Goal: Information Seeking & Learning: Learn about a topic

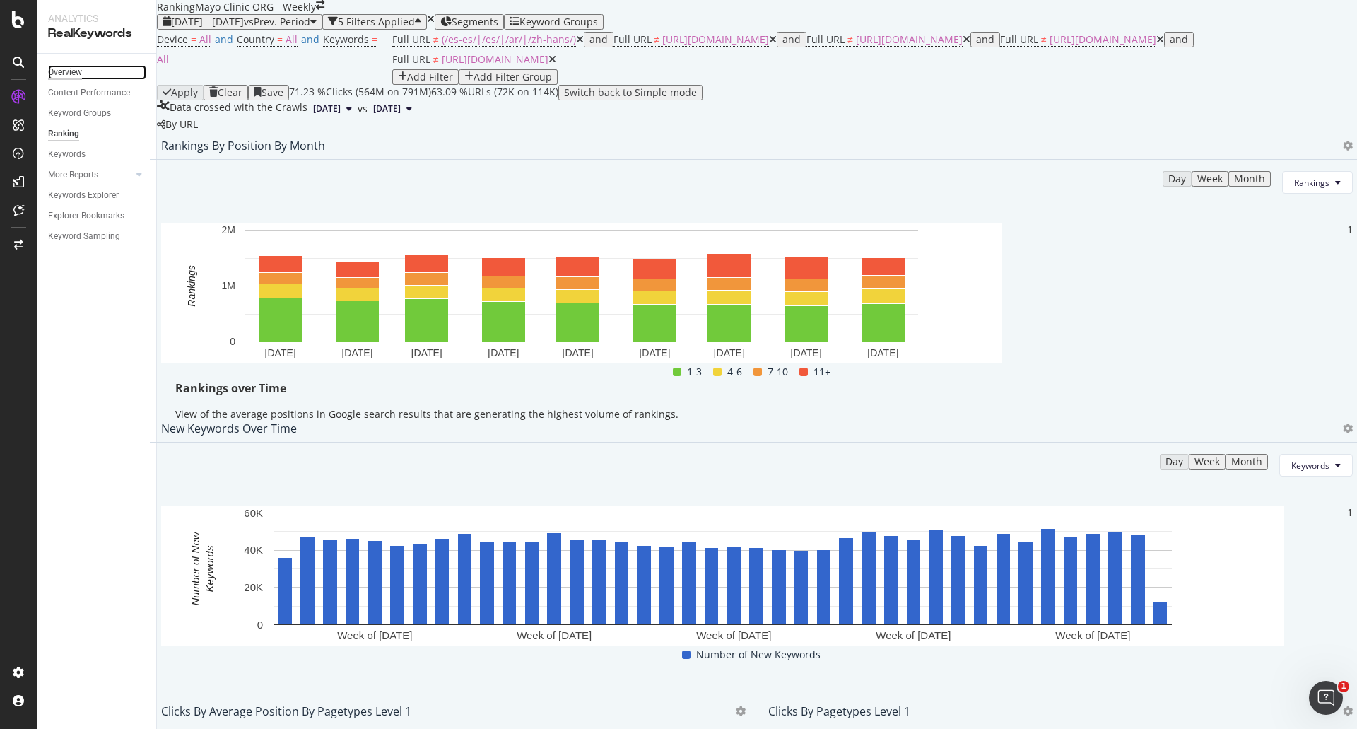
click at [69, 69] on div "Overview" at bounding box center [65, 72] width 34 height 15
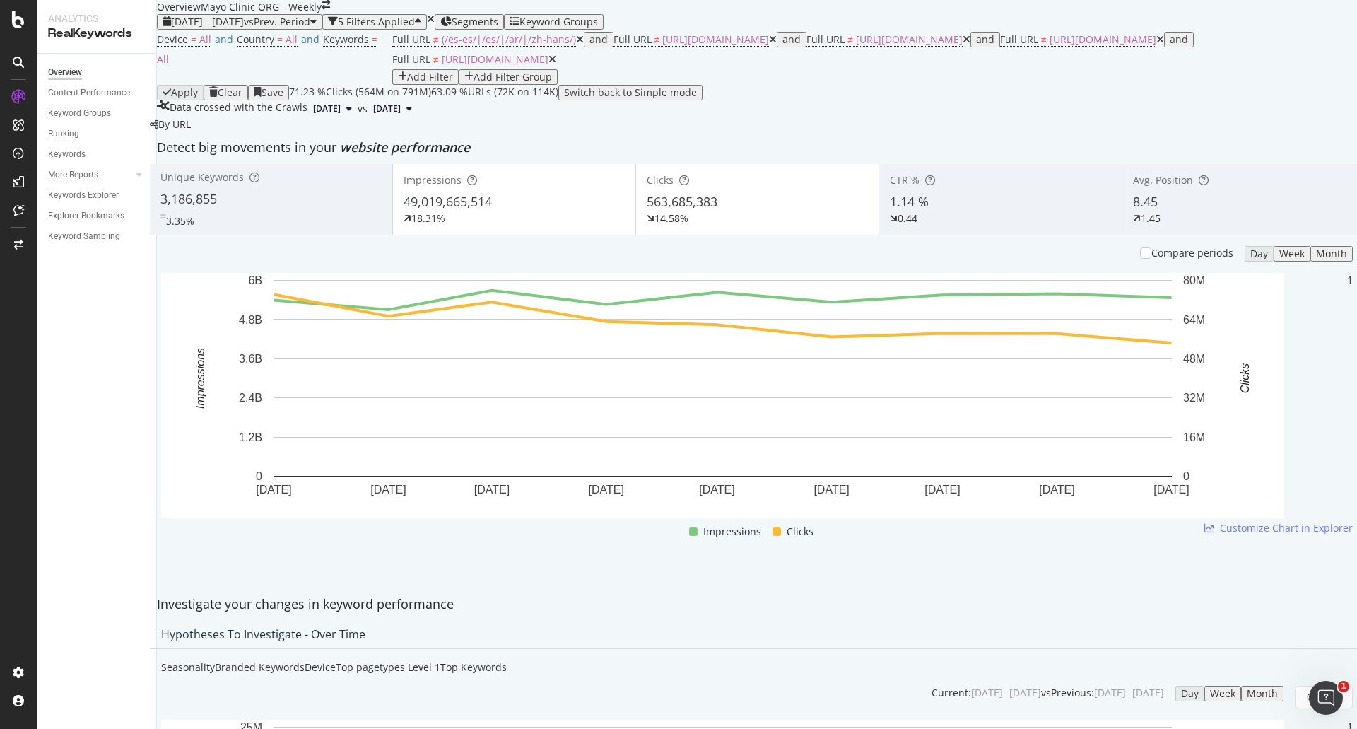
click at [556, 211] on div "49,019,665,514" at bounding box center [514, 202] width 221 height 18
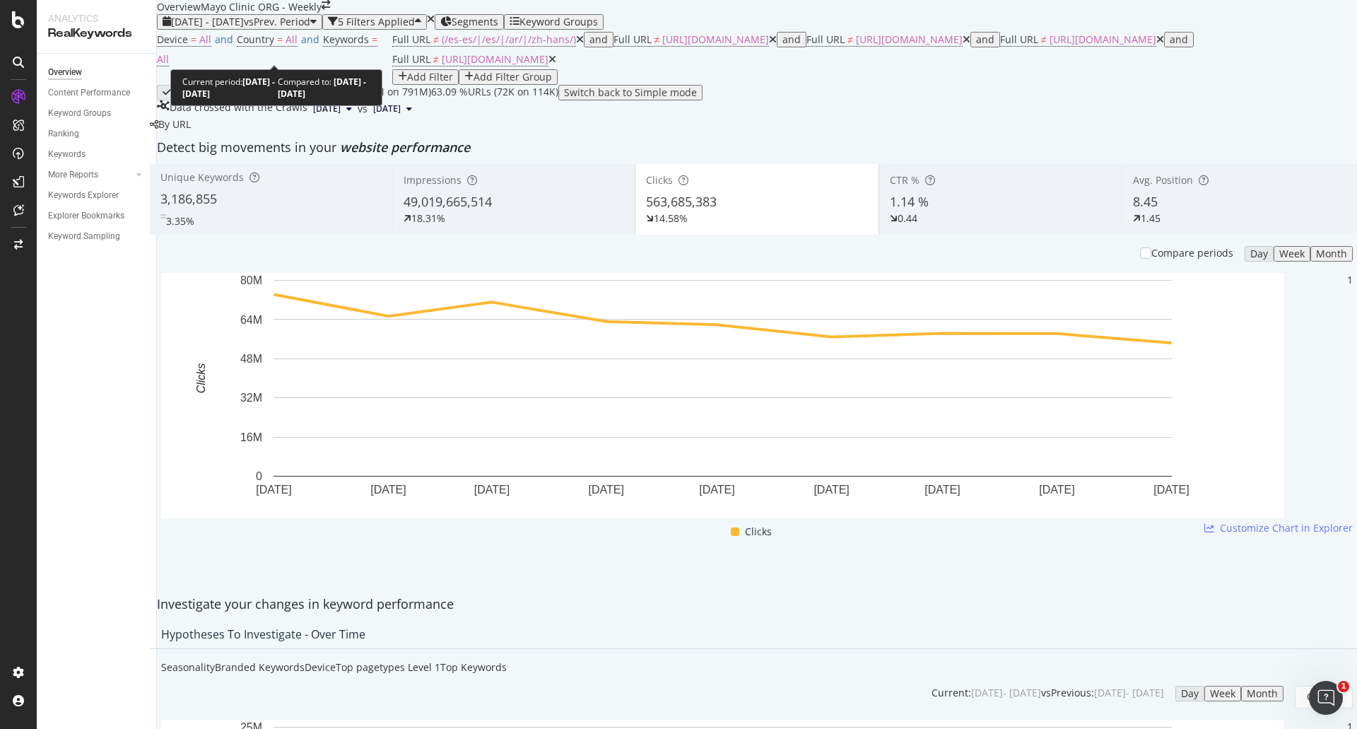
click at [235, 28] on span "[DATE] - [DATE]" at bounding box center [207, 21] width 73 height 13
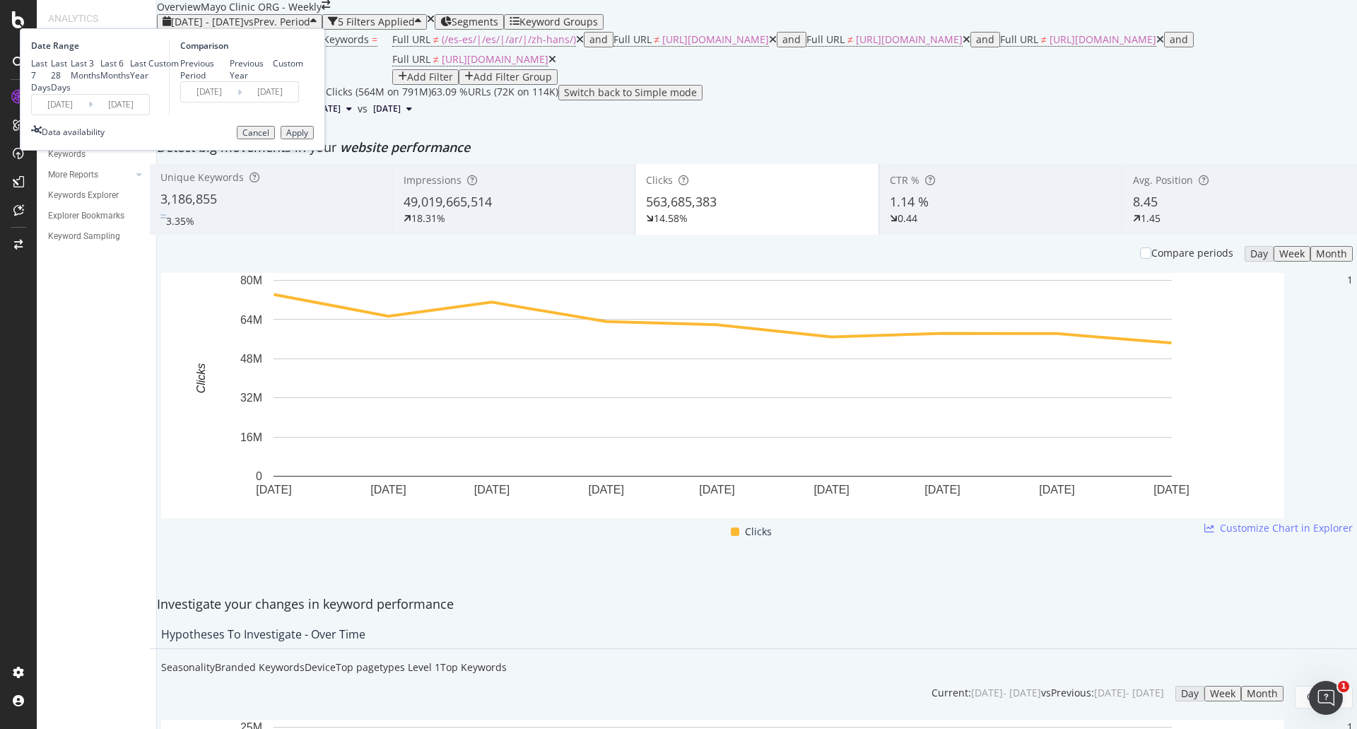
click at [88, 114] on input "2025/01/01" at bounding box center [60, 105] width 57 height 20
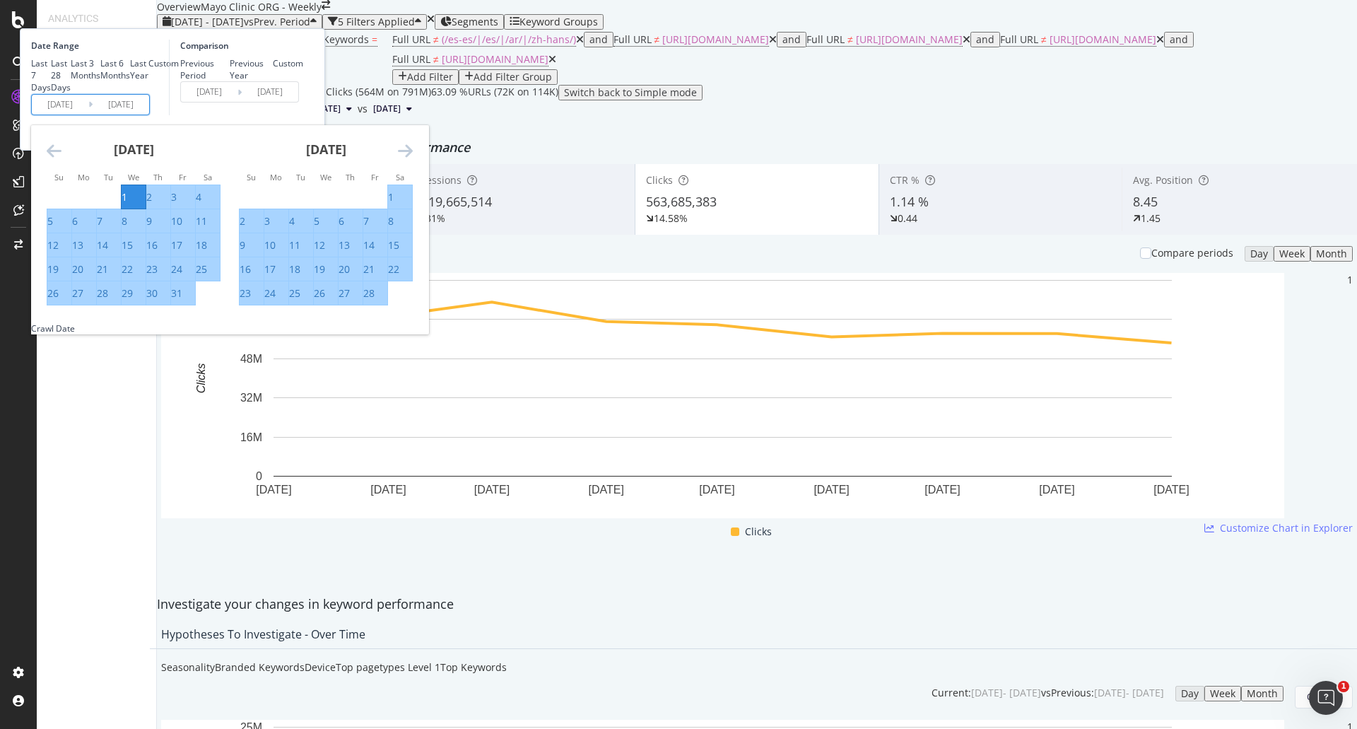
click at [61, 159] on icon "Move backward to switch to the previous month." at bounding box center [54, 150] width 15 height 17
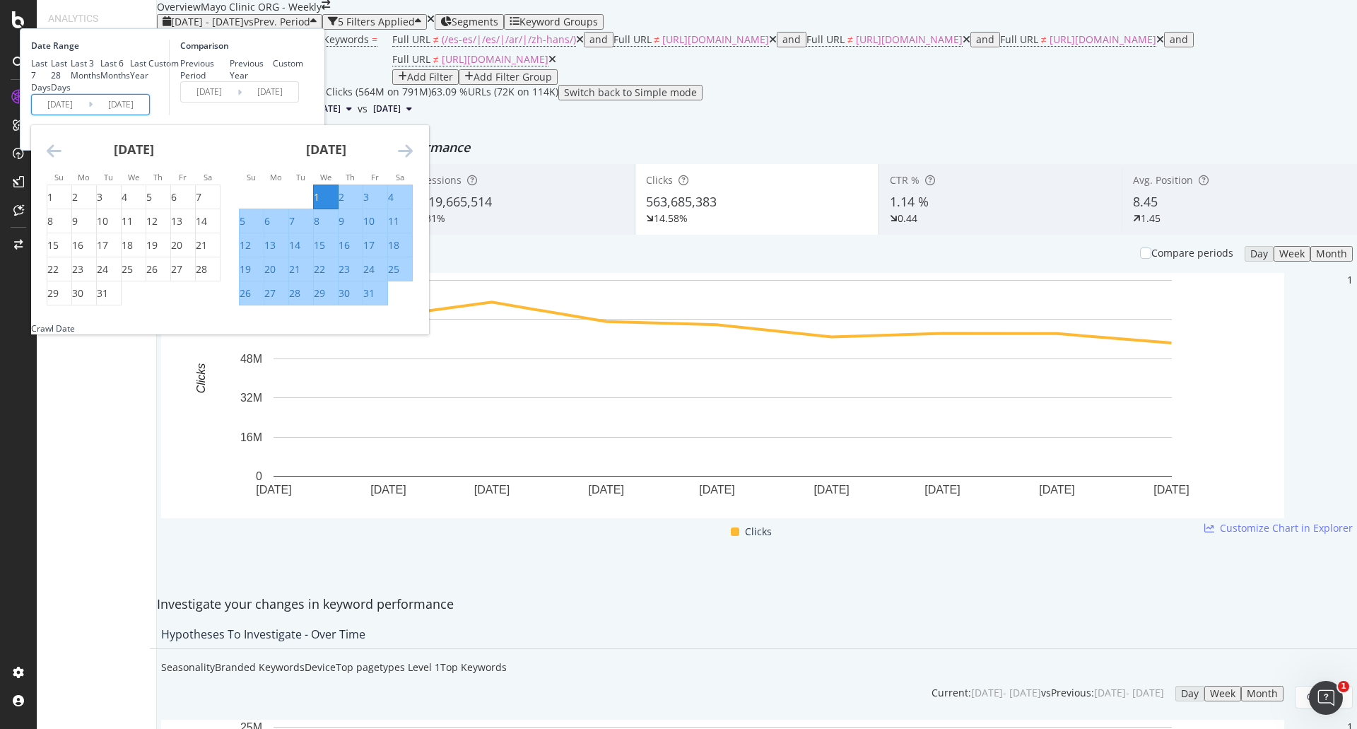
click at [61, 159] on icon "Move backward to switch to the previous month." at bounding box center [54, 150] width 15 height 17
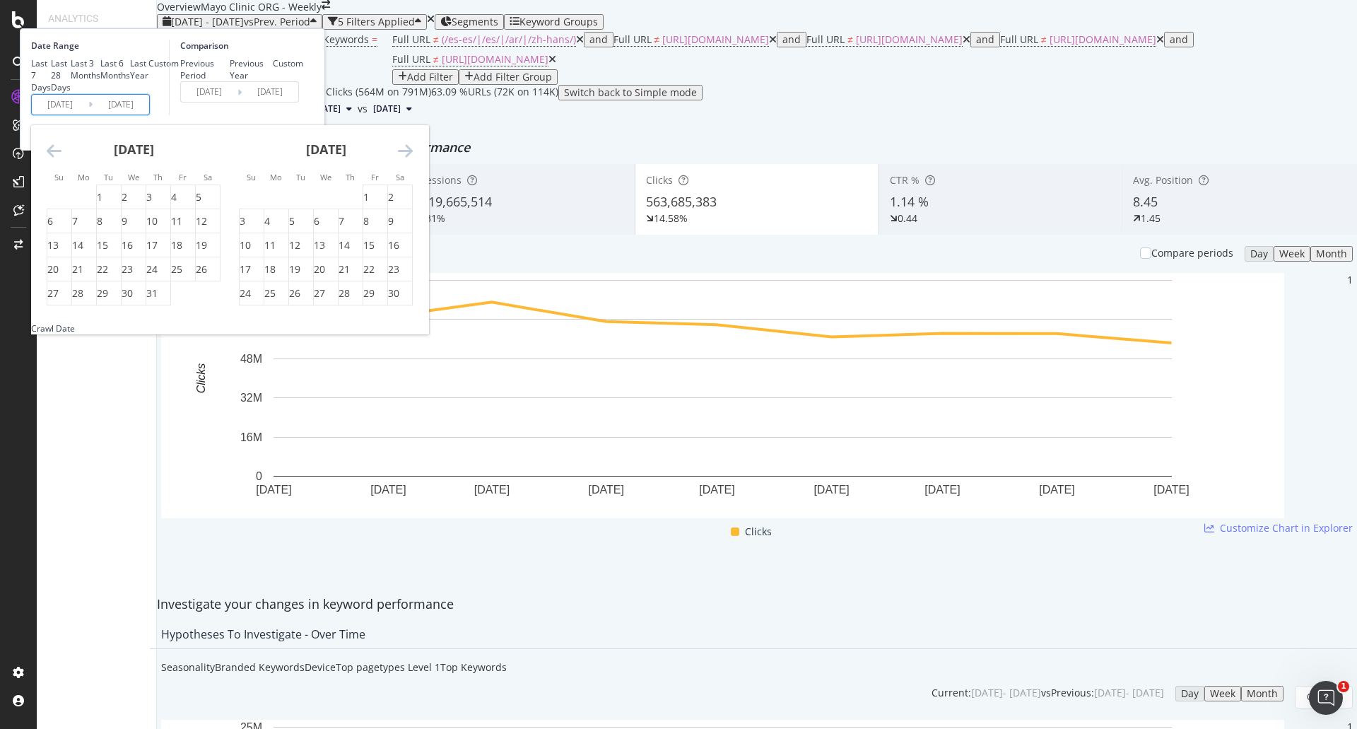
click at [61, 159] on icon "Move backward to switch to the previous month." at bounding box center [54, 150] width 15 height 17
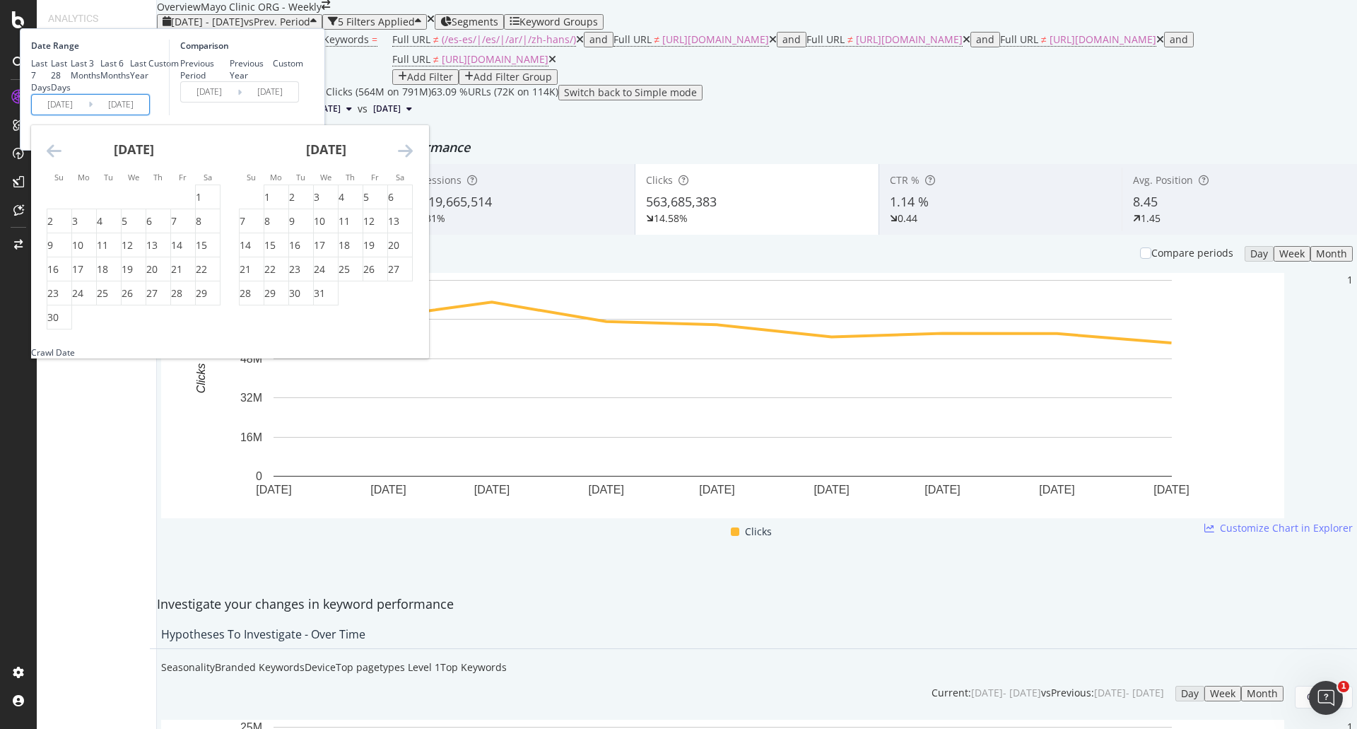
click at [61, 159] on icon "Move backward to switch to the previous month." at bounding box center [54, 150] width 15 height 17
click at [78, 204] on div "1" at bounding box center [75, 197] width 6 height 14
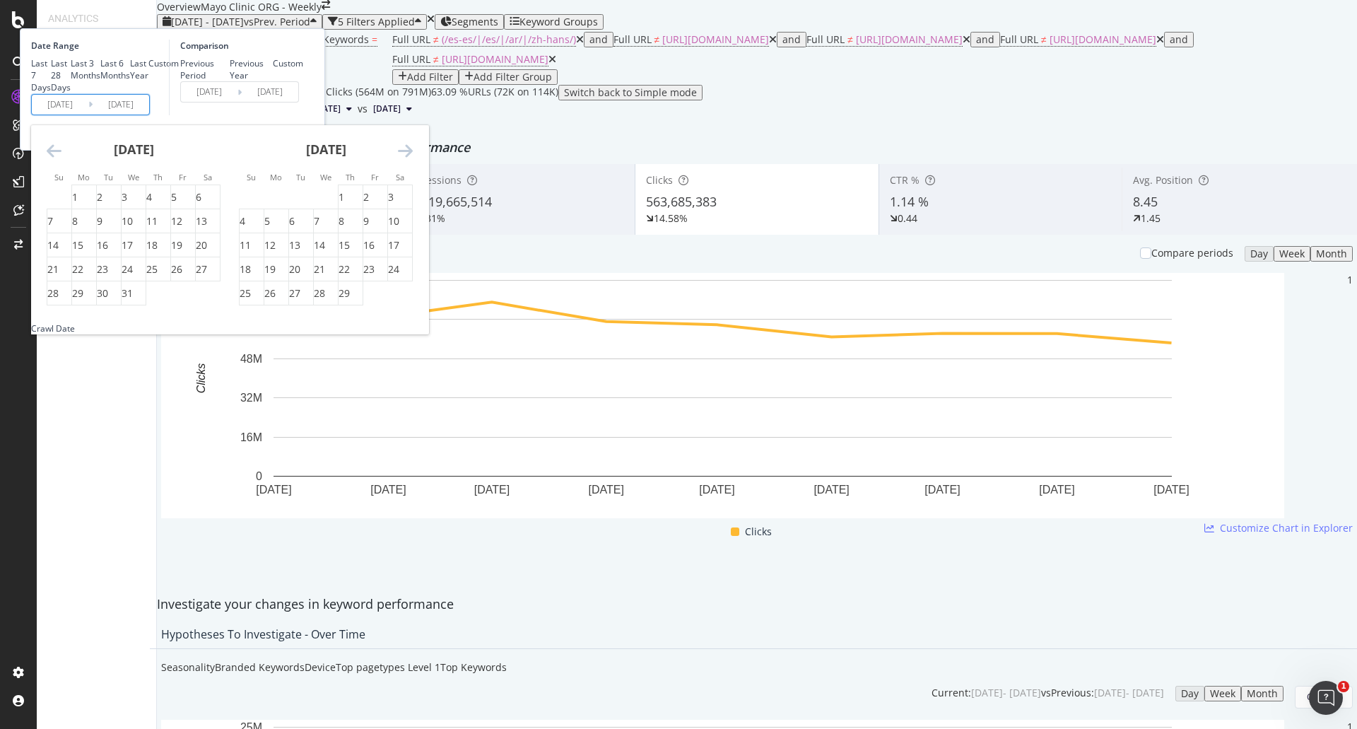
type input "2024/01/01"
type input "2022/04/01"
type input "2023/12/31"
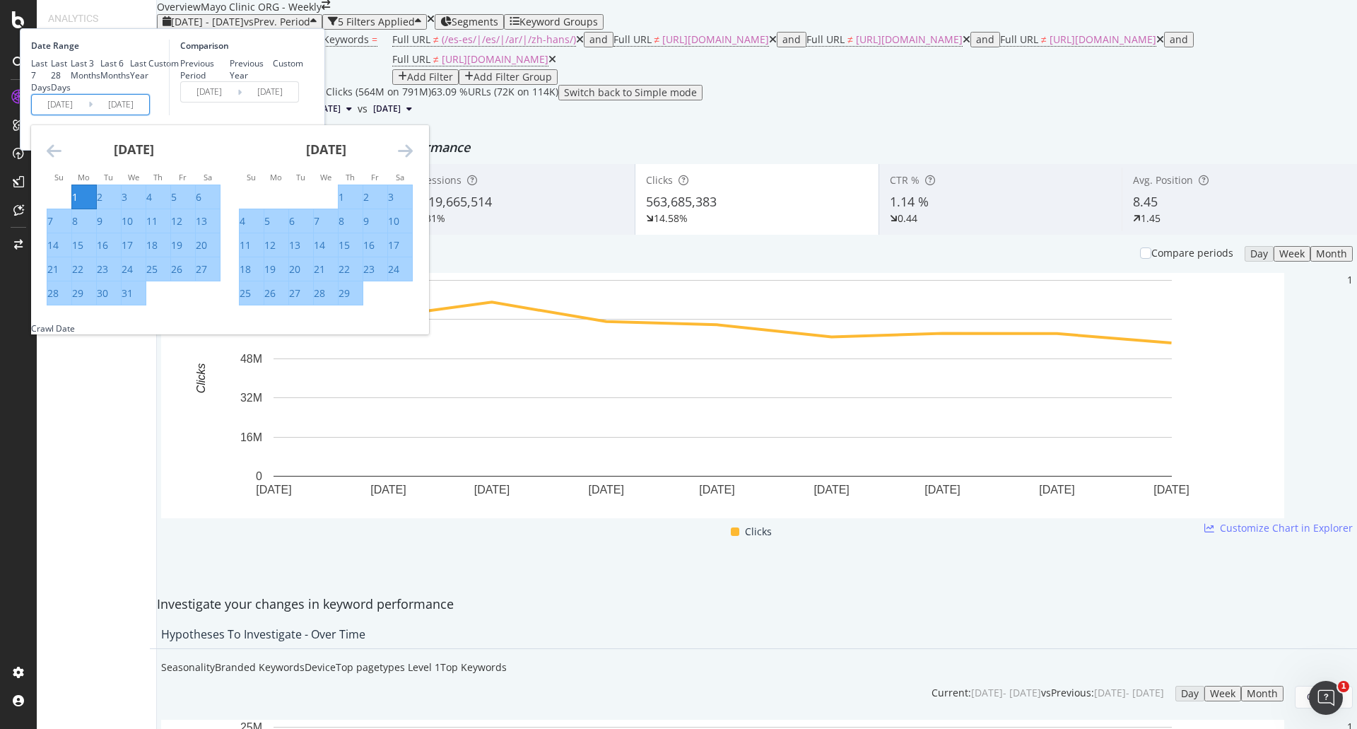
click at [413, 159] on icon "Move forward to switch to the next month." at bounding box center [405, 150] width 15 height 17
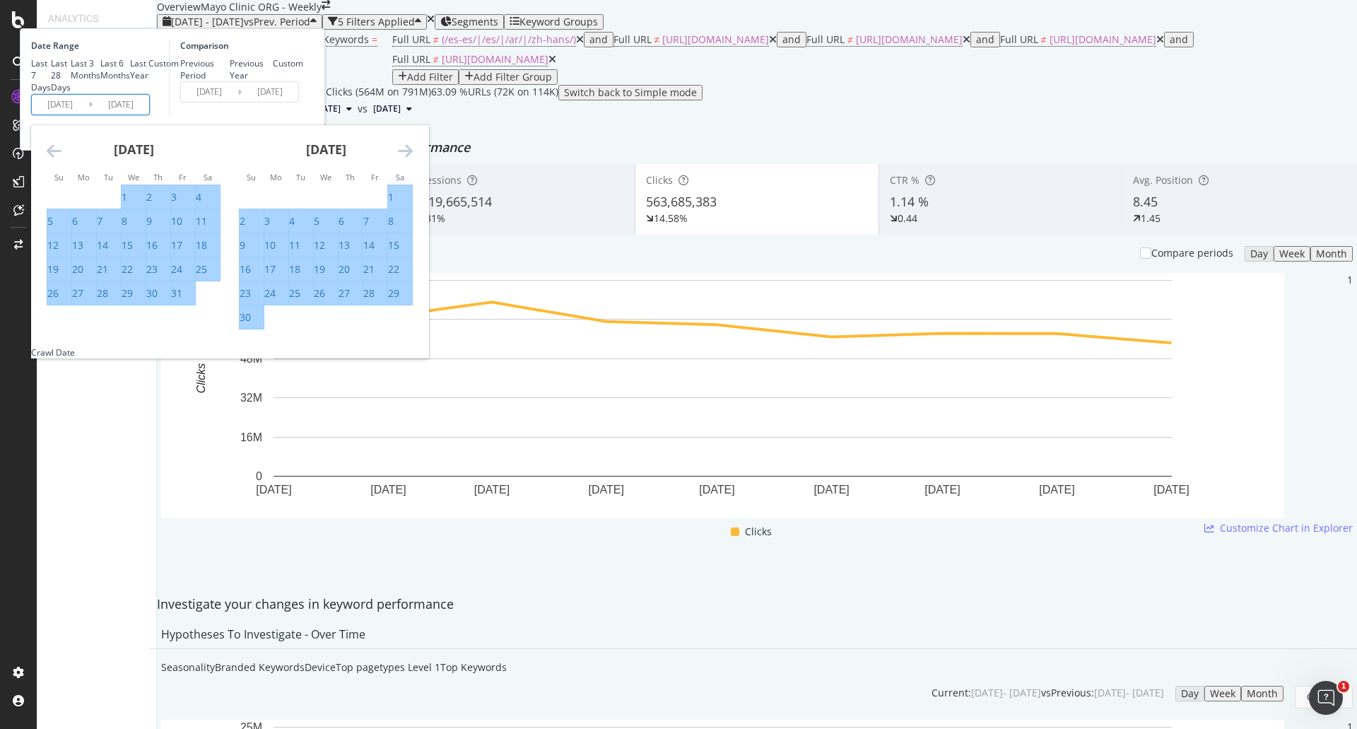
click at [413, 159] on icon "Move forward to switch to the next month." at bounding box center [405, 150] width 15 height 17
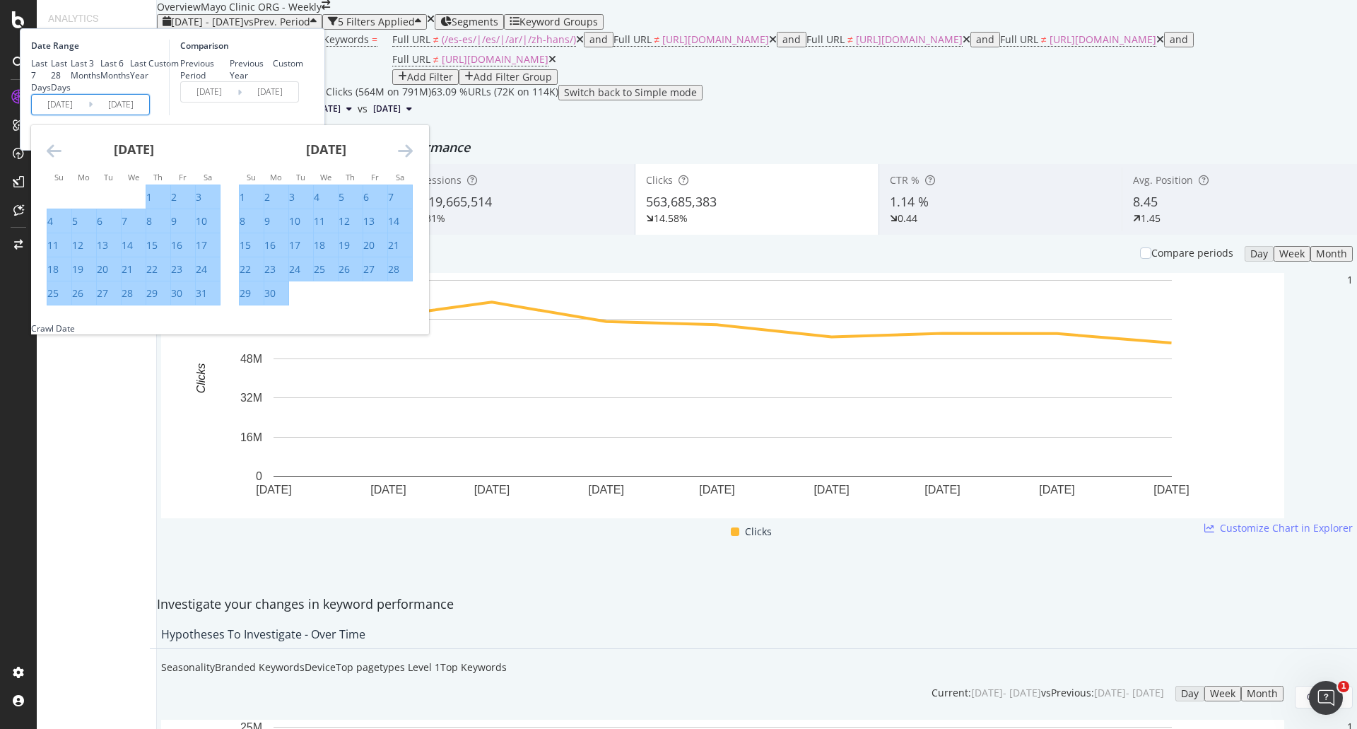
click at [413, 159] on icon "Move forward to switch to the next month." at bounding box center [405, 150] width 15 height 17
click at [313, 300] on div "31" at bounding box center [301, 293] width 24 height 14
type input "2024/12/31"
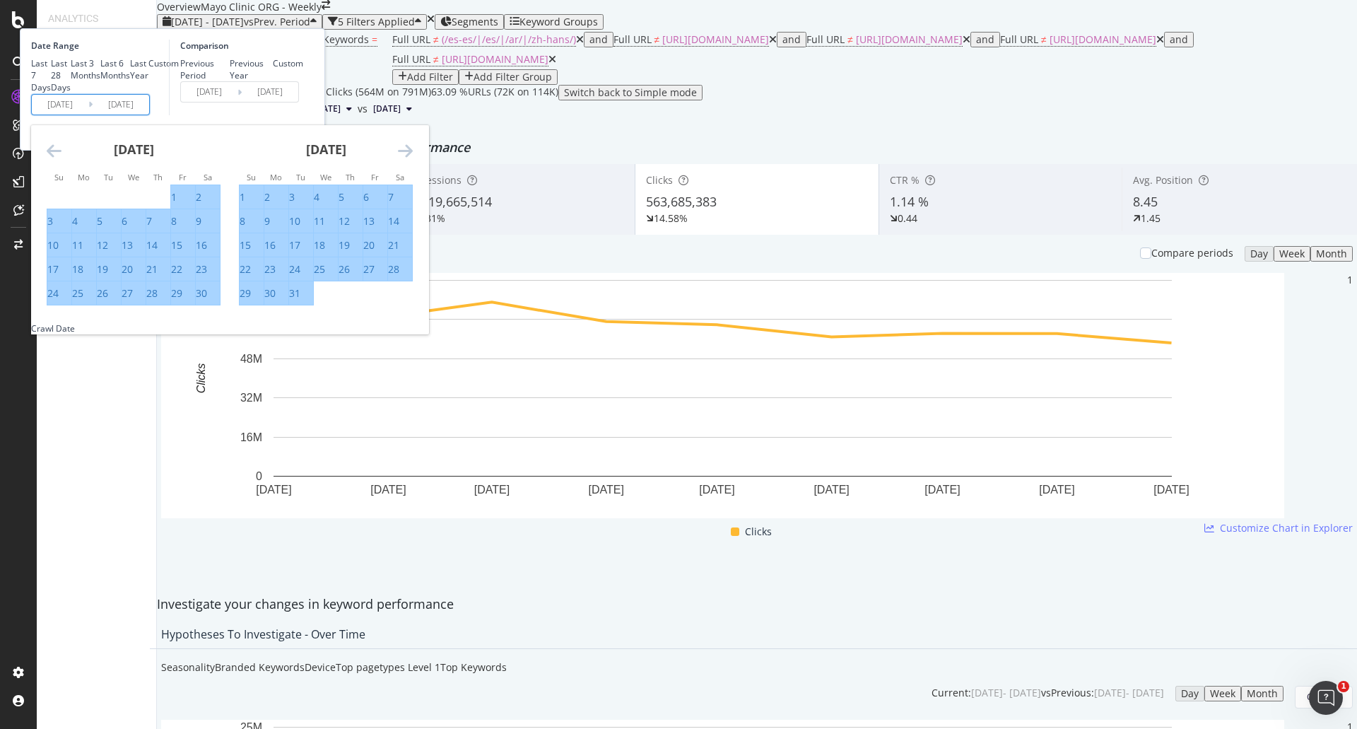
type input "2022/12/31"
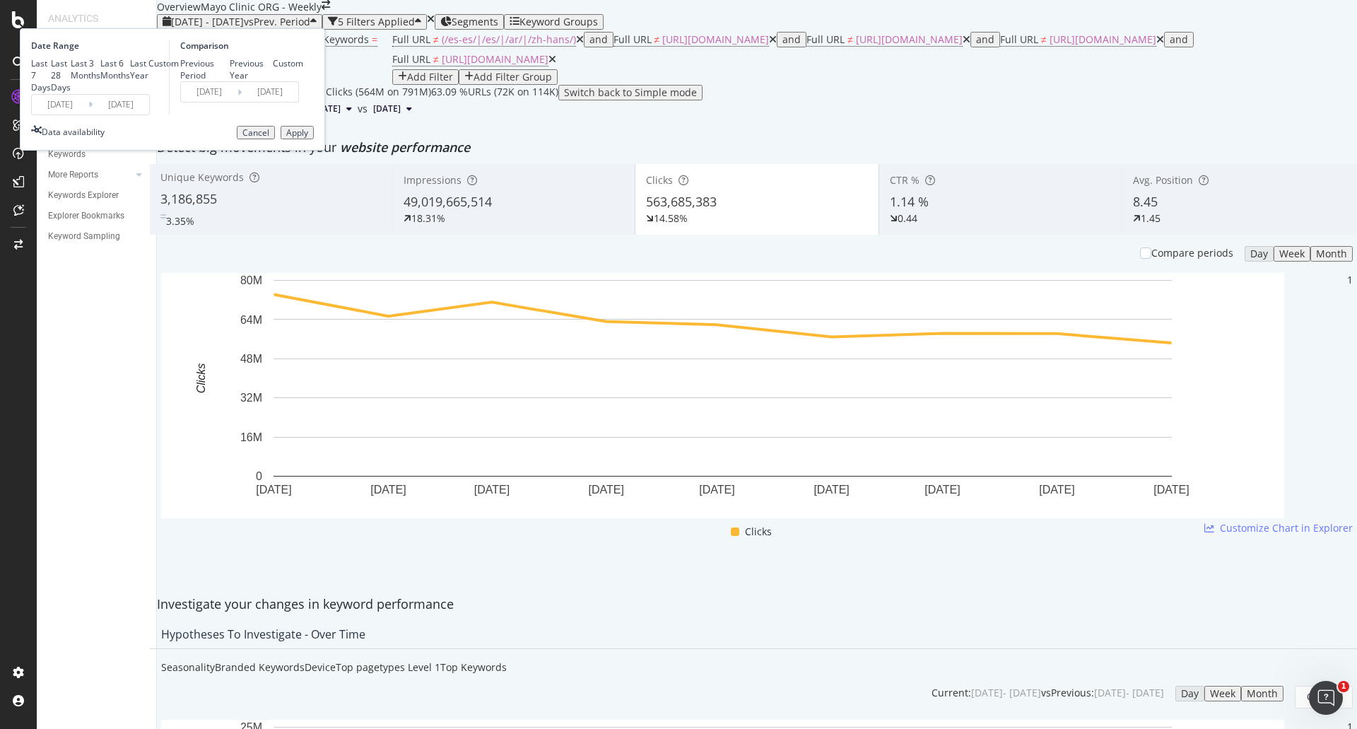
click at [308, 138] on div "Apply" at bounding box center [297, 133] width 22 height 10
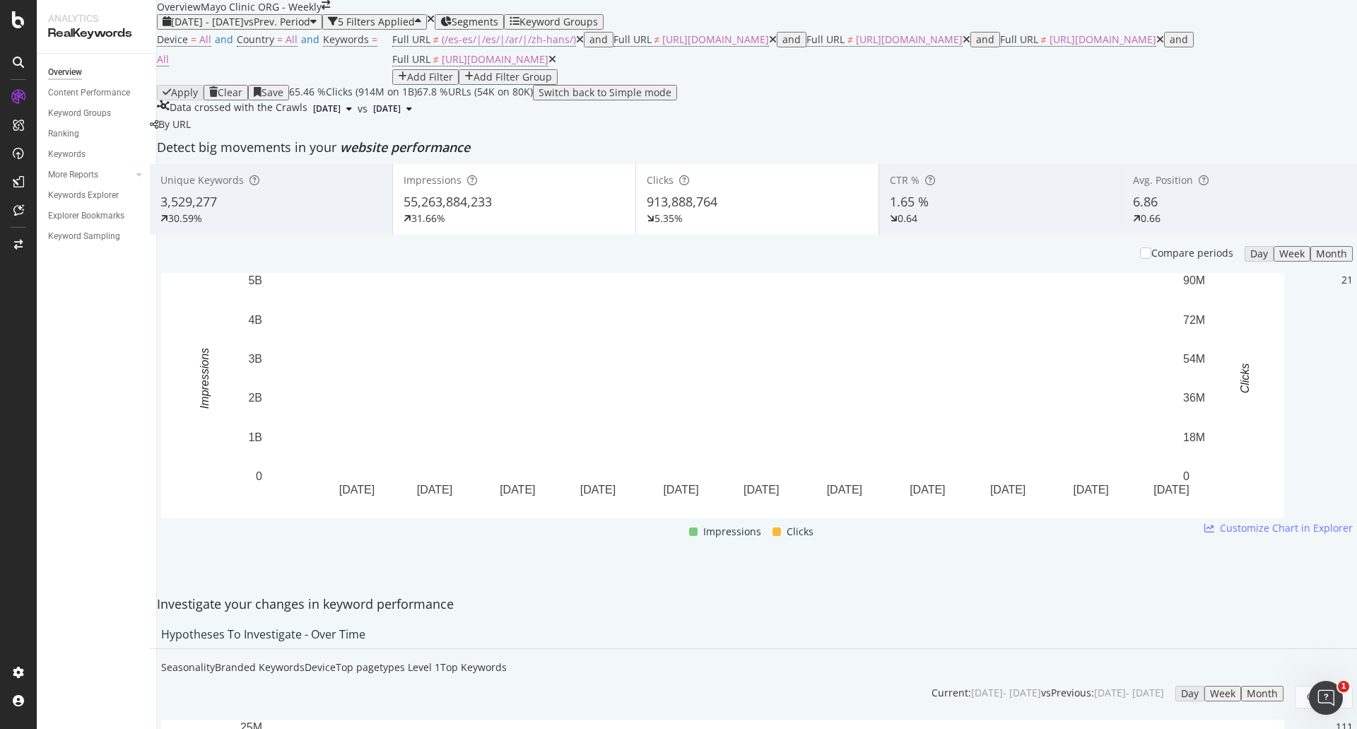
click at [522, 211] on div "55,263,884,233" at bounding box center [514, 202] width 221 height 18
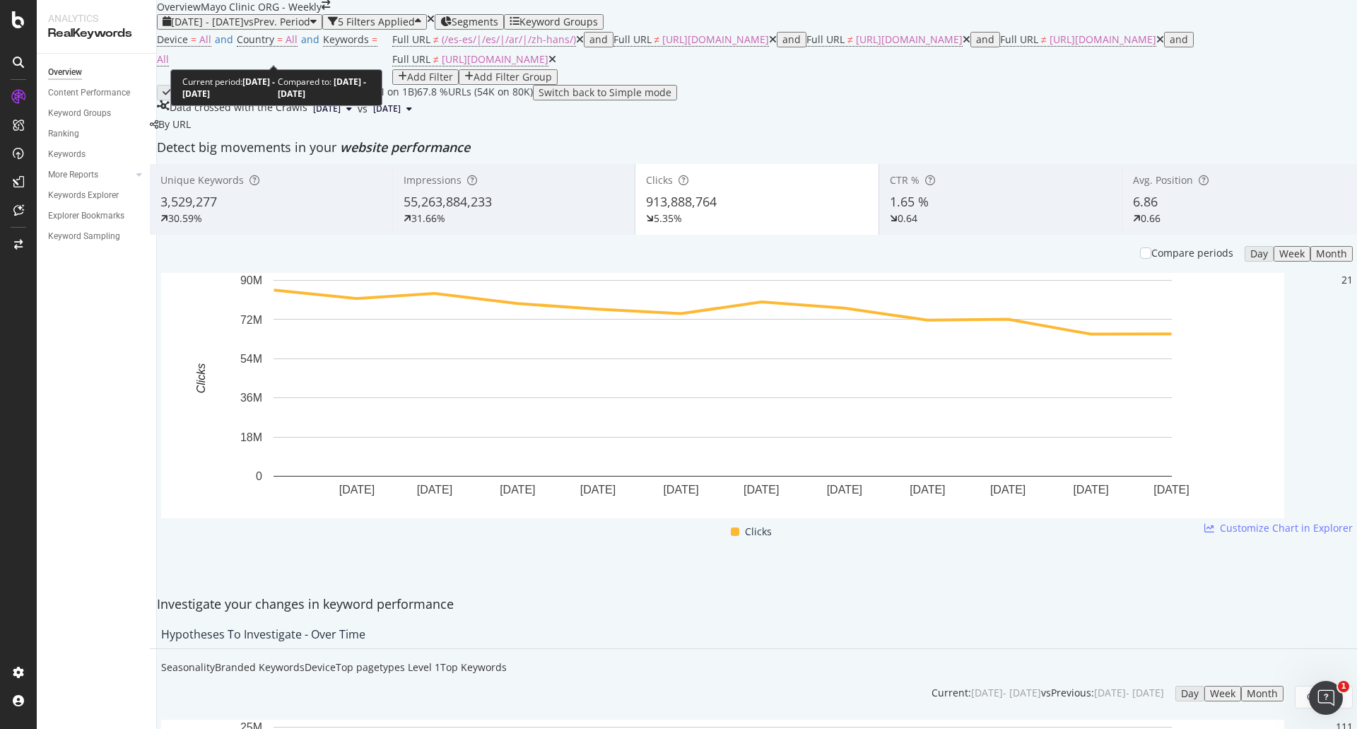
click at [244, 28] on span "2024 Jan. 1st - 2024 Dec. 31st" at bounding box center [207, 21] width 73 height 13
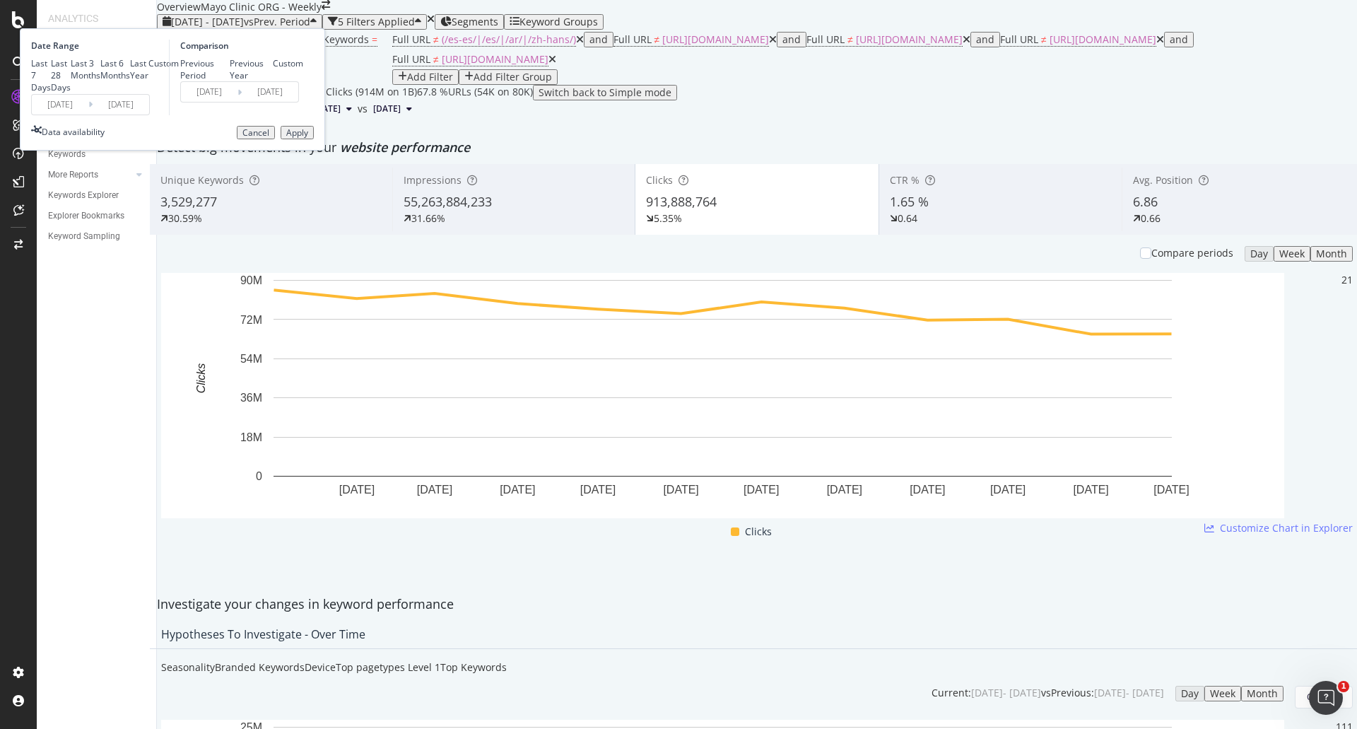
click at [88, 114] on input "2024/01/01" at bounding box center [60, 105] width 57 height 20
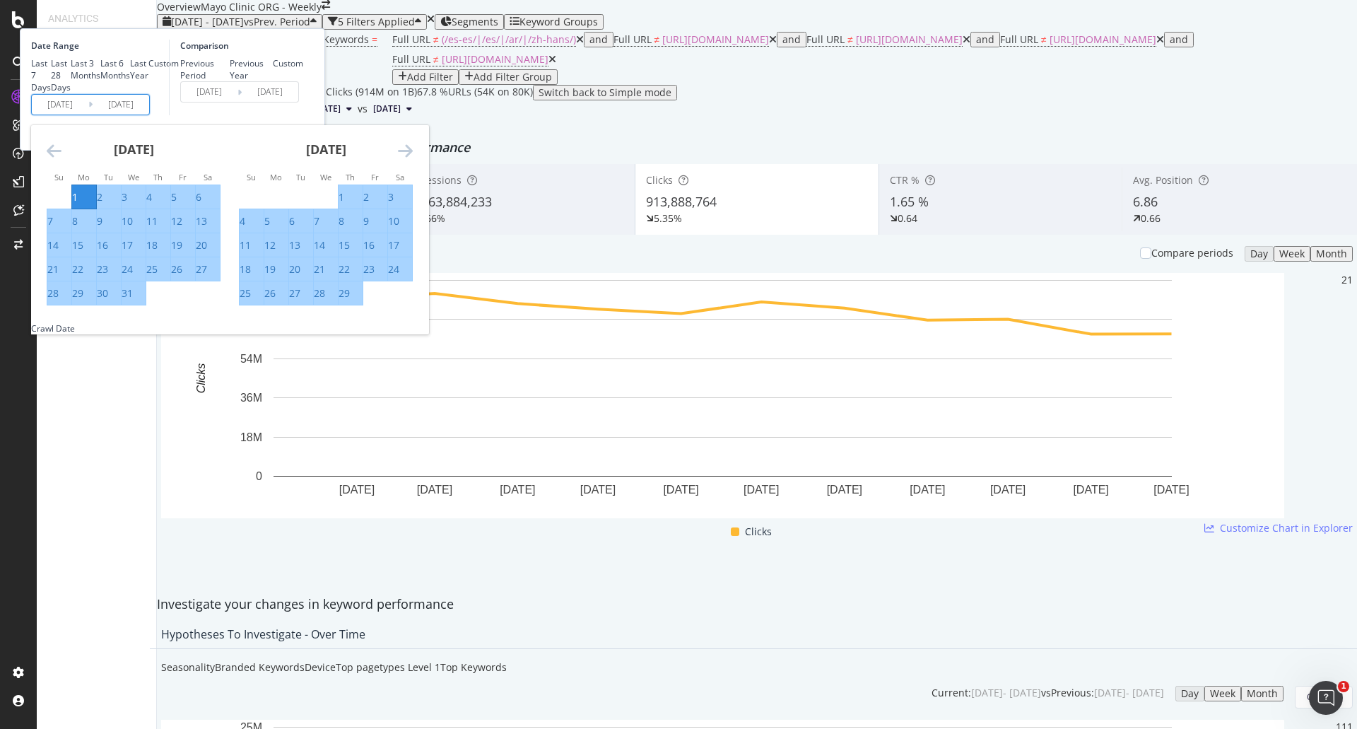
click at [61, 159] on icon "Move backward to switch to the previous month." at bounding box center [54, 150] width 15 height 17
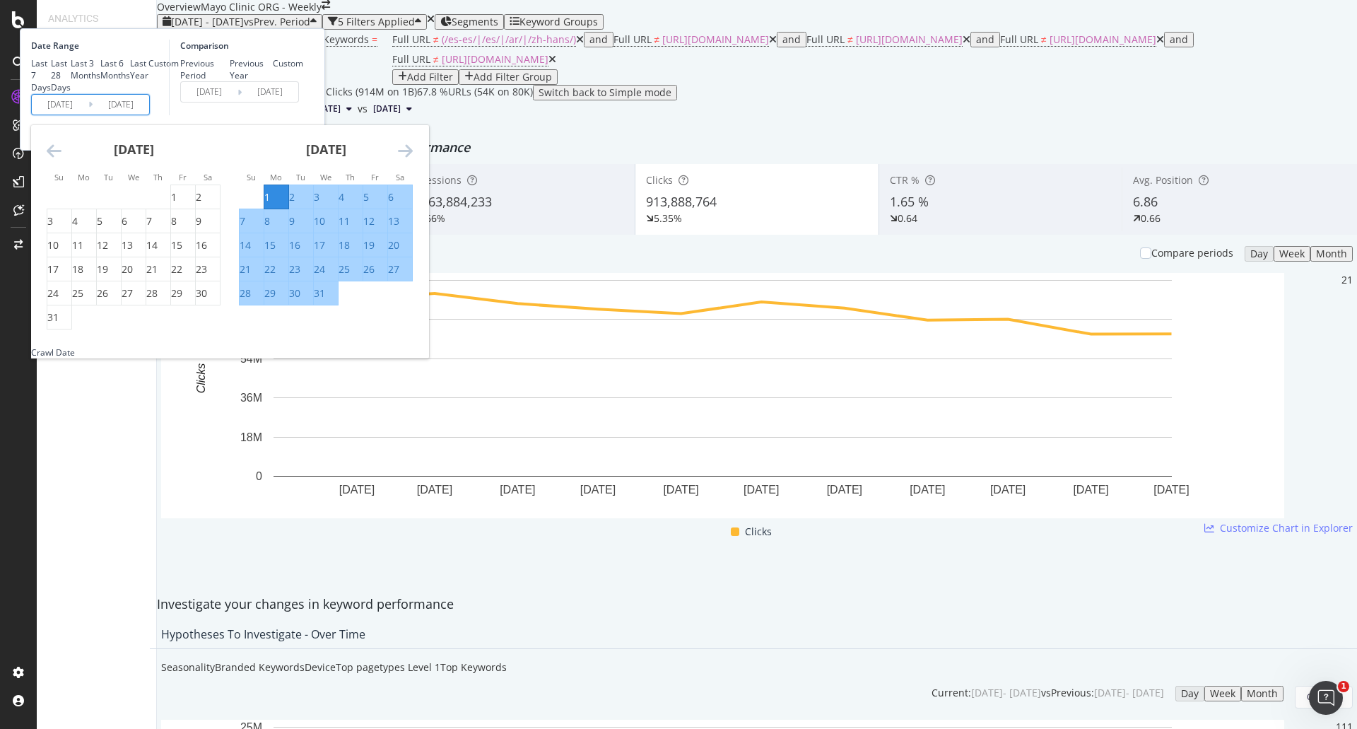
click at [61, 159] on icon "Move backward to switch to the previous month." at bounding box center [54, 150] width 15 height 17
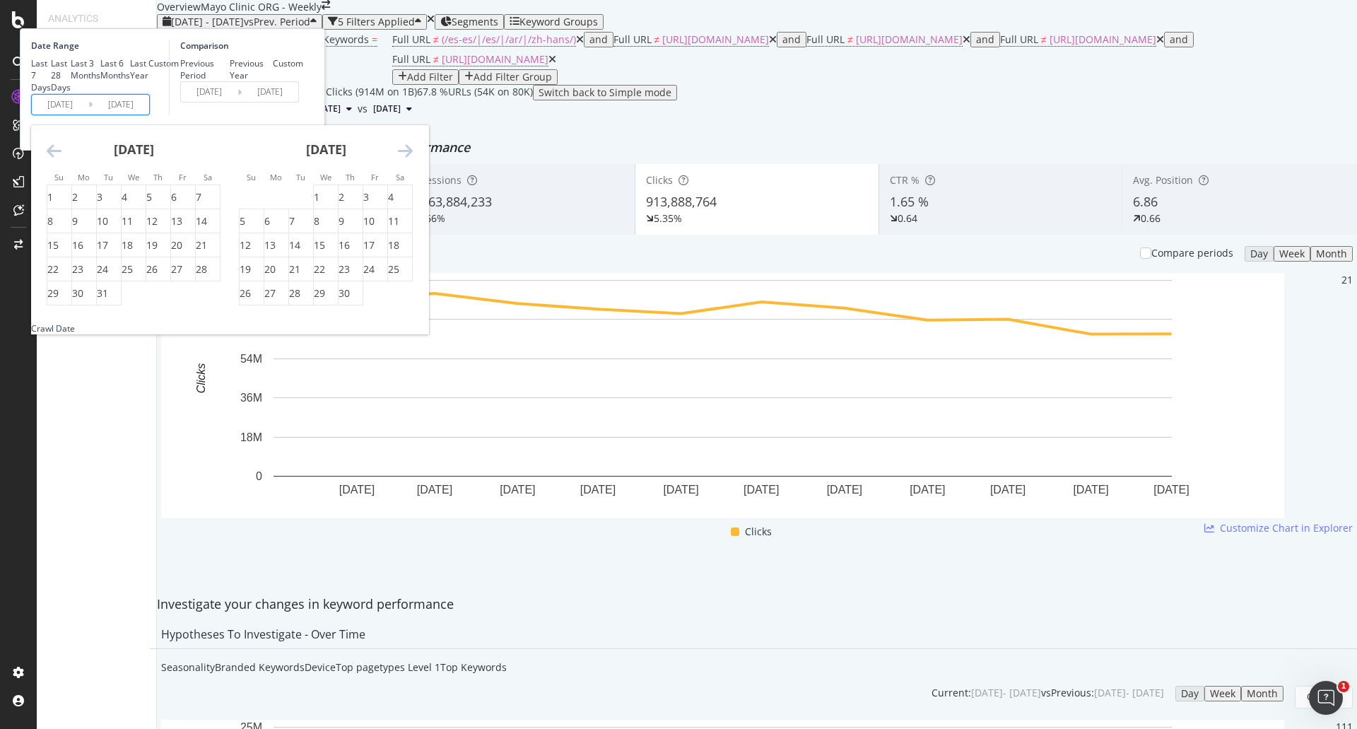
click at [61, 159] on icon "Move backward to switch to the previous month." at bounding box center [54, 150] width 15 height 17
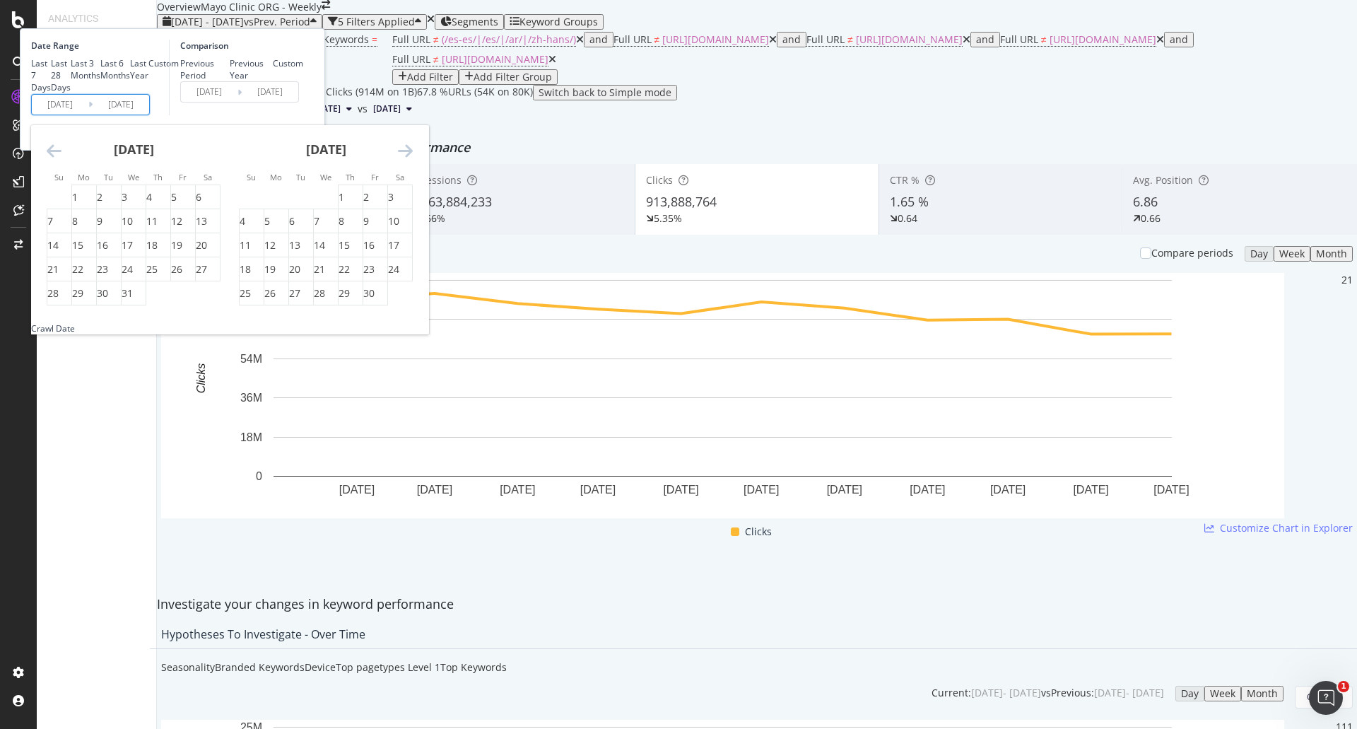
click at [61, 159] on icon "Move backward to switch to the previous month." at bounding box center [54, 150] width 15 height 17
click at [53, 204] on div "1" at bounding box center [50, 197] width 6 height 14
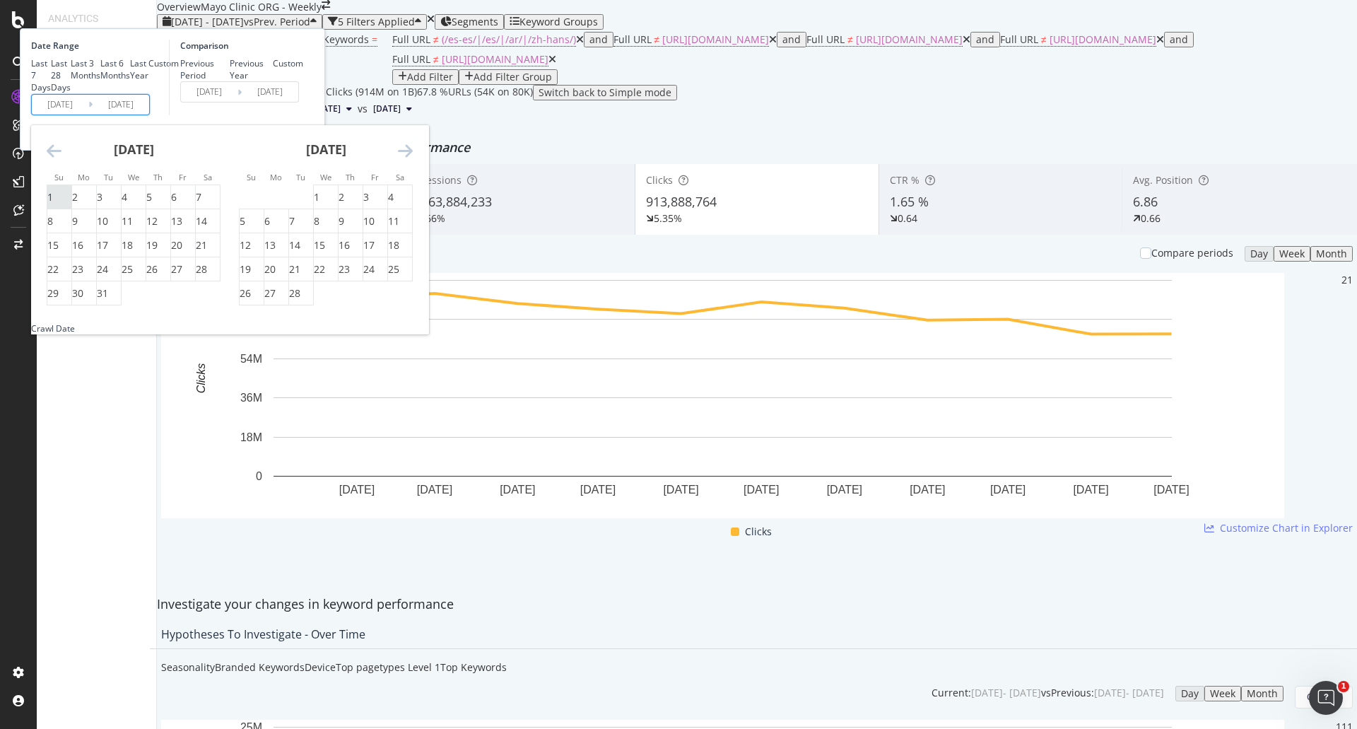
type input "2023/01/01"
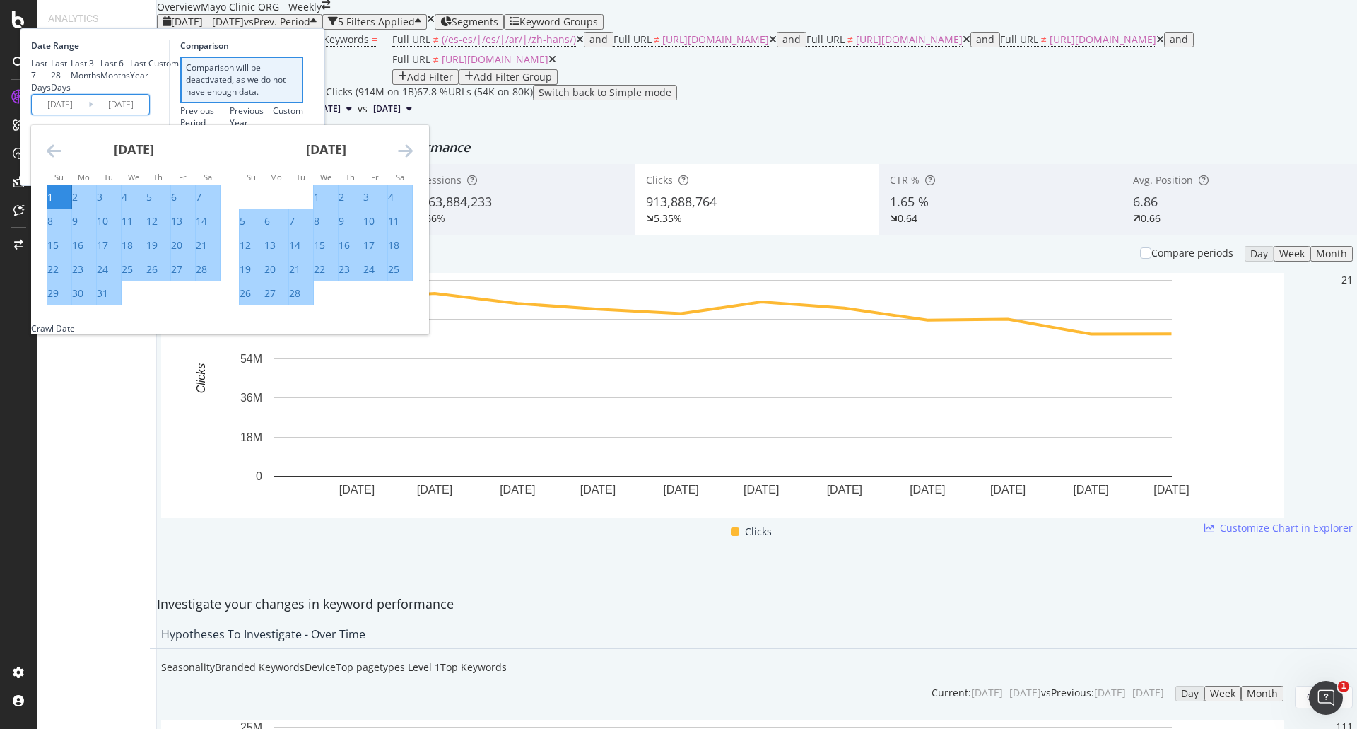
click at [413, 159] on icon "Move forward to switch to the next month." at bounding box center [405, 150] width 15 height 17
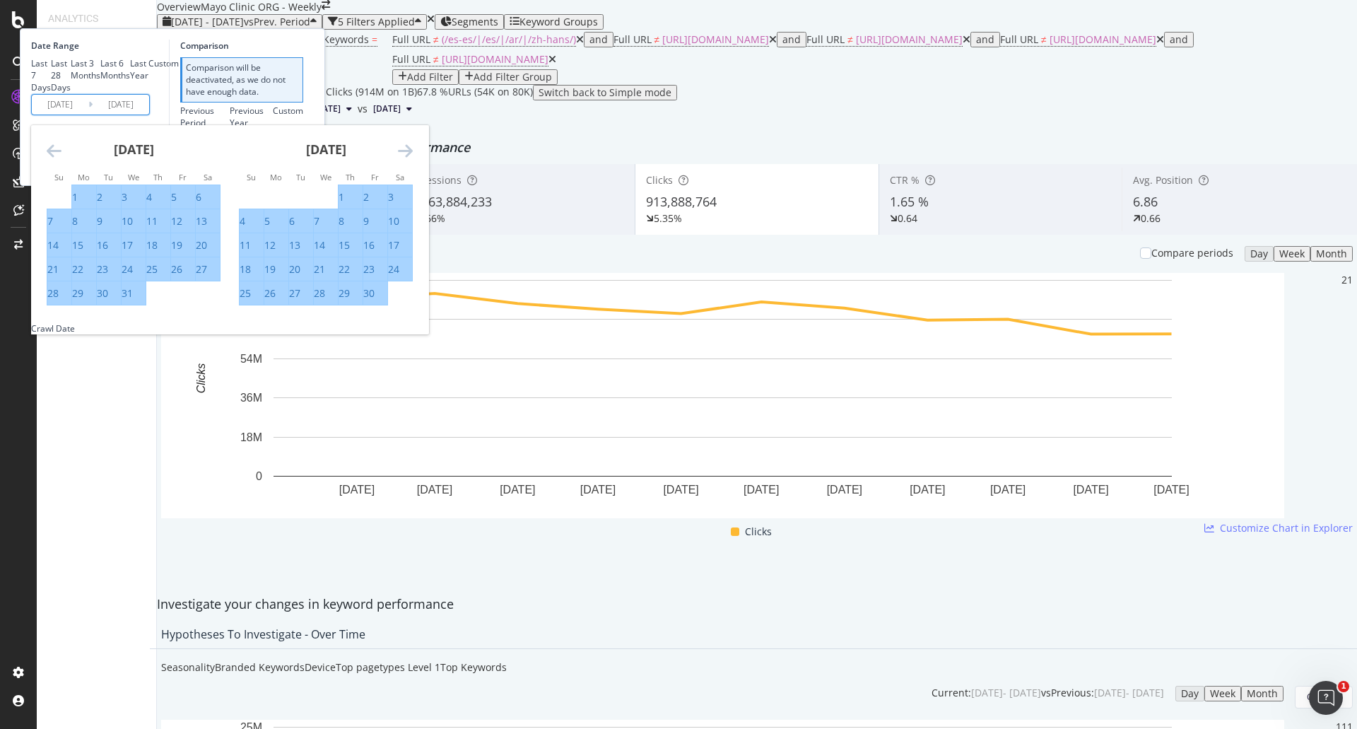
click at [413, 159] on icon "Move forward to switch to the next month." at bounding box center [405, 150] width 15 height 17
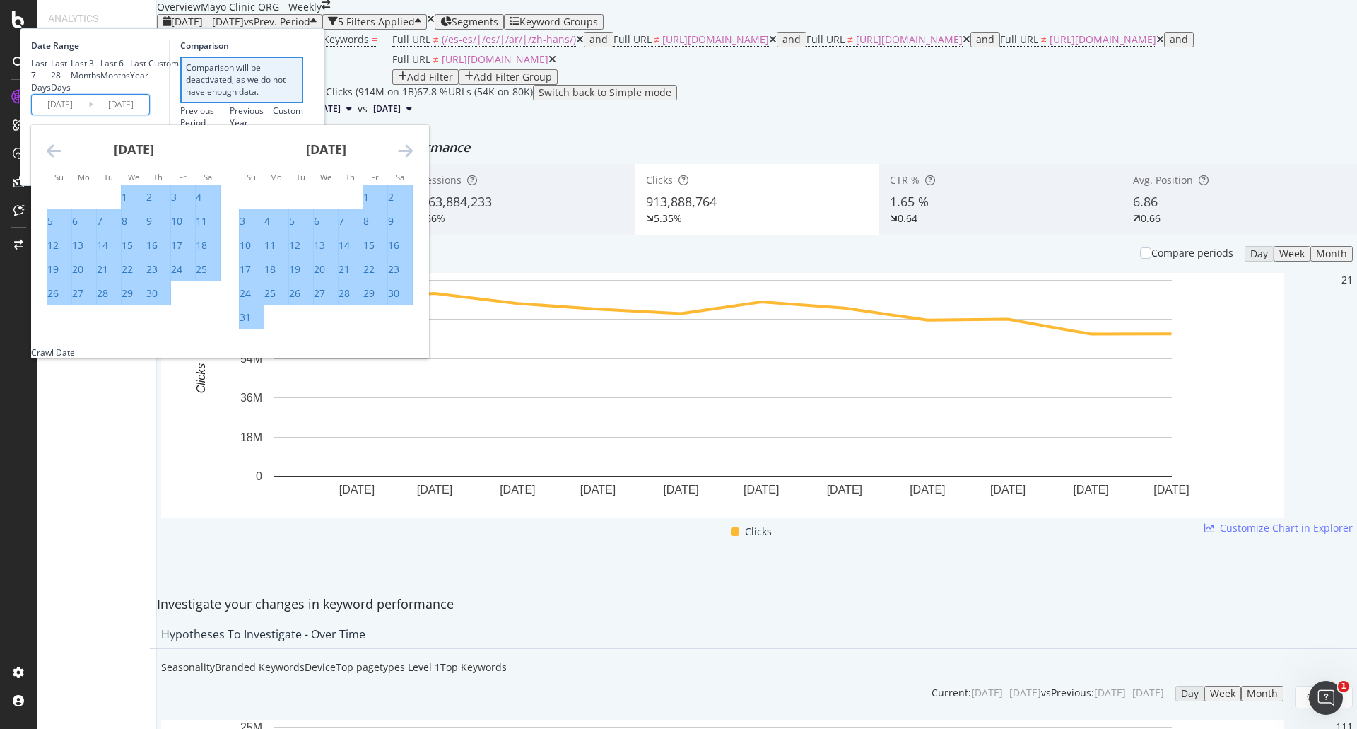
click at [251, 324] on div "31" at bounding box center [245, 317] width 11 height 14
type input "2023/12/31"
type input "2022/01/01"
type input "2022/12/31"
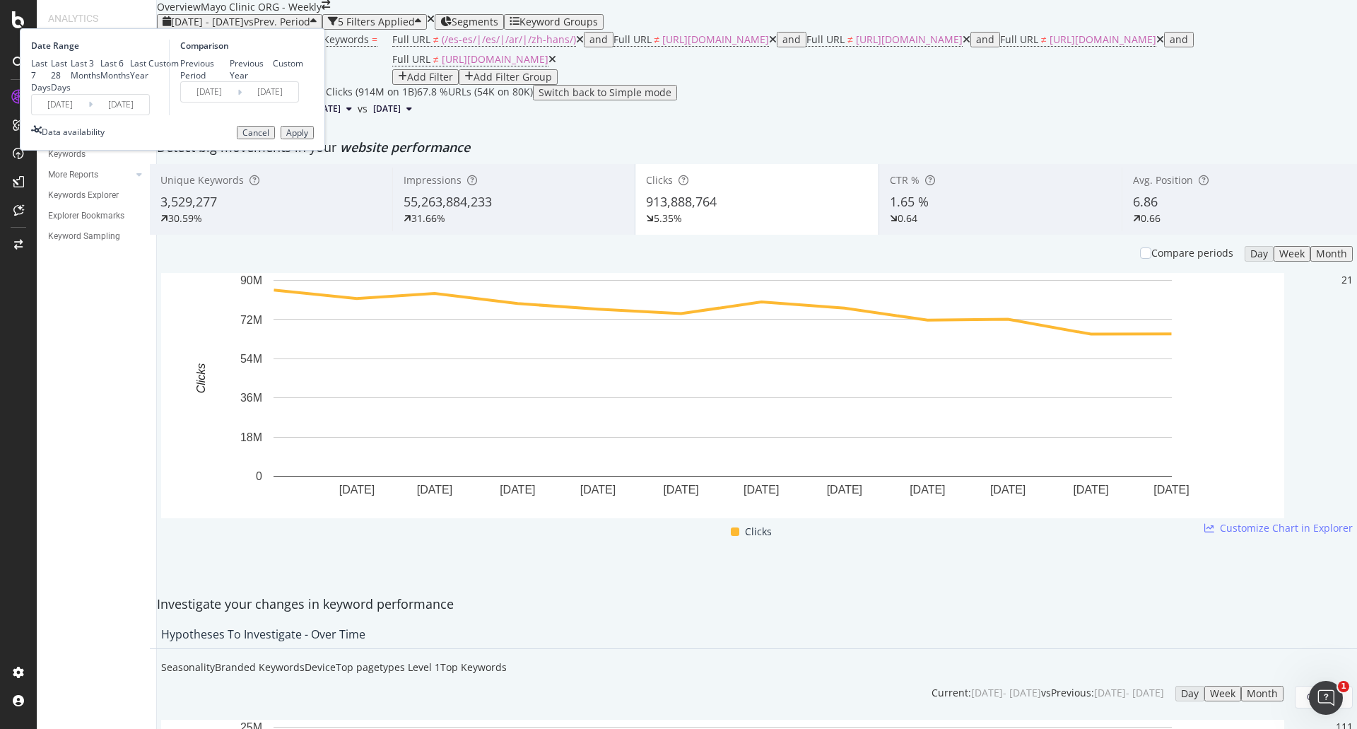
click at [314, 140] on button "Apply" at bounding box center [297, 133] width 33 height 14
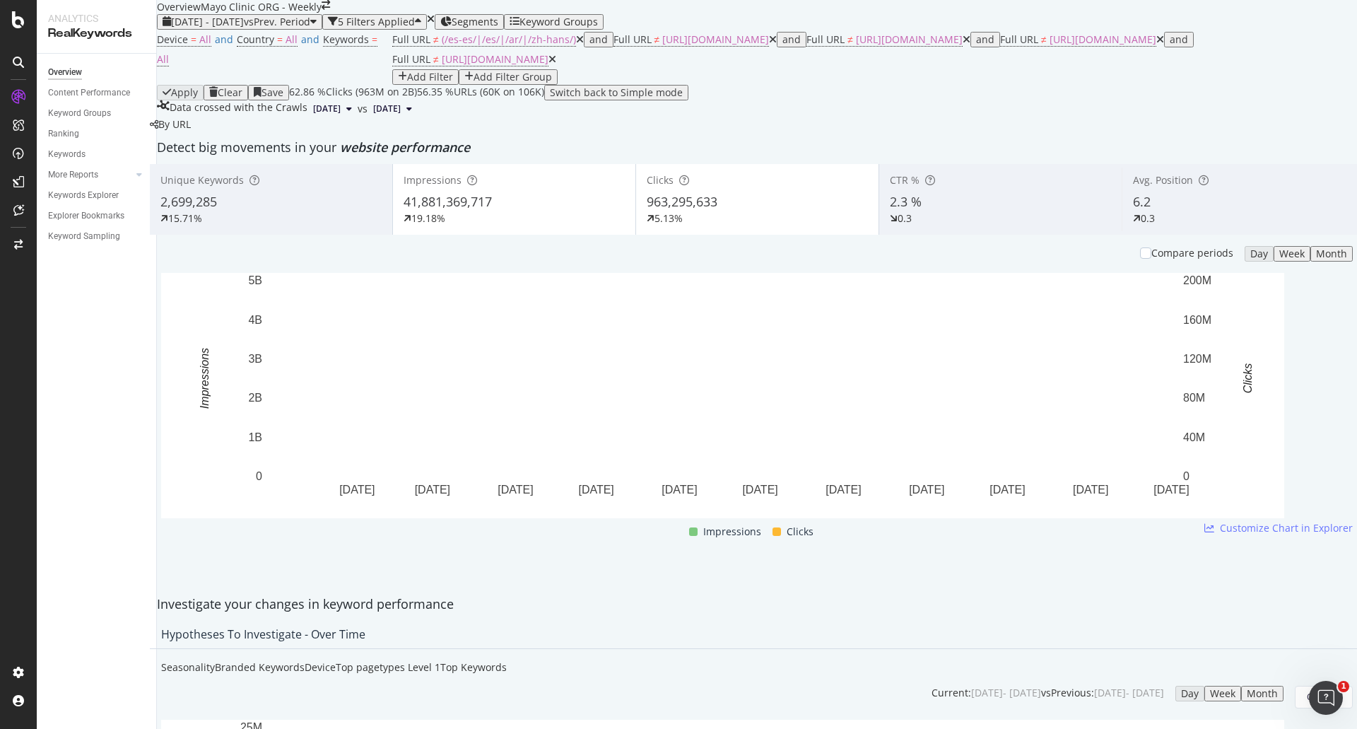
click at [455, 231] on div "Impressions 41,881,369,717 19.18%" at bounding box center [514, 199] width 242 height 64
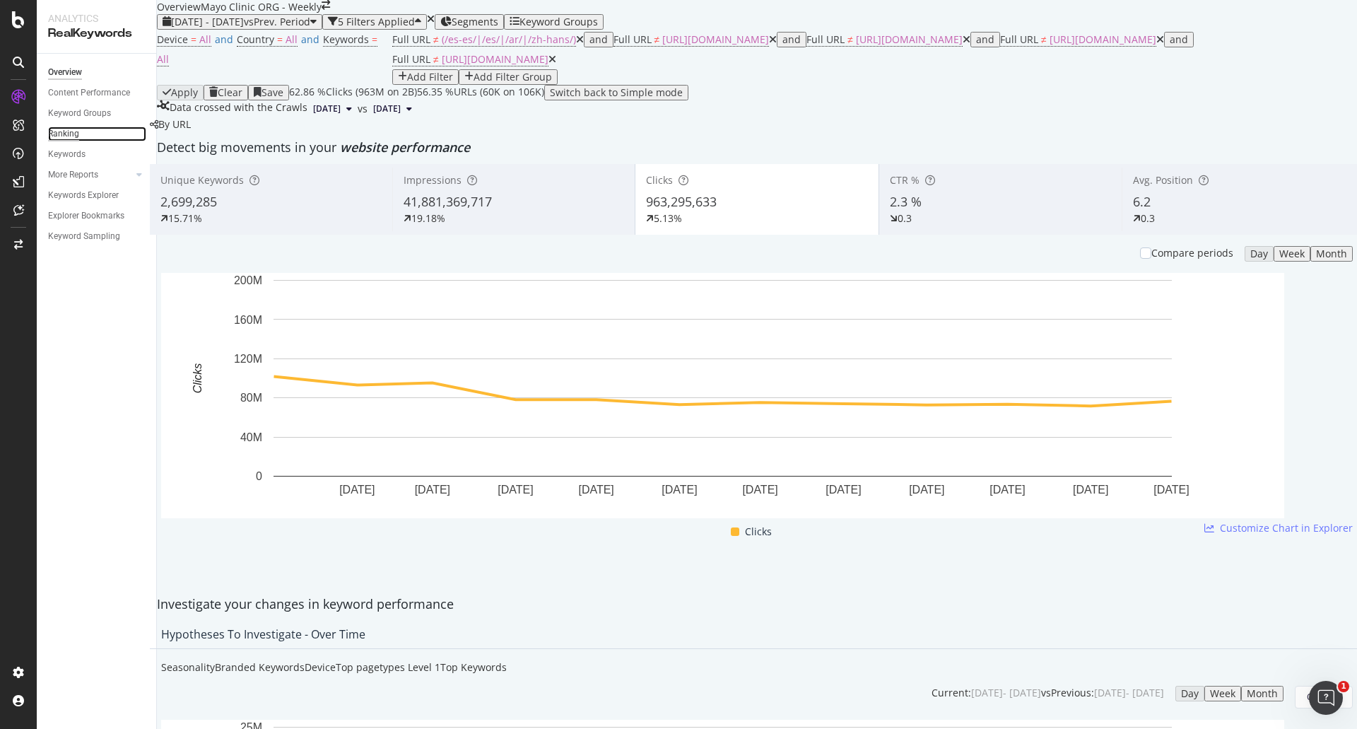
click at [66, 131] on div "Ranking" at bounding box center [63, 134] width 31 height 15
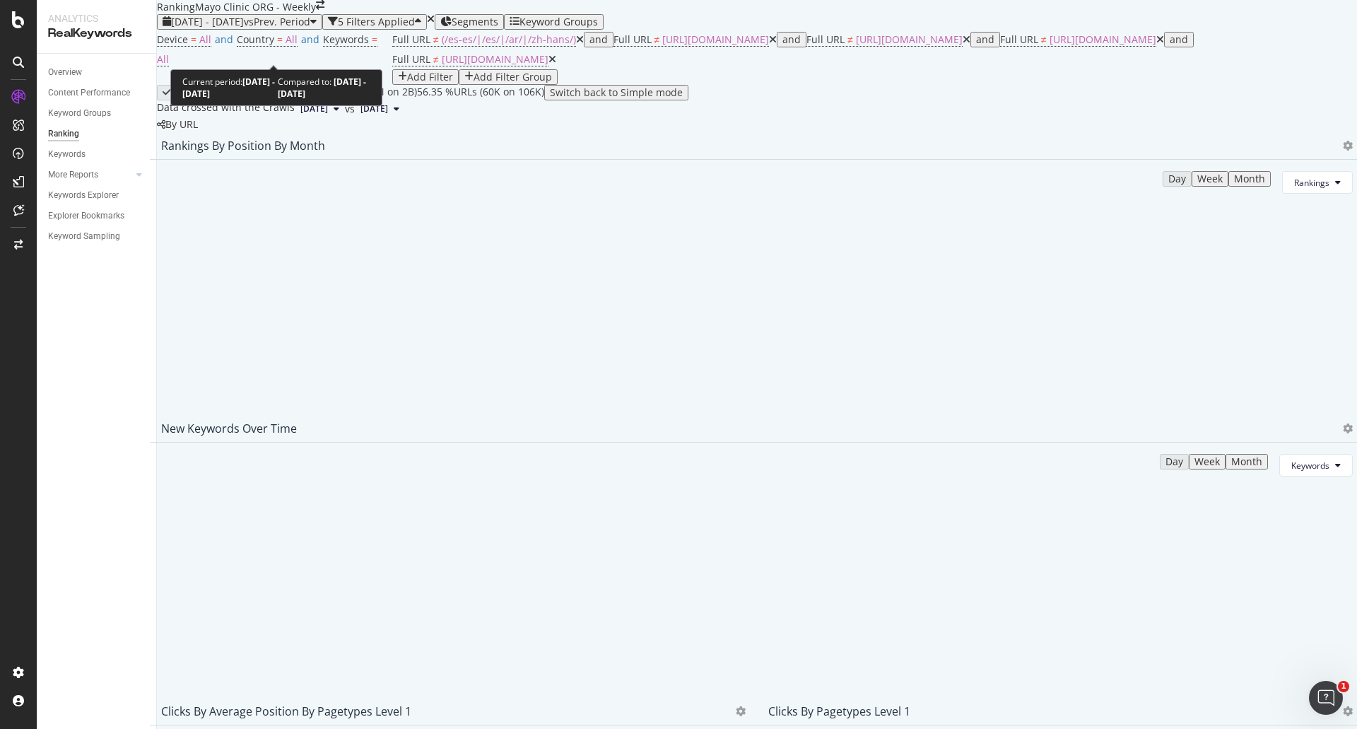
click at [216, 28] on span "2023 Jan. 1st - 2023 Dec. 31st" at bounding box center [207, 21] width 73 height 13
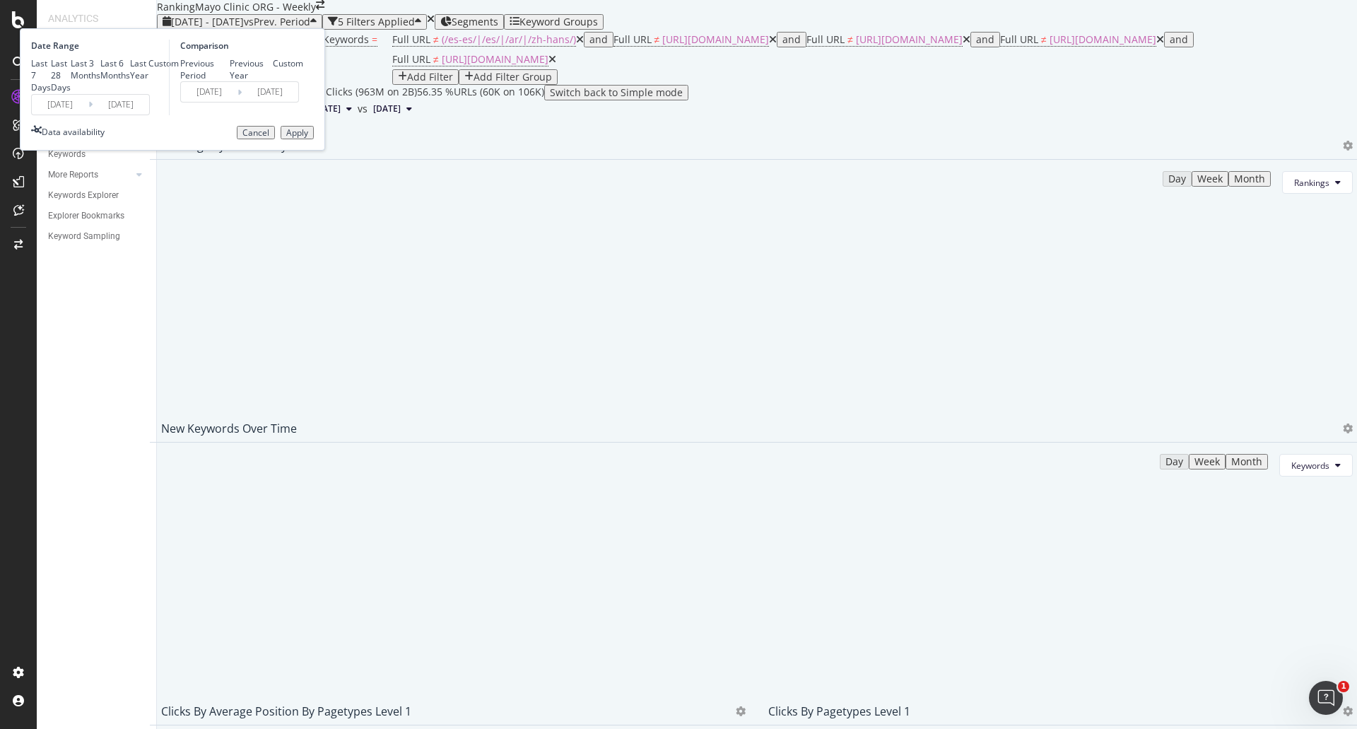
click at [88, 114] on input "2023/01/01" at bounding box center [60, 105] width 57 height 20
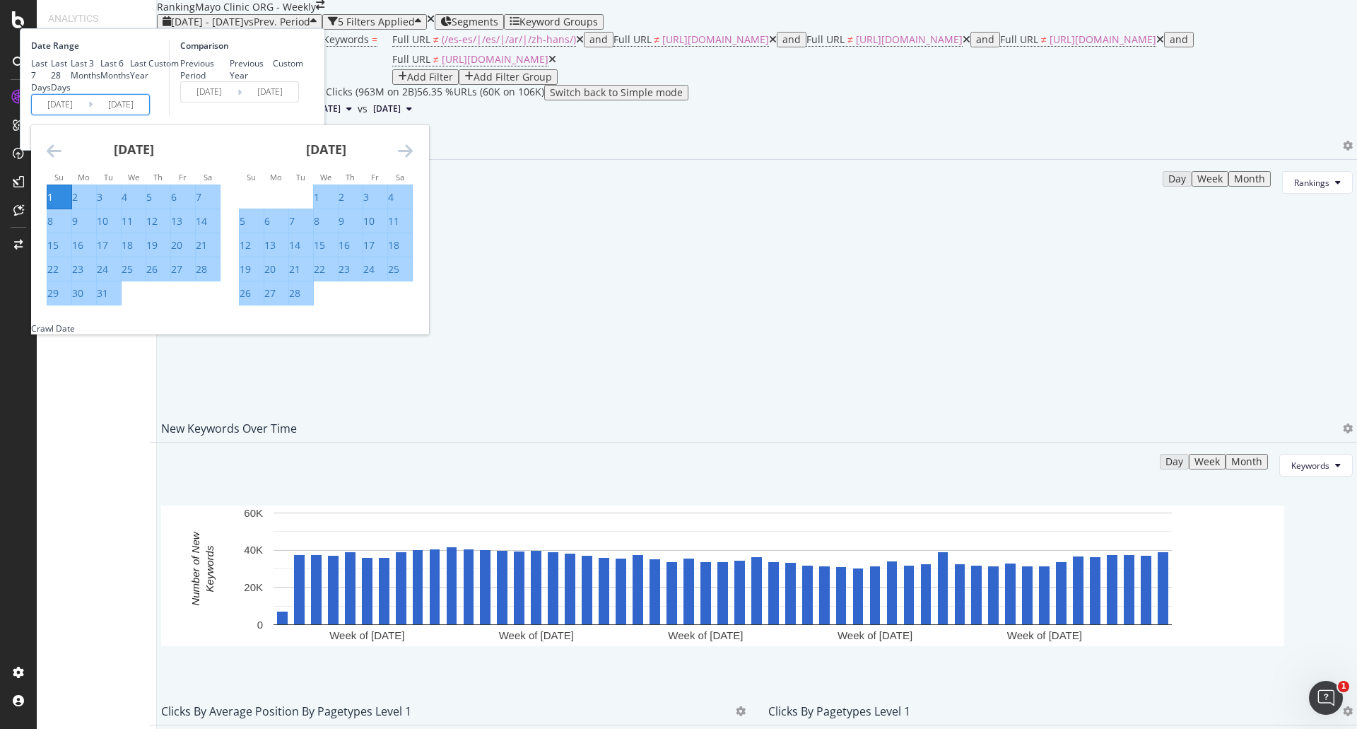
click at [61, 159] on icon "Move backward to switch to the previous month." at bounding box center [54, 150] width 15 height 17
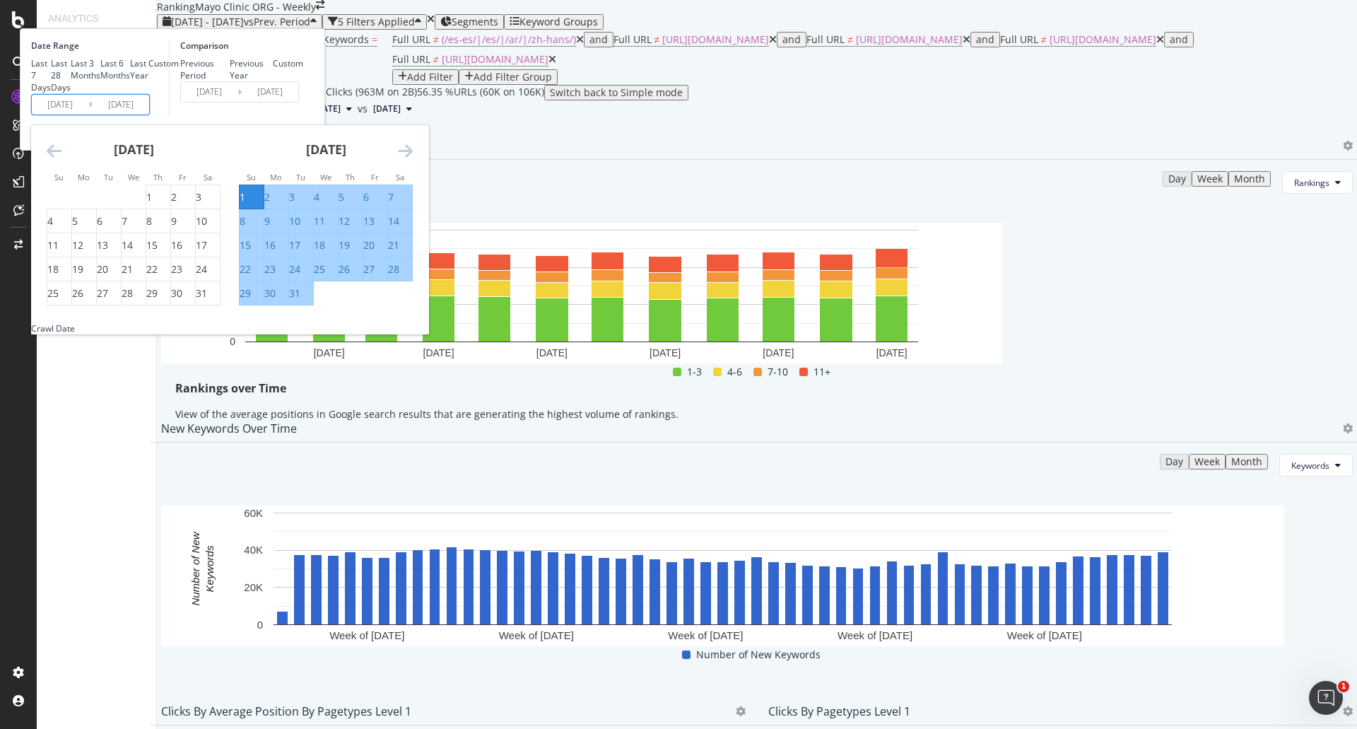
click at [413, 159] on icon "Move forward to switch to the next month." at bounding box center [405, 150] width 15 height 17
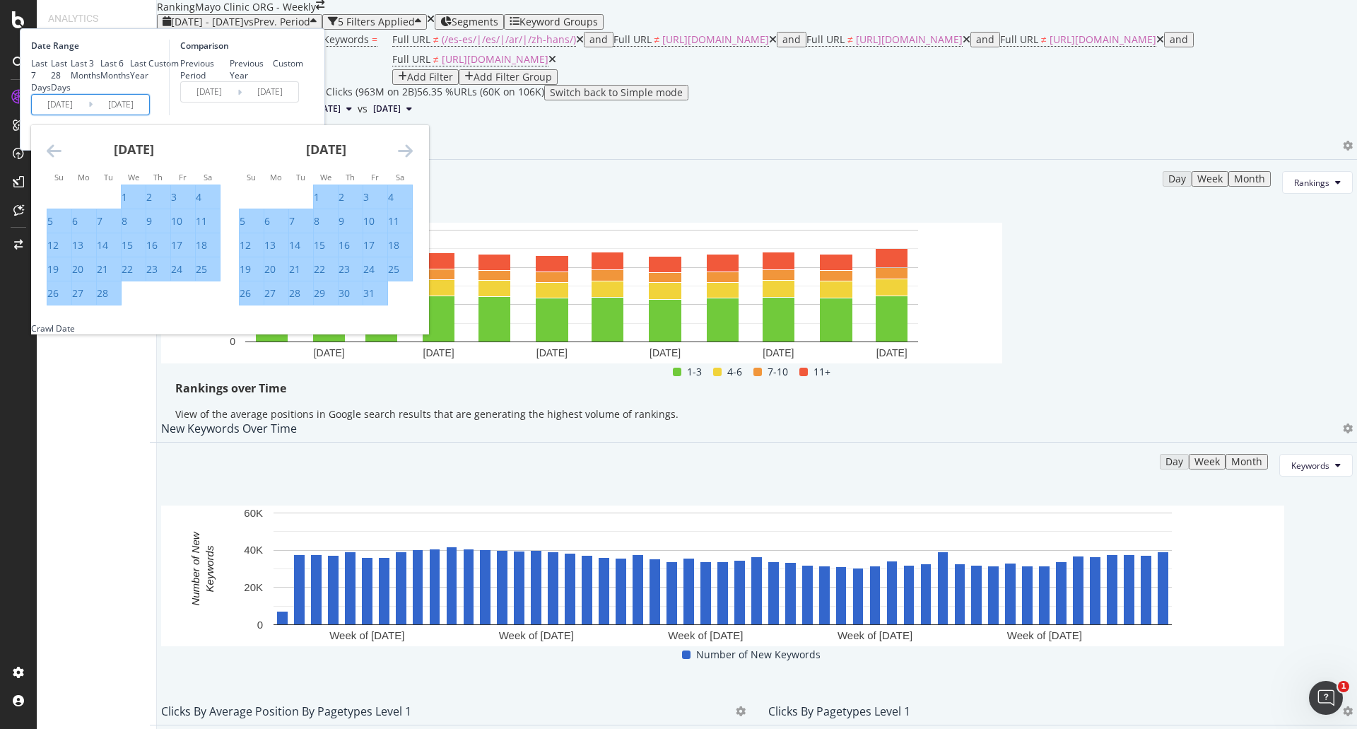
click at [413, 159] on icon "Move forward to switch to the next month." at bounding box center [405, 150] width 15 height 17
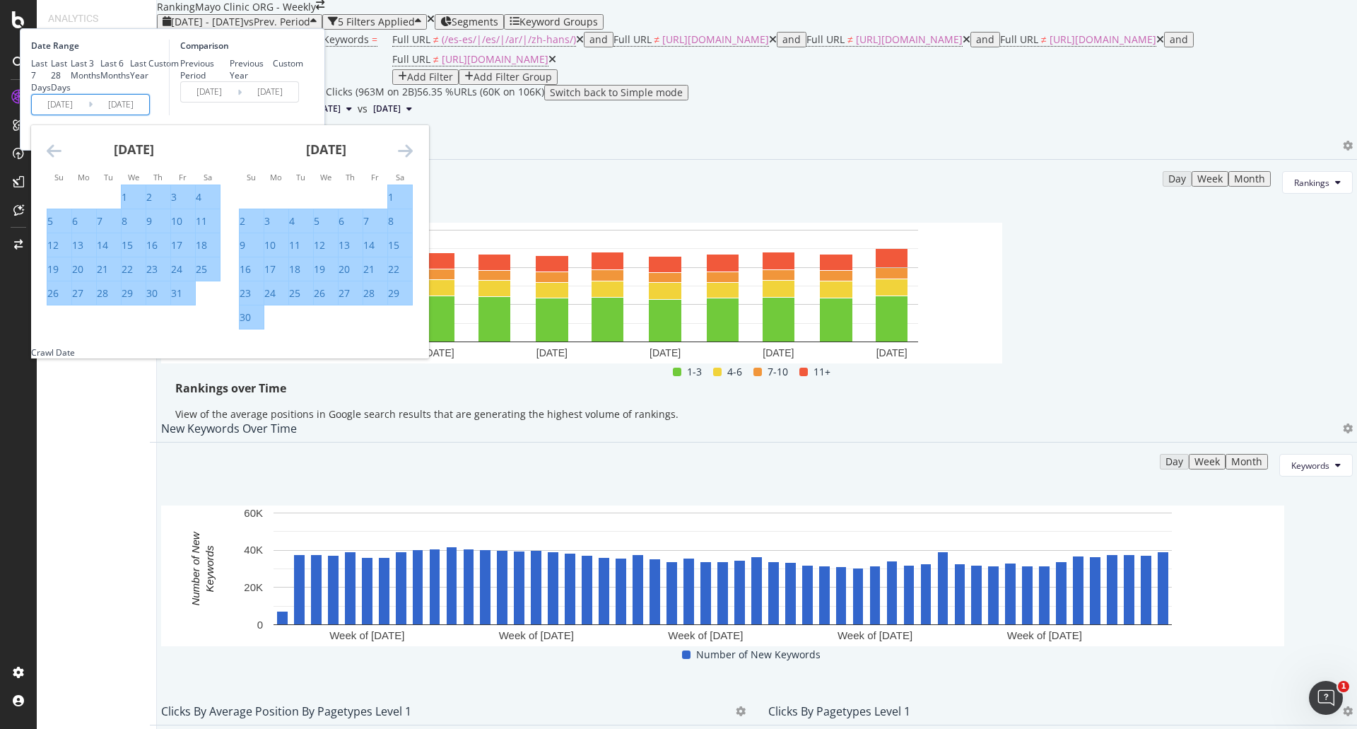
click at [413, 159] on icon "Move forward to switch to the next month." at bounding box center [405, 150] width 15 height 17
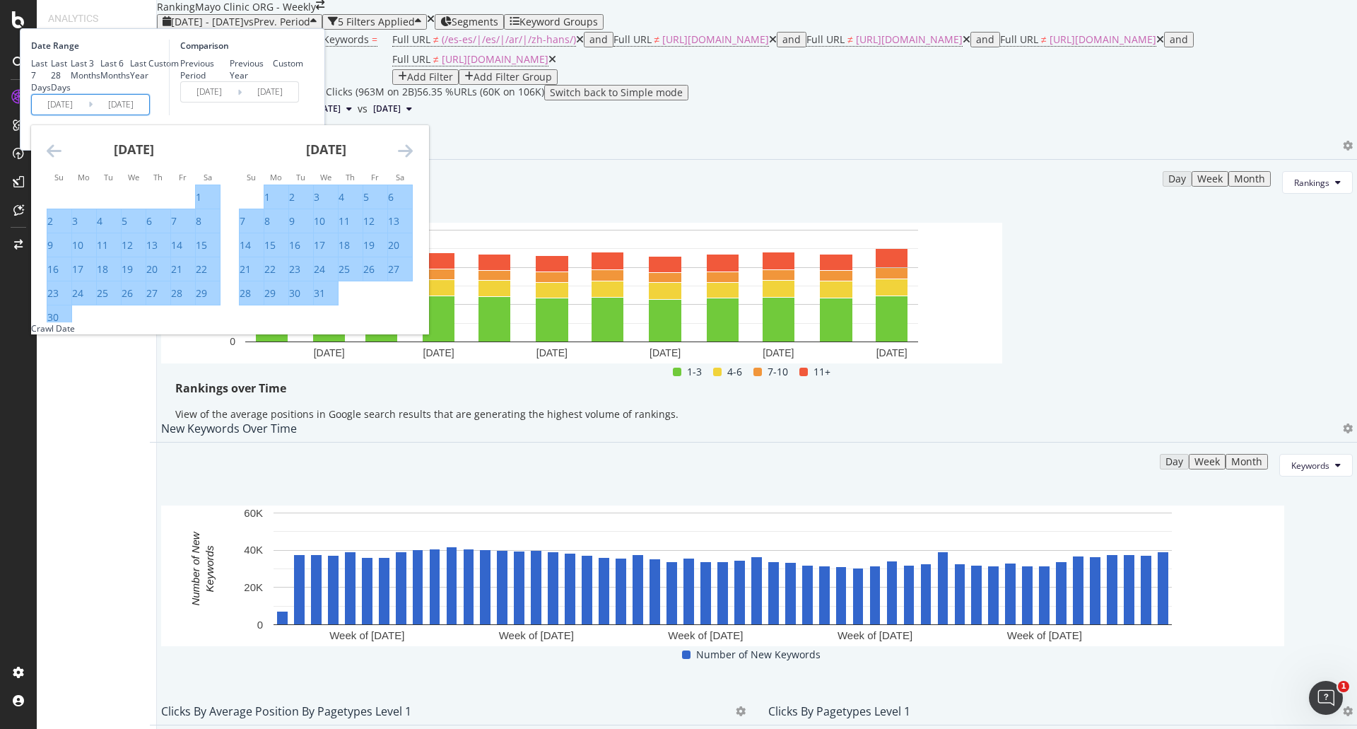
click at [413, 159] on icon "Move forward to switch to the next month." at bounding box center [405, 150] width 15 height 17
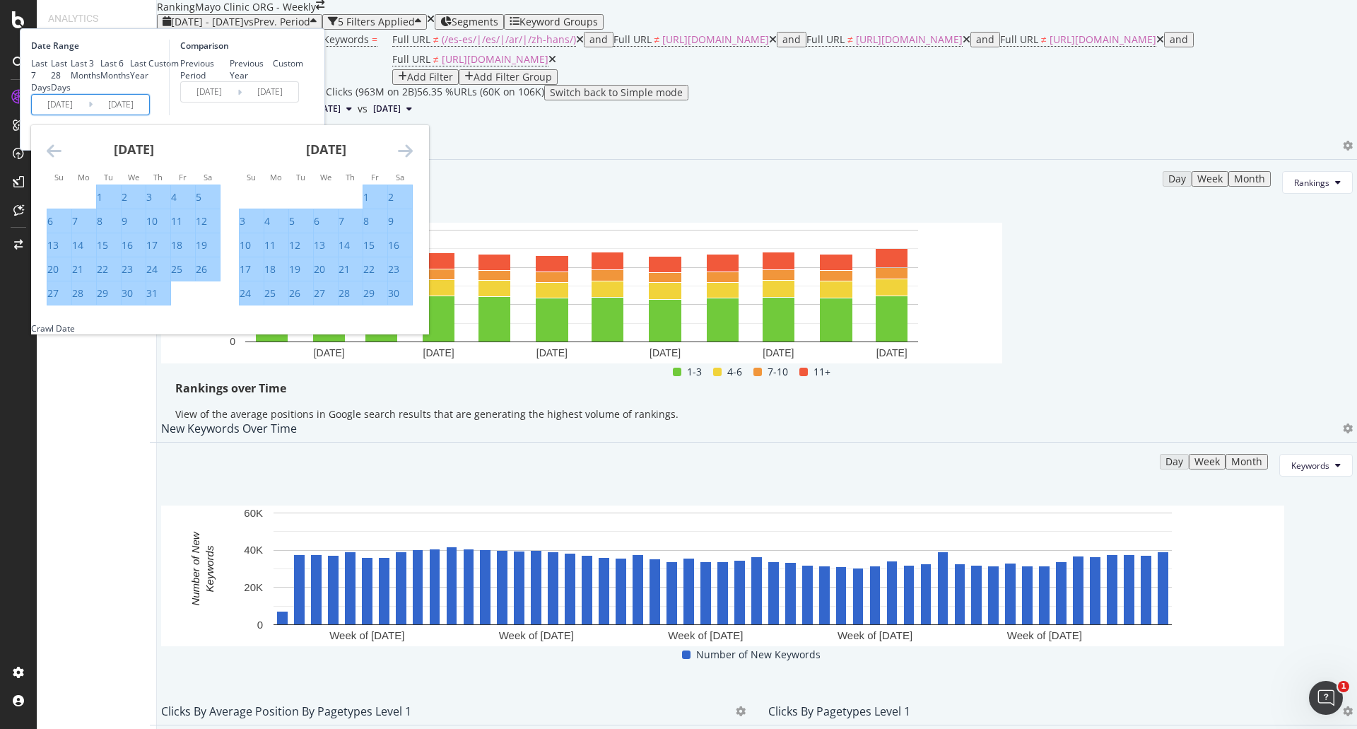
click at [413, 159] on icon "Move forward to switch to the next month." at bounding box center [405, 150] width 15 height 17
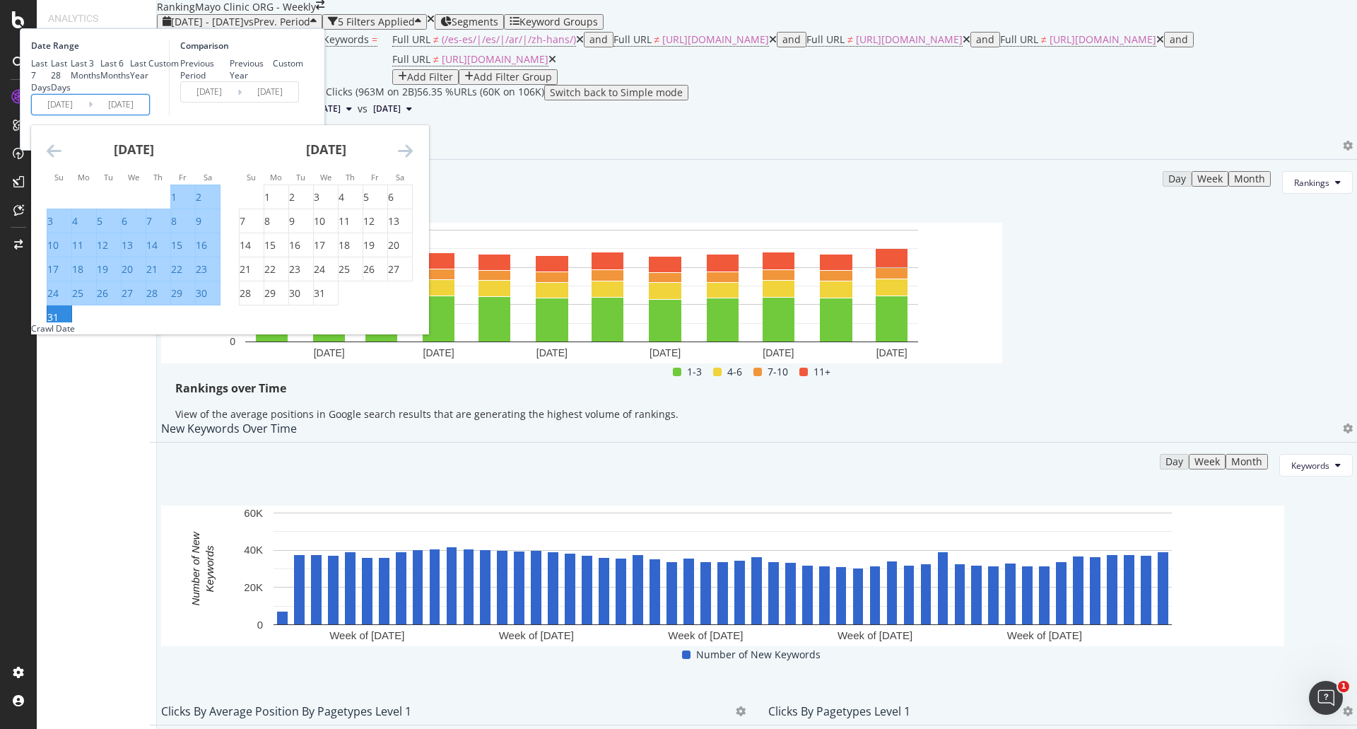
click at [413, 159] on icon "Move forward to switch to the next month." at bounding box center [405, 150] width 15 height 17
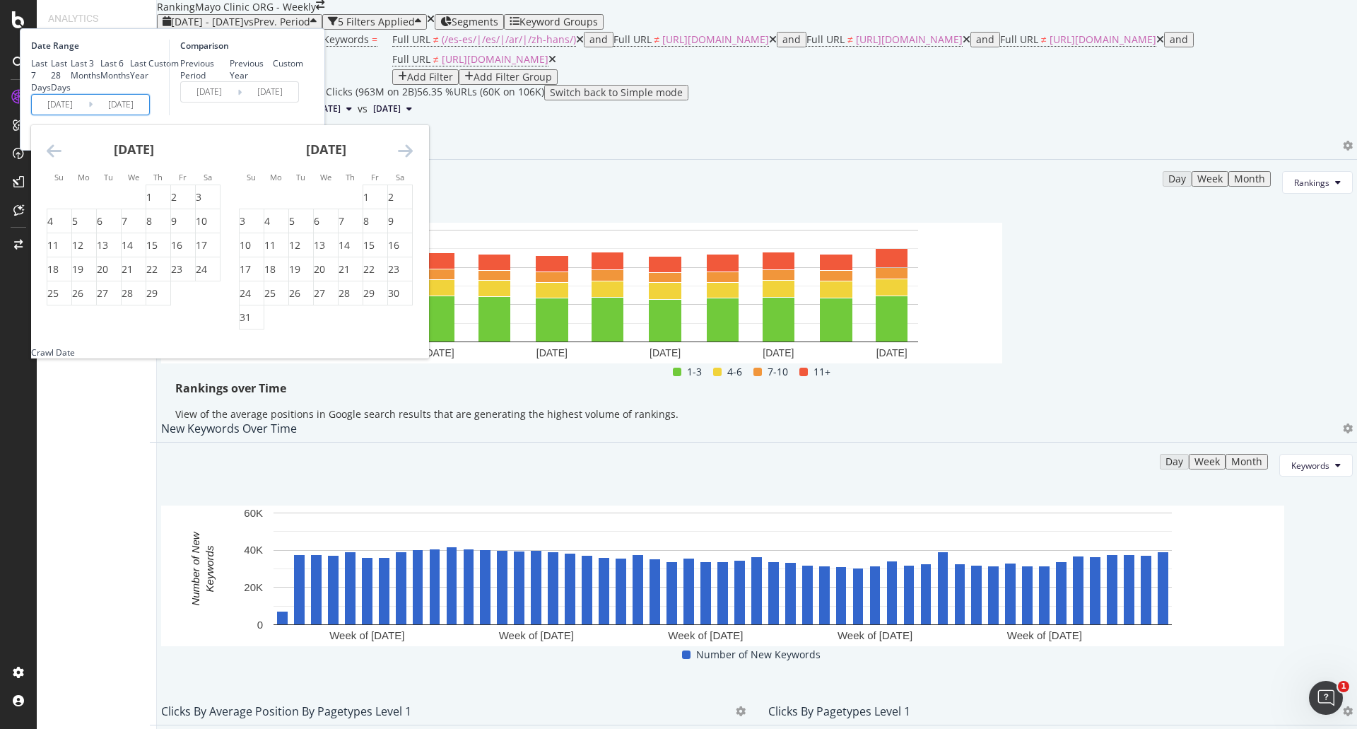
click at [413, 159] on icon "Move forward to switch to the next month." at bounding box center [405, 150] width 15 height 17
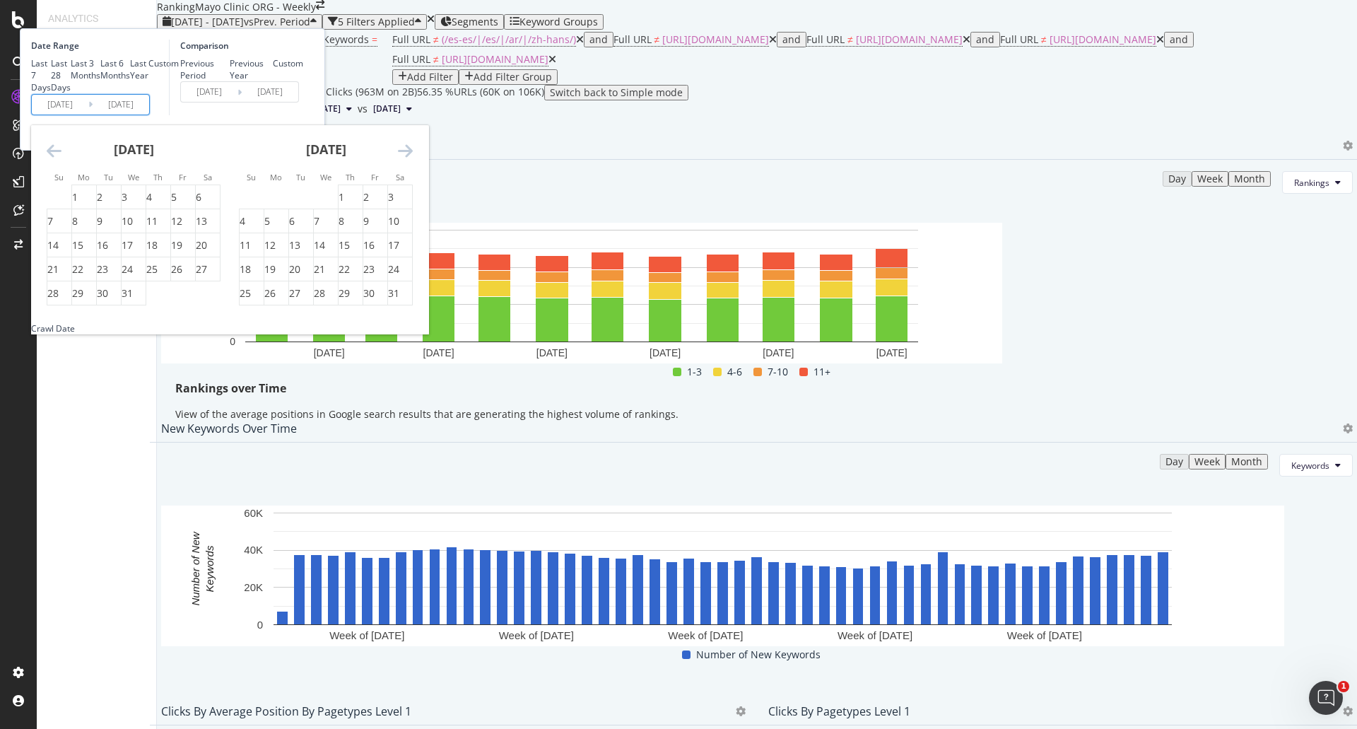
click at [413, 159] on icon "Move forward to switch to the next month." at bounding box center [405, 150] width 15 height 17
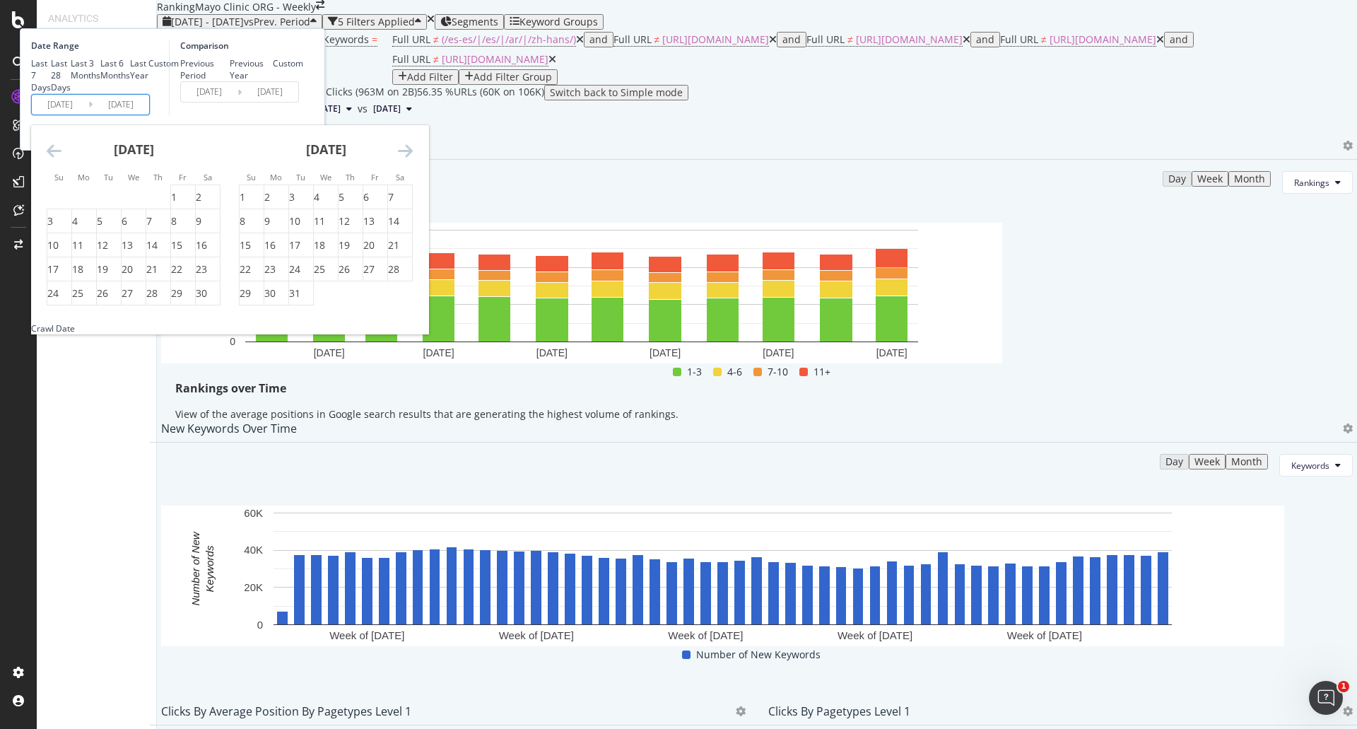
click at [413, 159] on icon "Move forward to switch to the next month." at bounding box center [405, 150] width 15 height 17
click at [127, 204] on div "1" at bounding box center [125, 197] width 6 height 14
type input "2025/01/01"
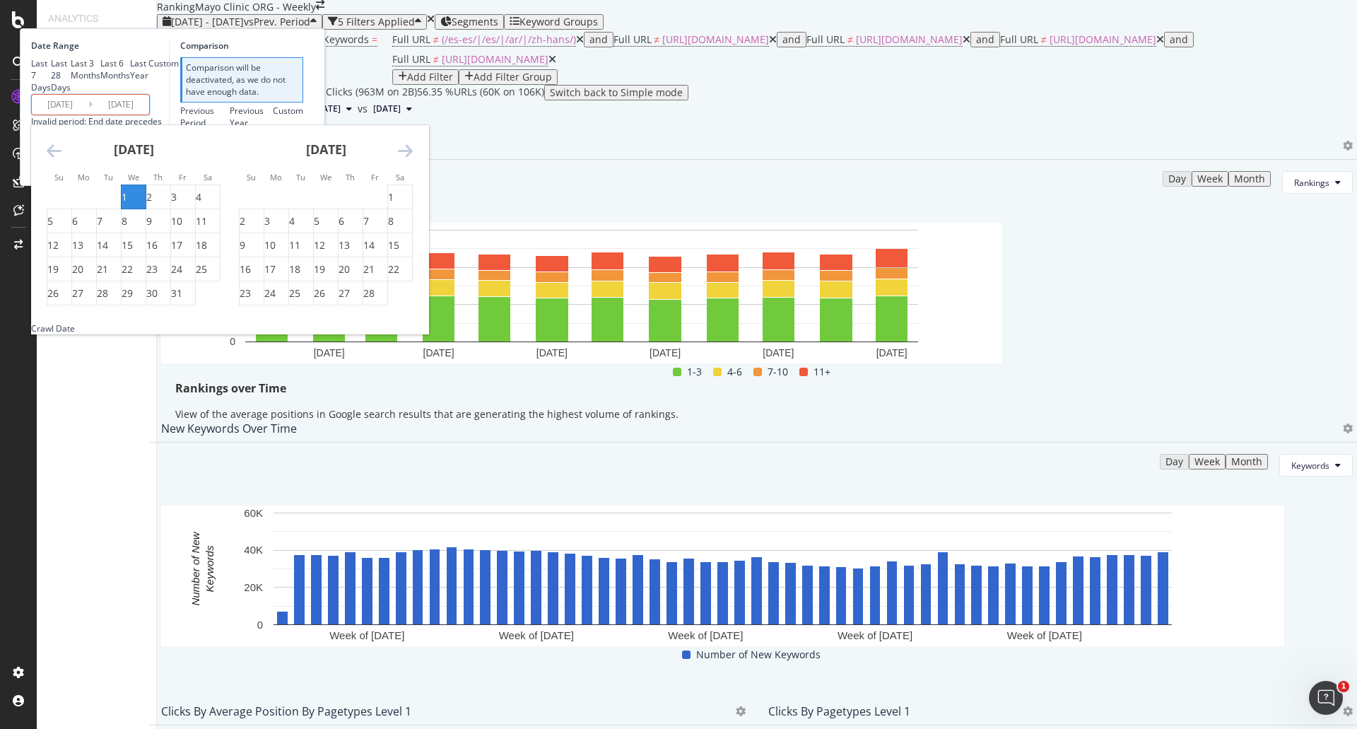
click at [413, 159] on icon "Move forward to switch to the next month." at bounding box center [405, 150] width 15 height 17
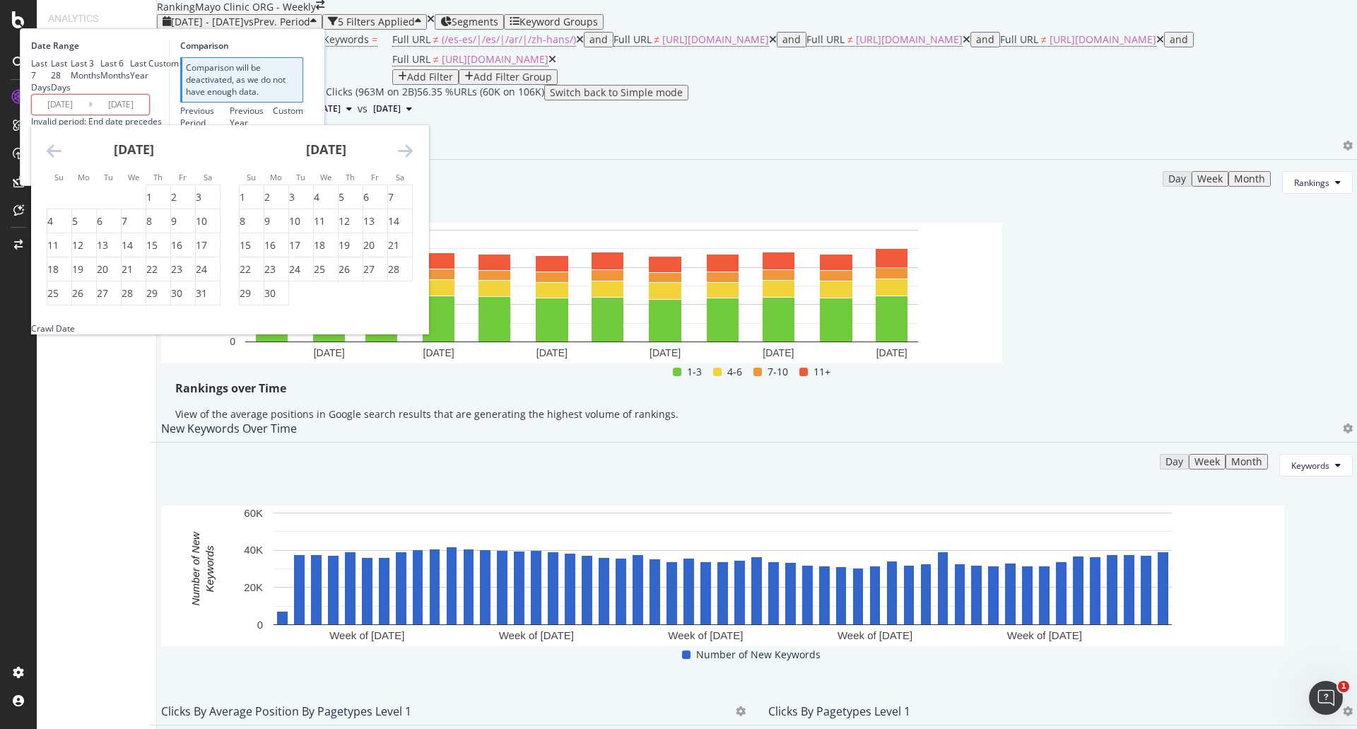
click at [413, 159] on icon "Move forward to switch to the next month." at bounding box center [405, 150] width 15 height 17
click at [108, 300] on div "30" at bounding box center [102, 293] width 11 height 14
type input "2025/09/30"
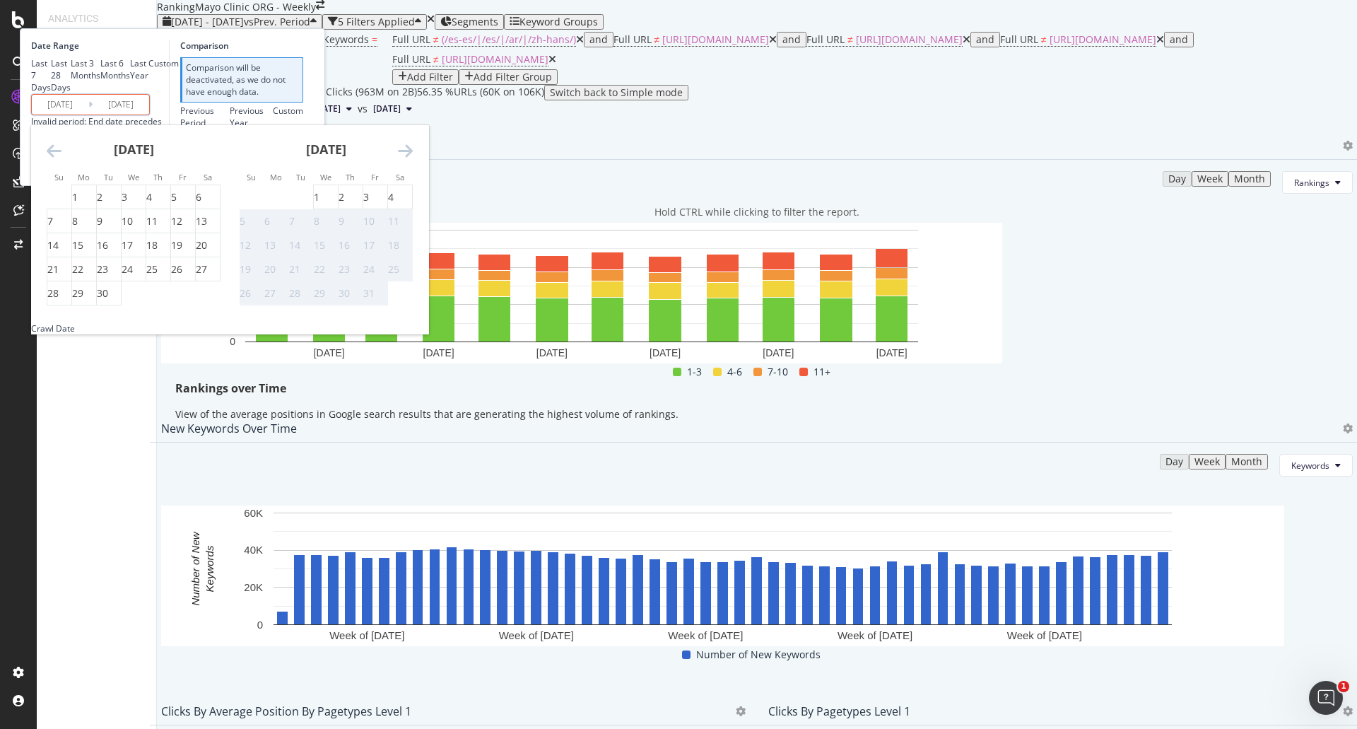
type input "2024/04/02"
type input "2024/12/31"
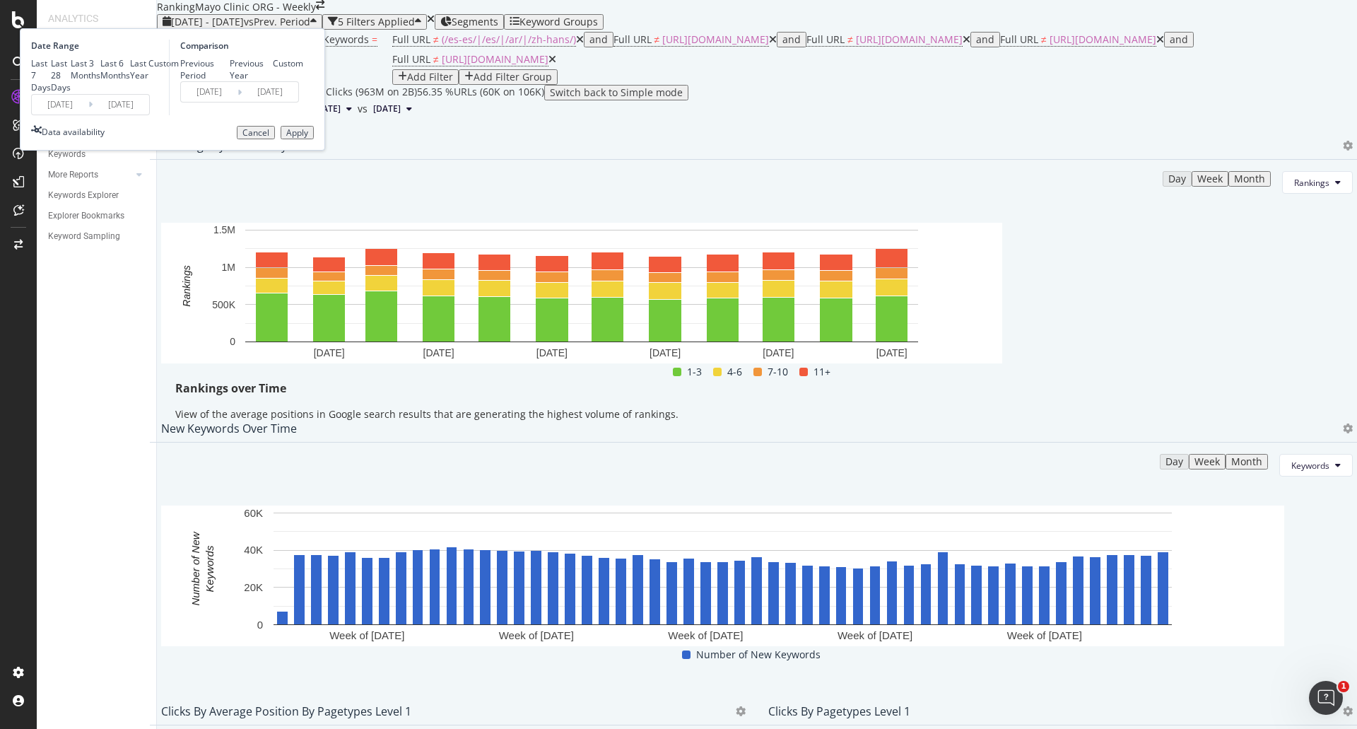
click at [308, 138] on div "Apply" at bounding box center [297, 133] width 22 height 10
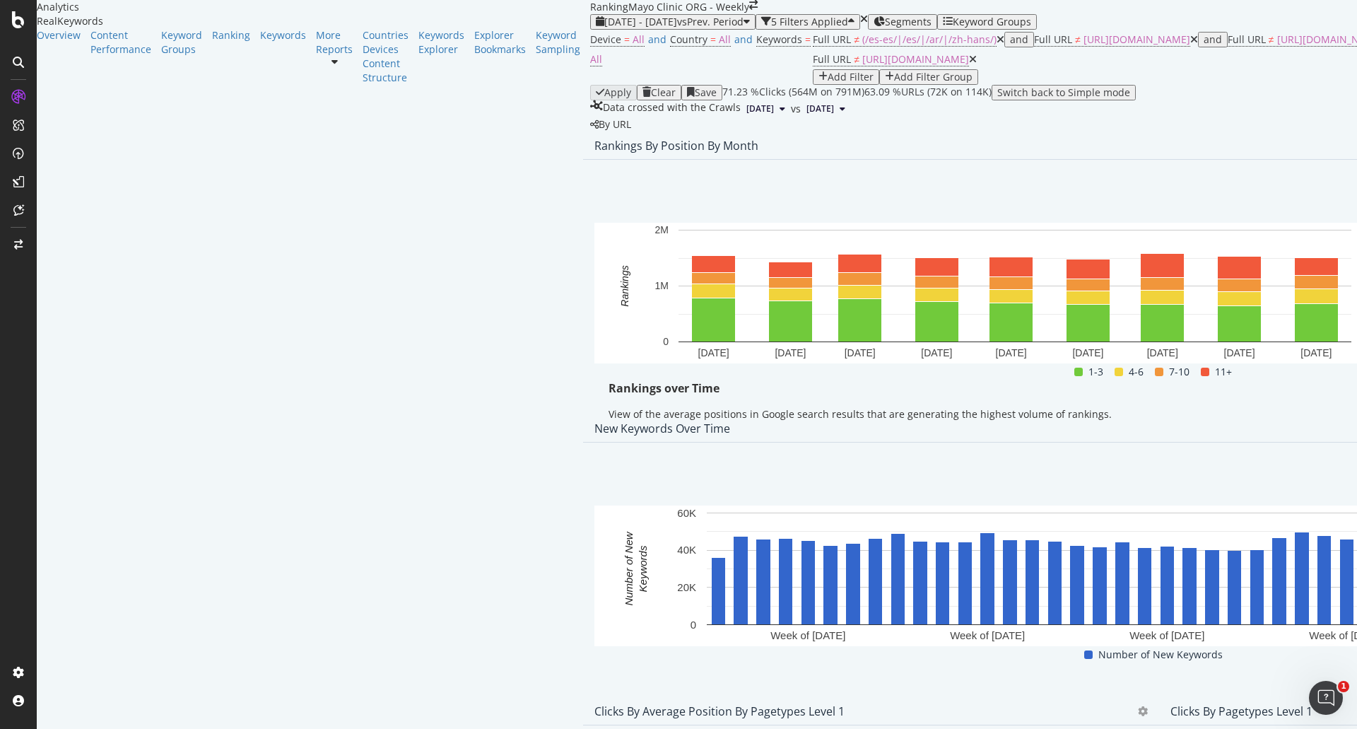
click at [996, 45] on icon at bounding box center [1000, 40] width 8 height 10
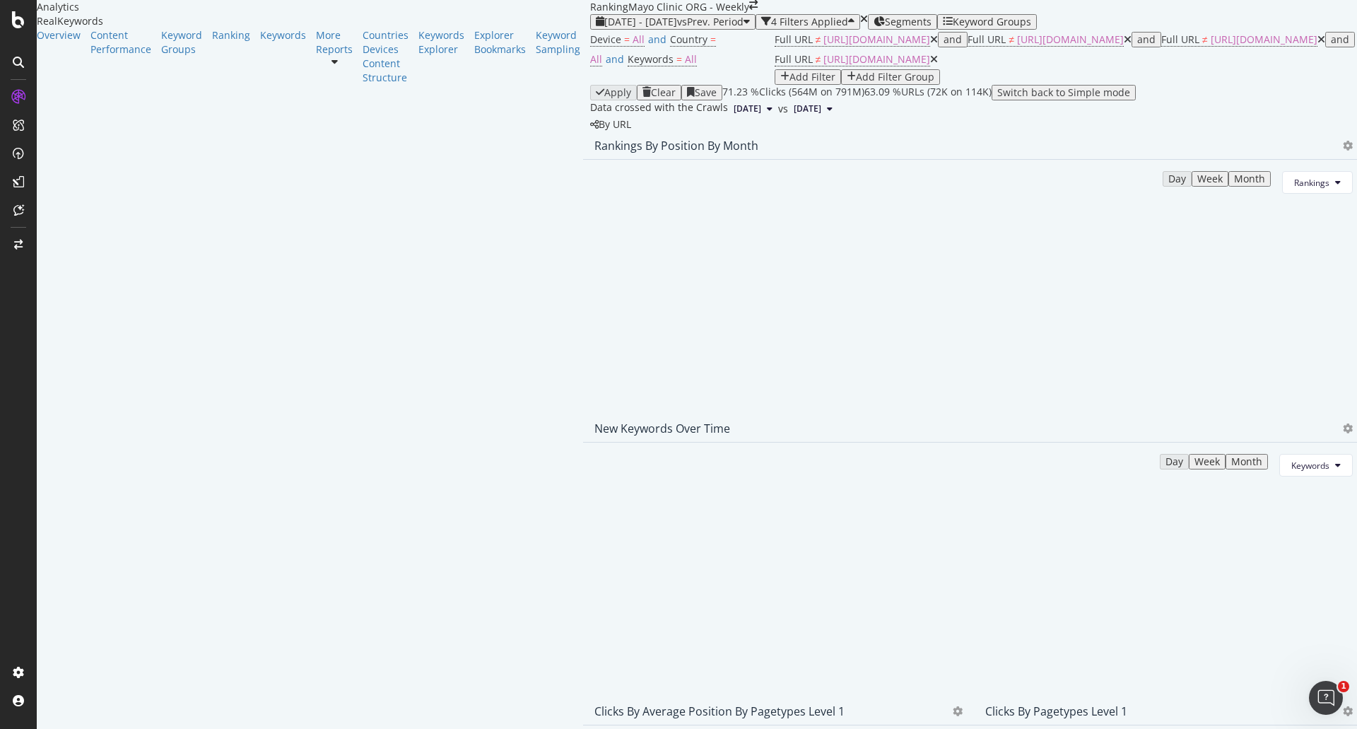
click at [930, 45] on icon at bounding box center [934, 40] width 8 height 10
click at [976, 45] on icon at bounding box center [980, 40] width 8 height 10
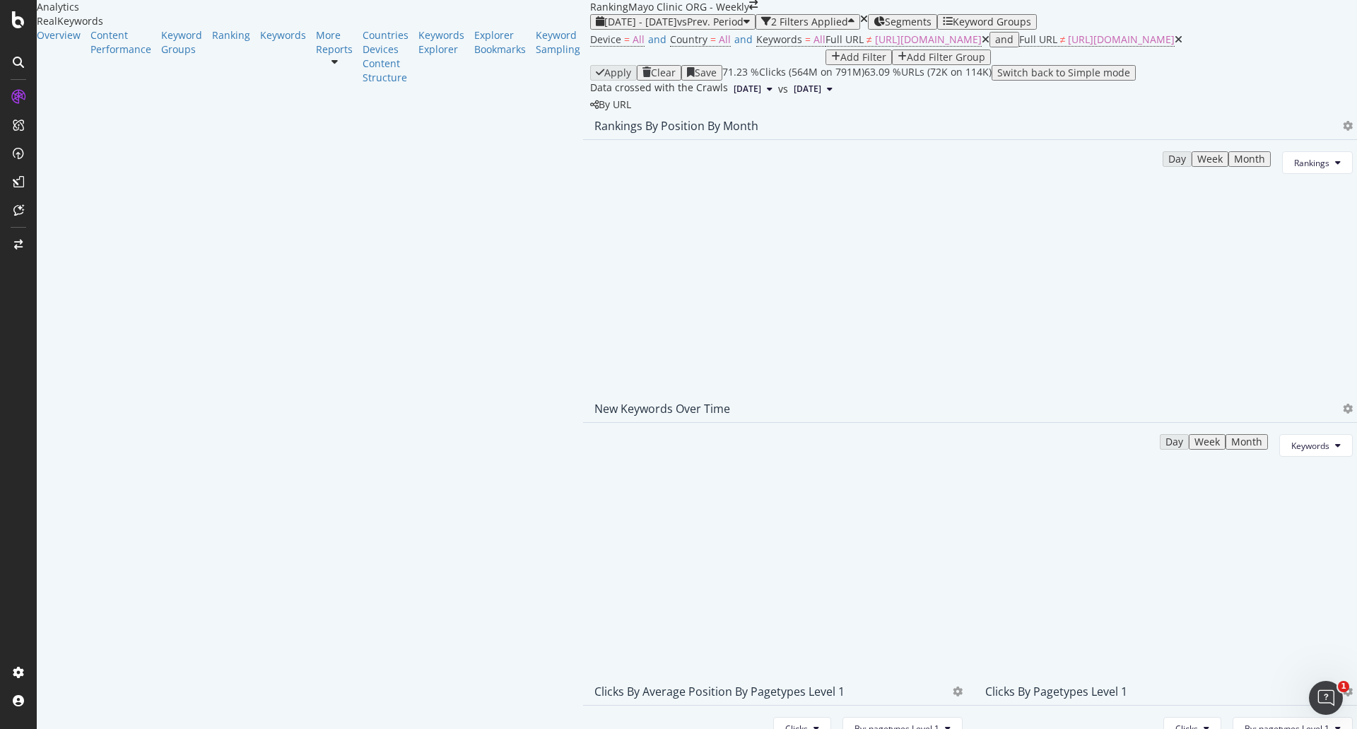
click at [982, 45] on icon at bounding box center [986, 40] width 8 height 10
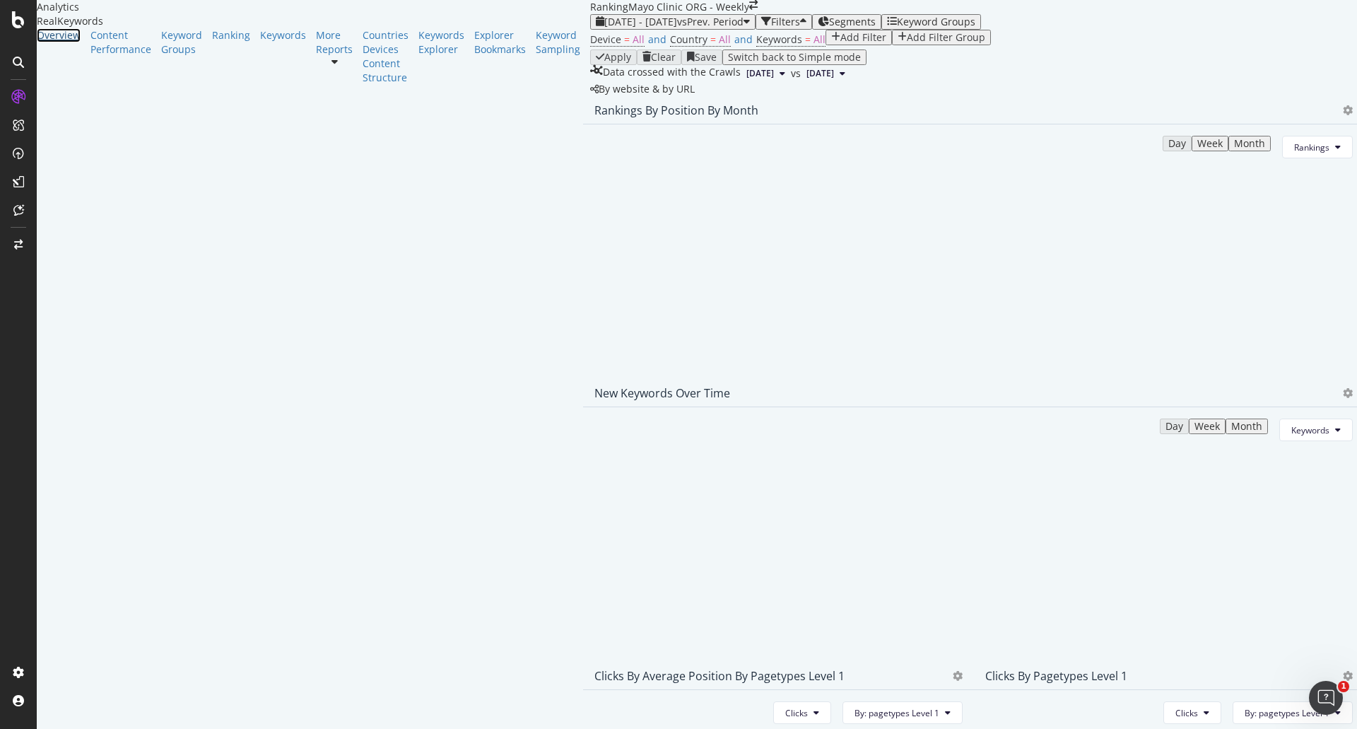
click at [74, 42] on div "Overview" at bounding box center [59, 35] width 44 height 14
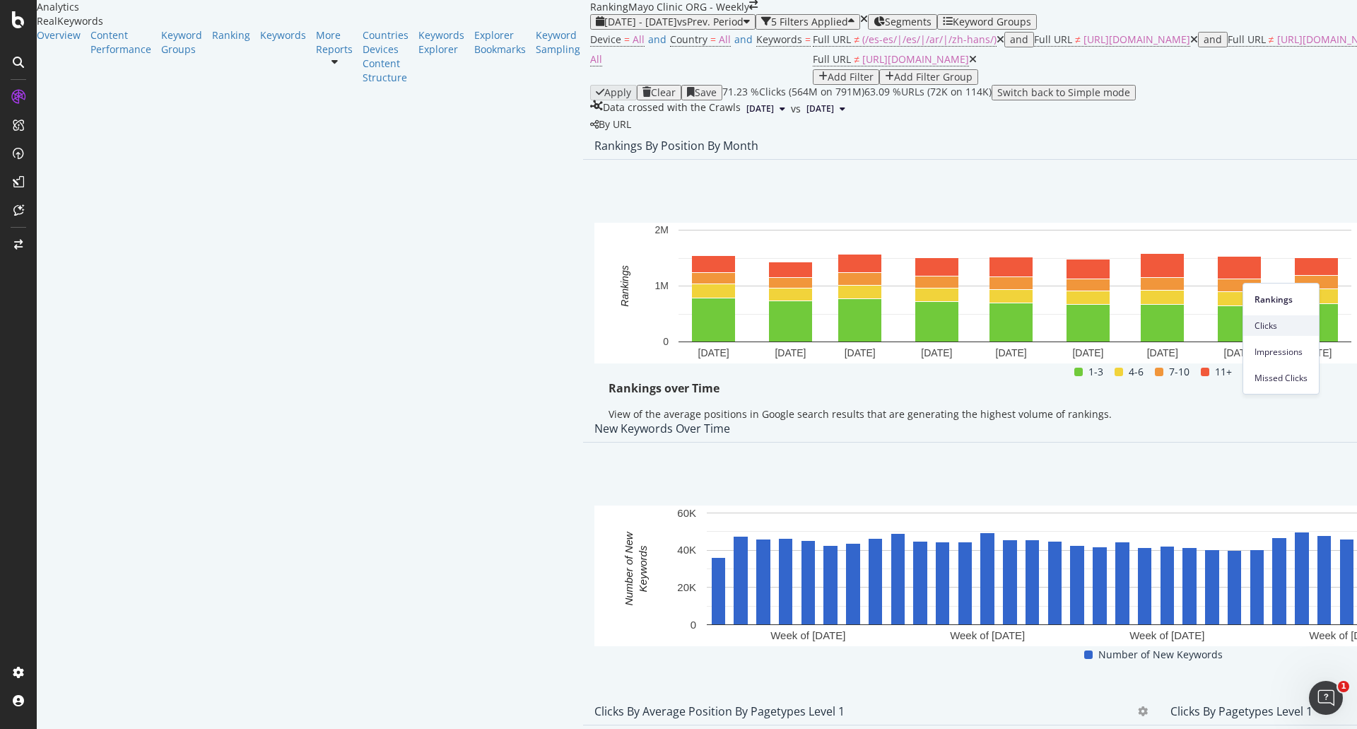
click at [1277, 322] on span "Clicks" at bounding box center [1280, 325] width 53 height 13
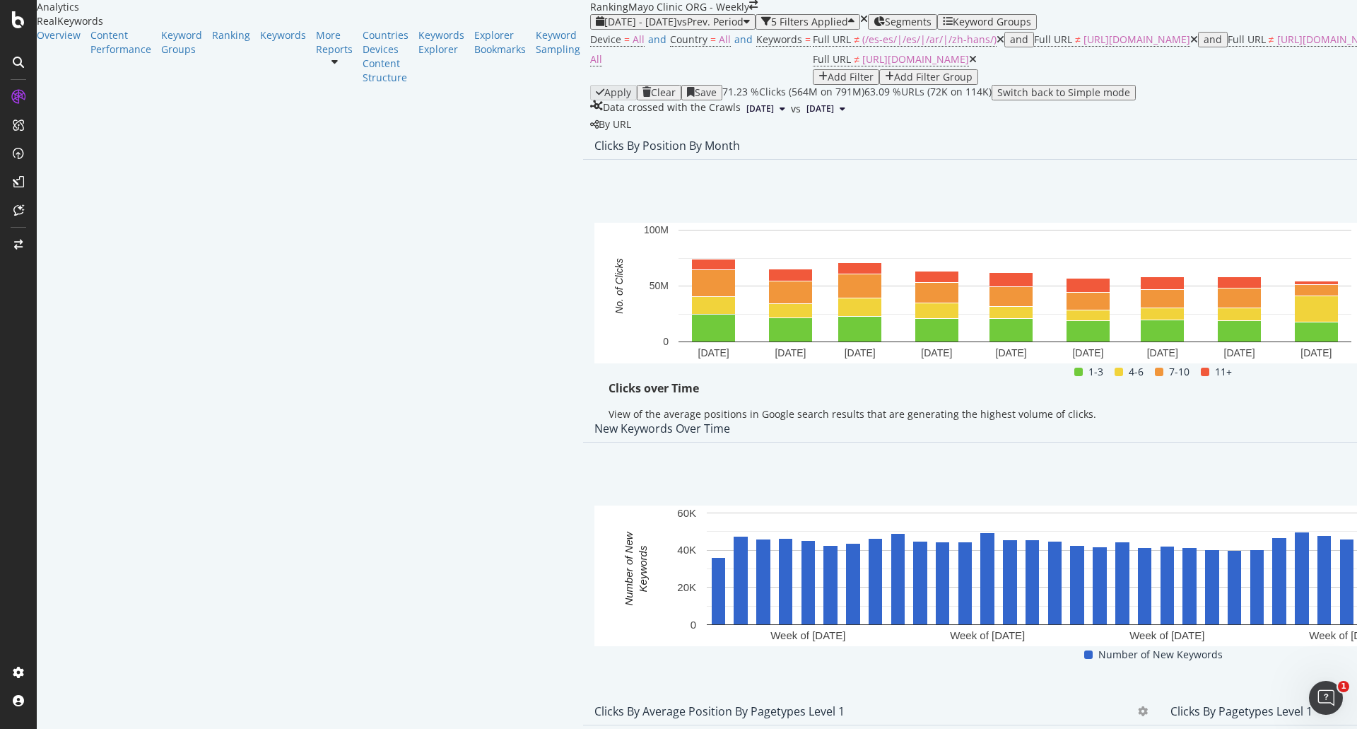
click at [996, 45] on icon at bounding box center [1000, 40] width 8 height 10
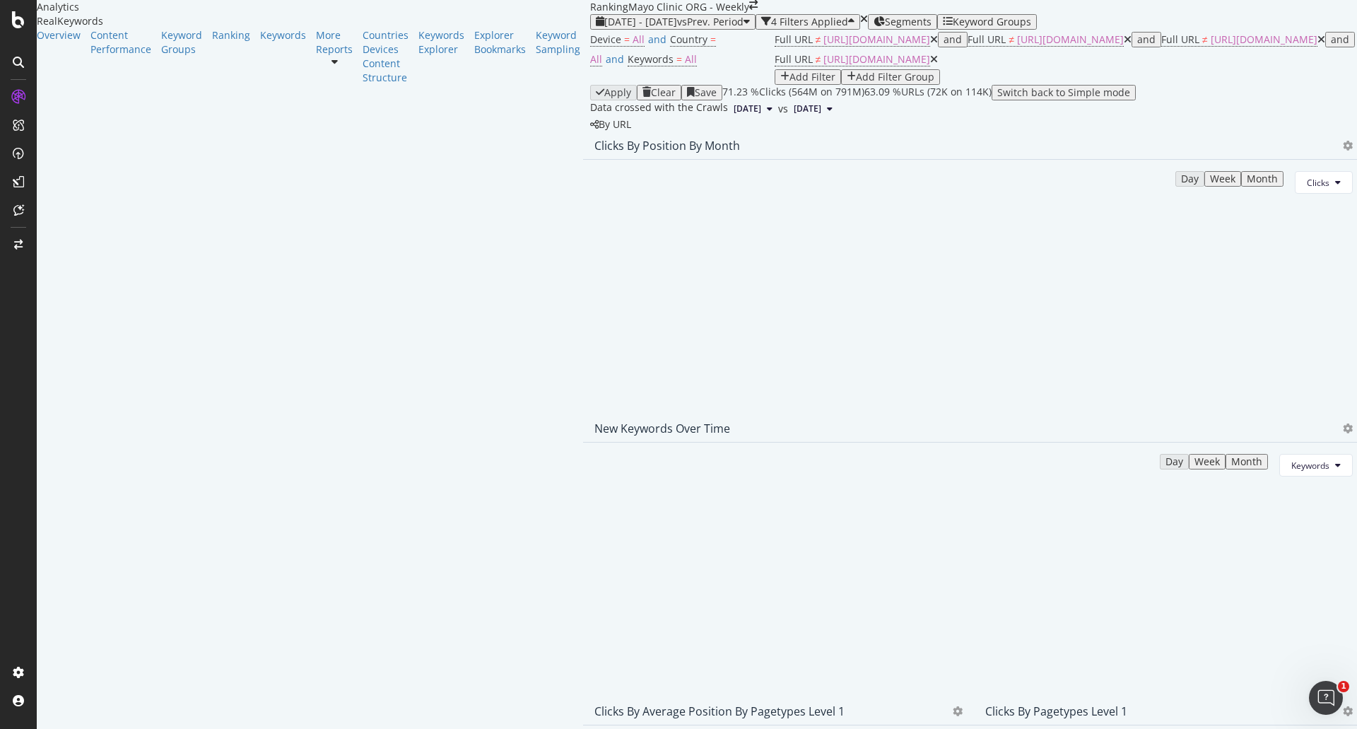
click at [930, 45] on icon at bounding box center [934, 40] width 8 height 10
click at [976, 45] on icon at bounding box center [980, 40] width 8 height 10
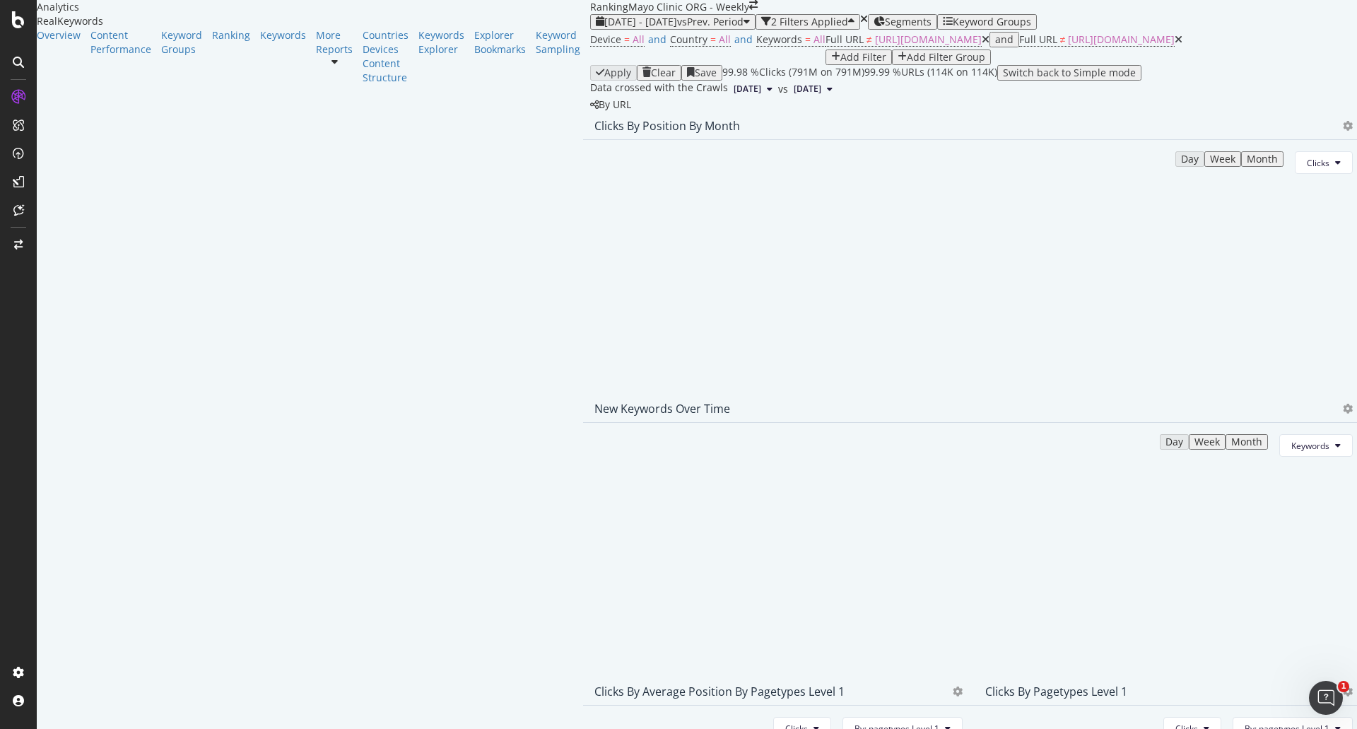
click at [982, 45] on icon at bounding box center [986, 40] width 8 height 10
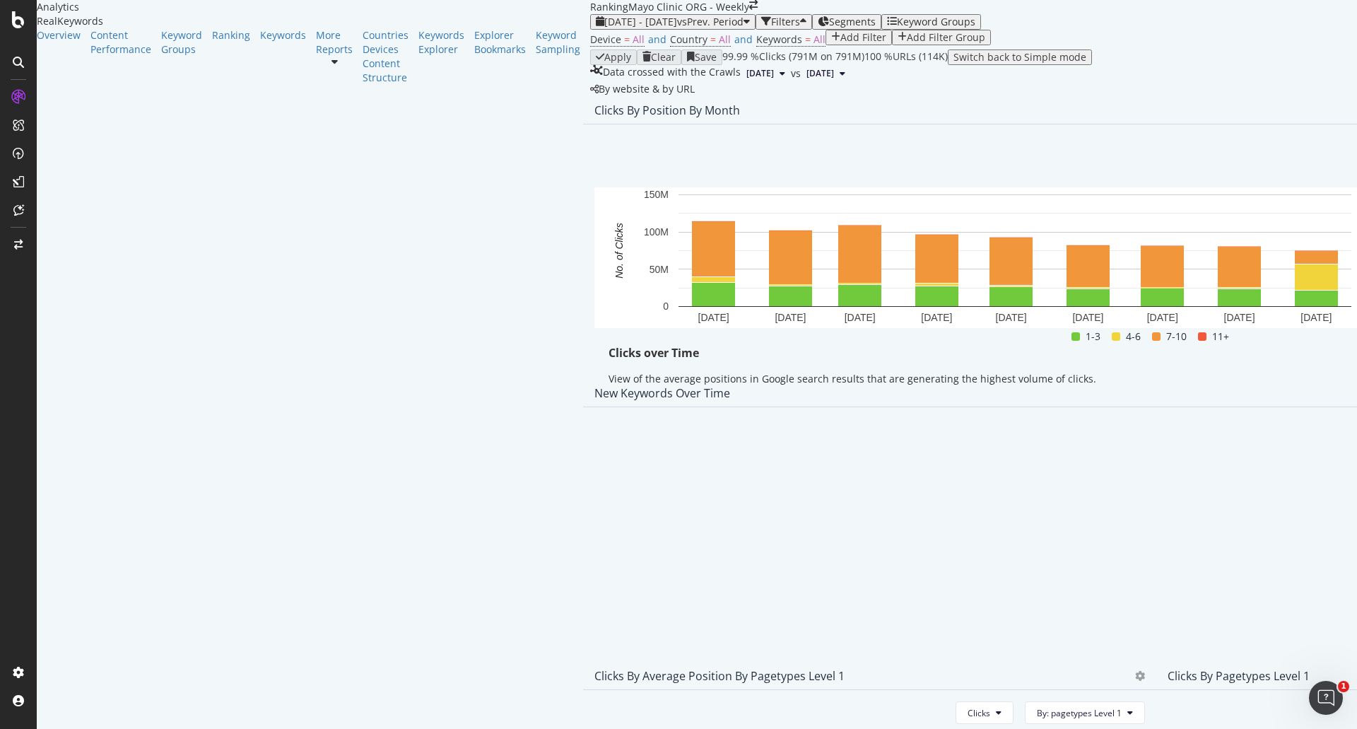
click at [1264, 268] on span "Export as CSV" at bounding box center [1252, 272] width 78 height 13
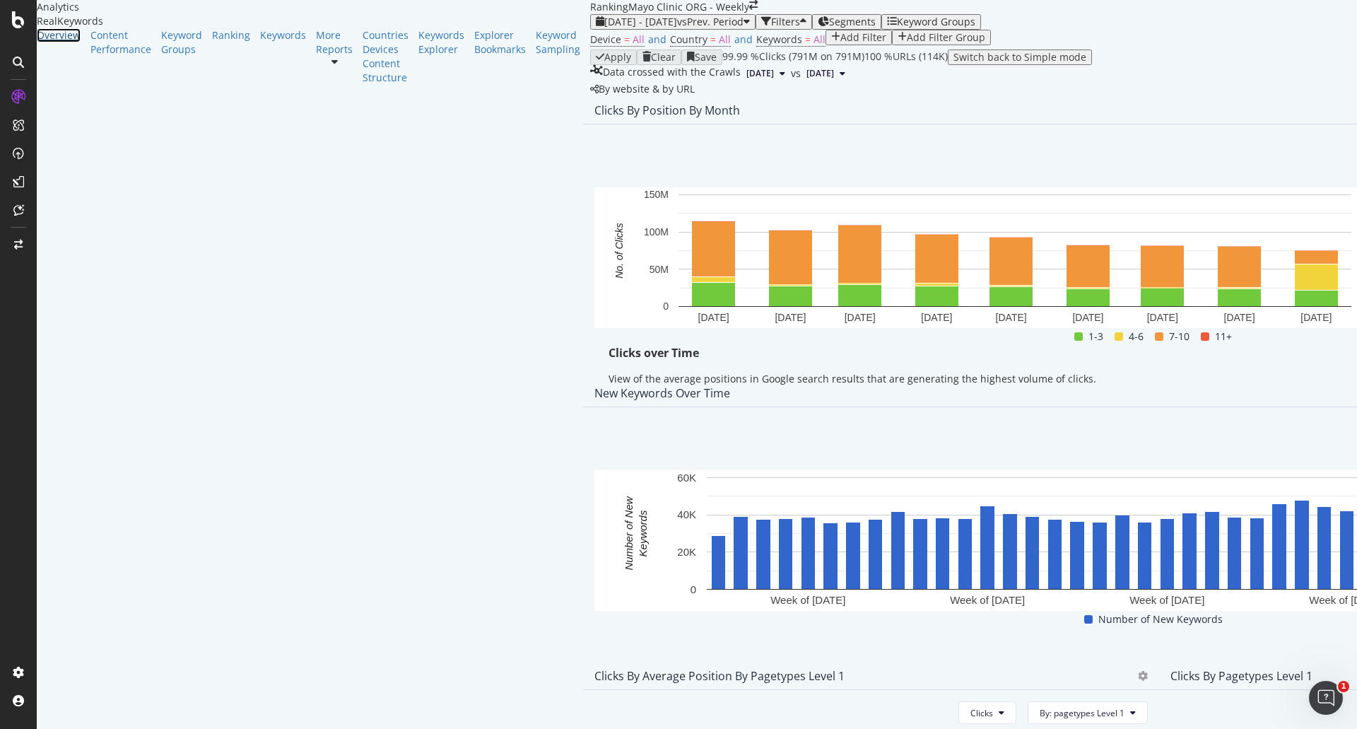
click at [65, 42] on div "Overview" at bounding box center [59, 35] width 44 height 14
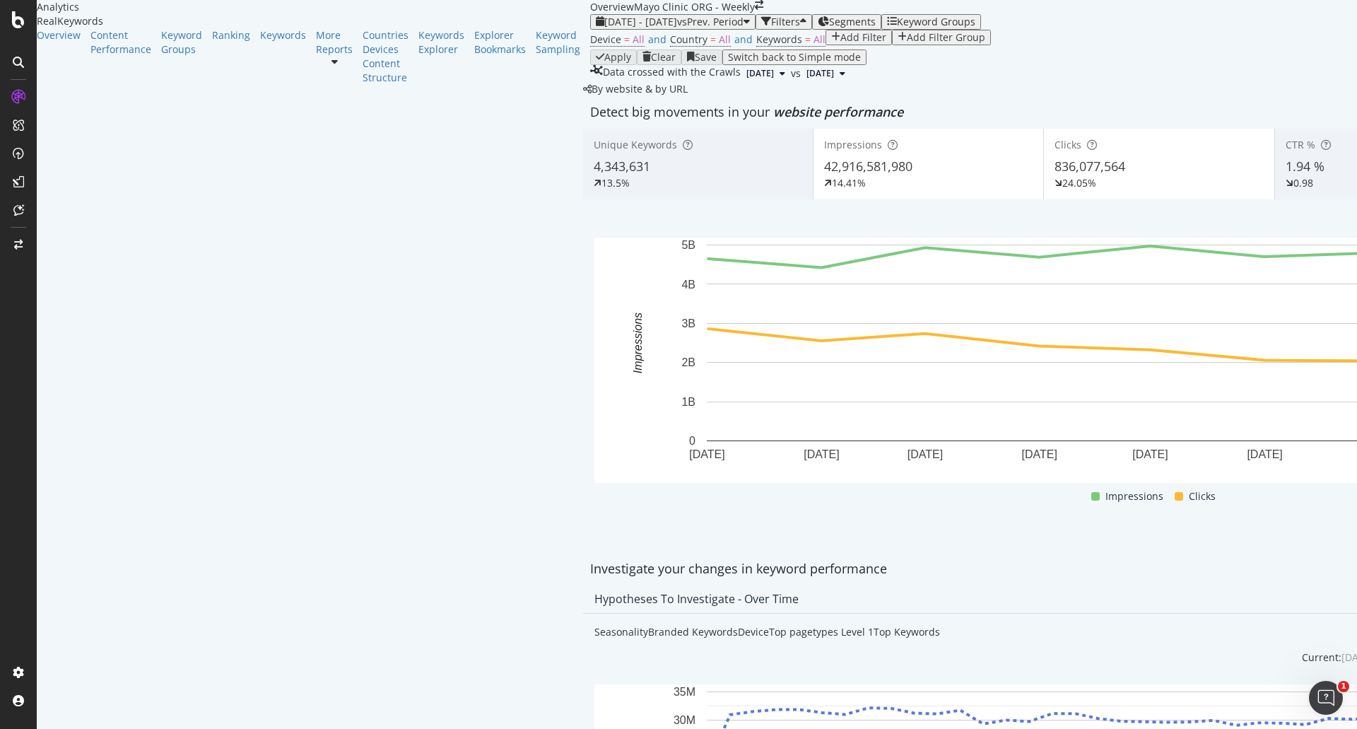
drag, startPoint x: 478, startPoint y: 273, endPoint x: 360, endPoint y: 33, distance: 267.1
click at [824, 175] on span "42,916,581,980" at bounding box center [868, 166] width 88 height 17
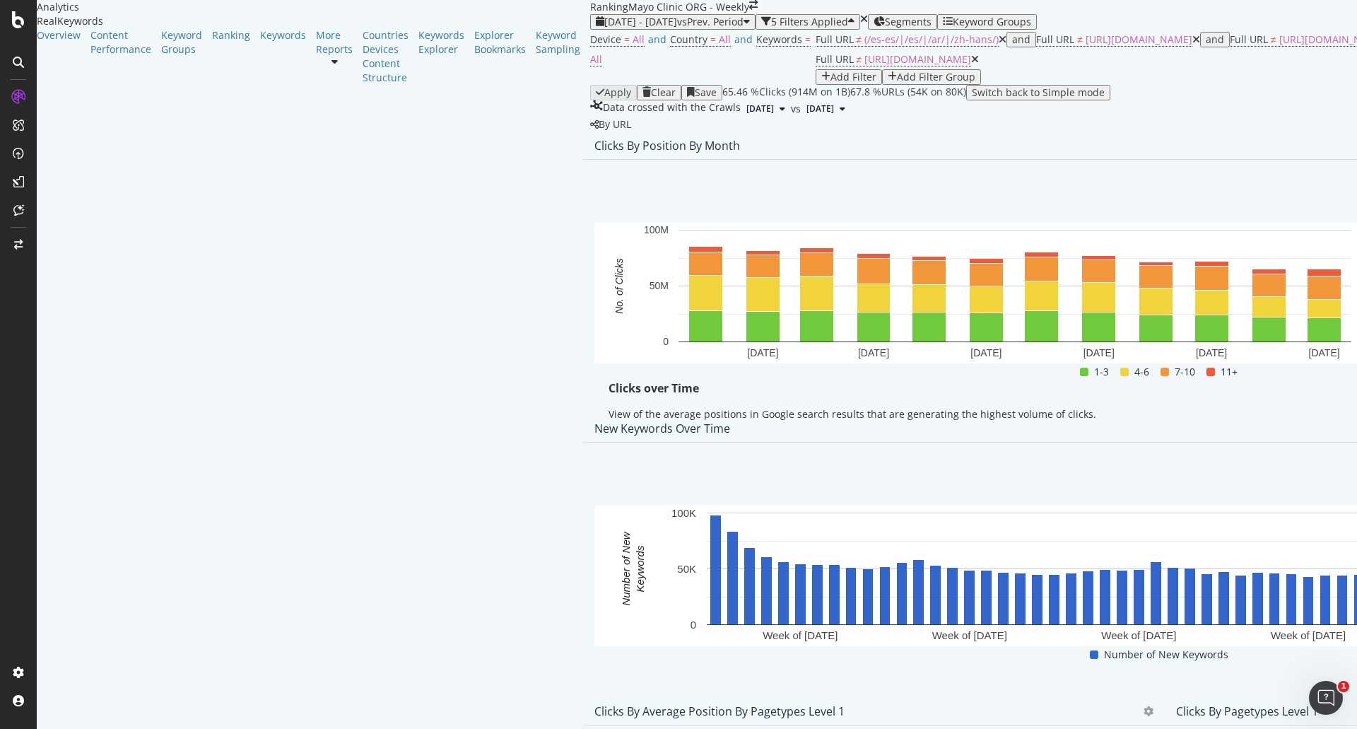
click at [999, 45] on icon at bounding box center [1003, 40] width 8 height 10
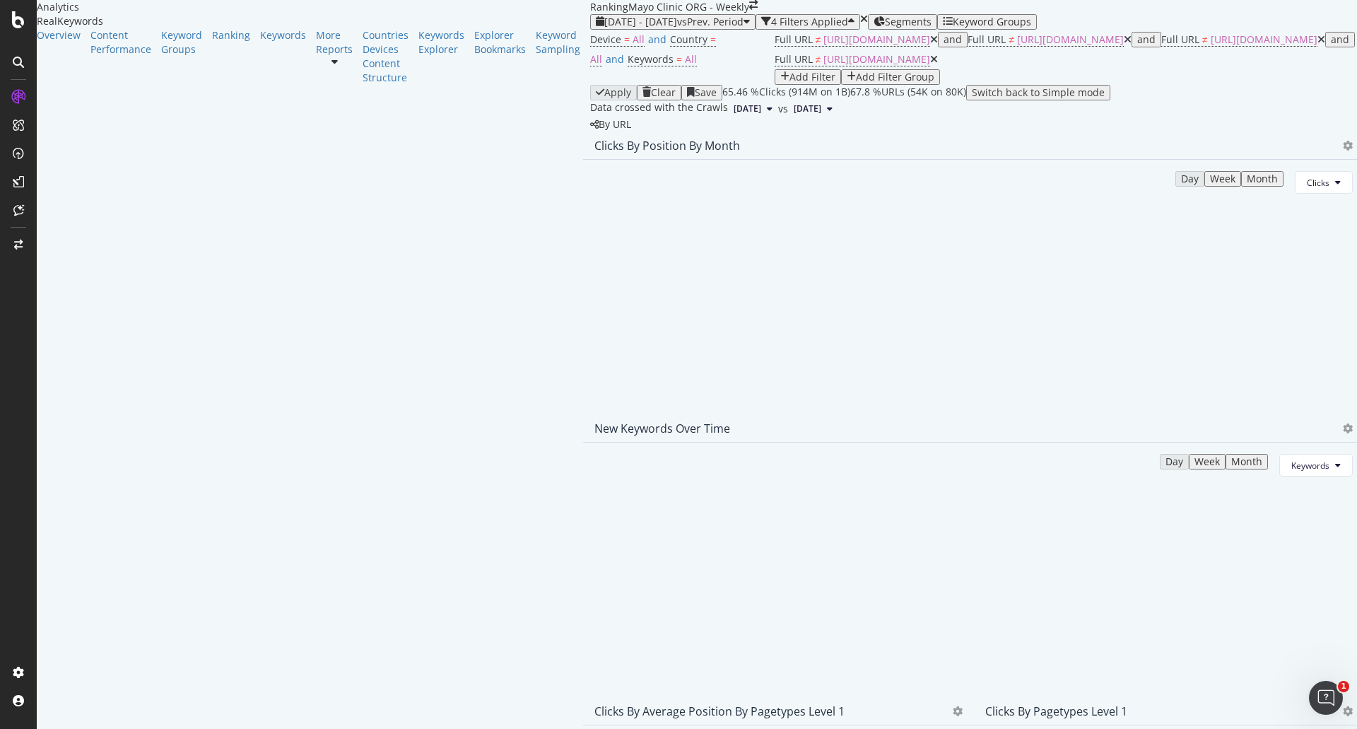
click at [930, 45] on icon at bounding box center [934, 40] width 8 height 10
click at [976, 45] on icon at bounding box center [980, 40] width 8 height 10
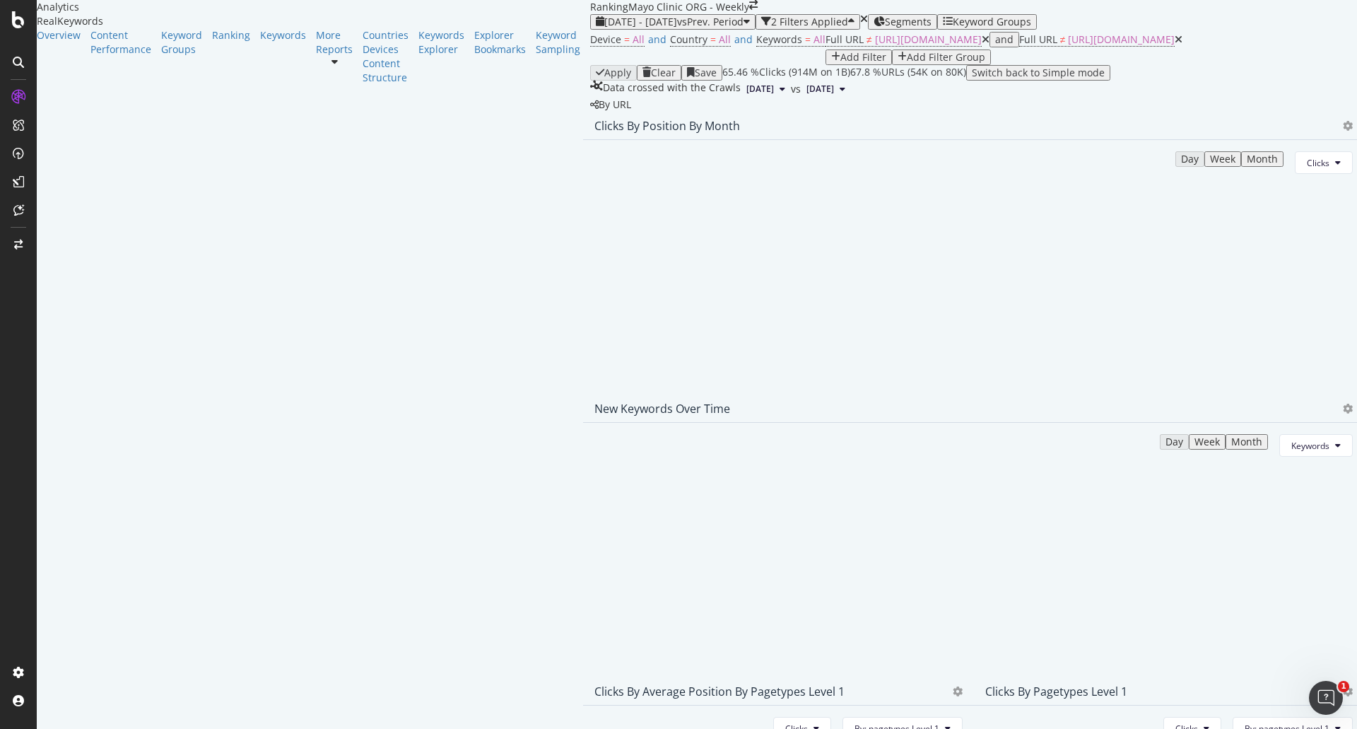
click at [982, 45] on icon at bounding box center [986, 40] width 8 height 10
click at [831, 63] on icon "button" at bounding box center [835, 57] width 9 height 11
click at [786, 65] on div "Device = All and Country = All and Keywords = All Full URL ≠ https://www.mayocl…" at bounding box center [973, 47] width 767 height 35
click at [982, 45] on icon at bounding box center [986, 40] width 8 height 10
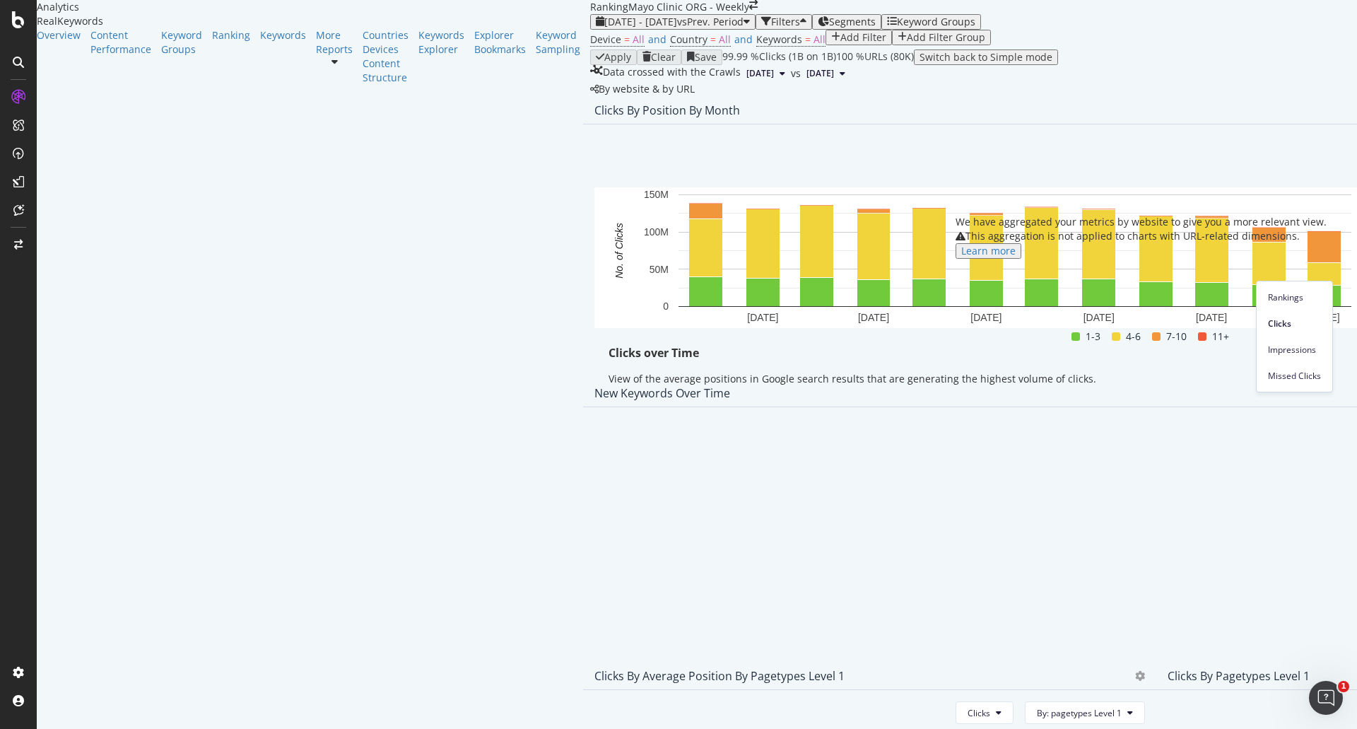
click at [1112, 214] on div "Clicks By Position By Month Day Week Month Clicks Hold CTRL while clicking to f…" at bounding box center [1156, 237] width 1146 height 283
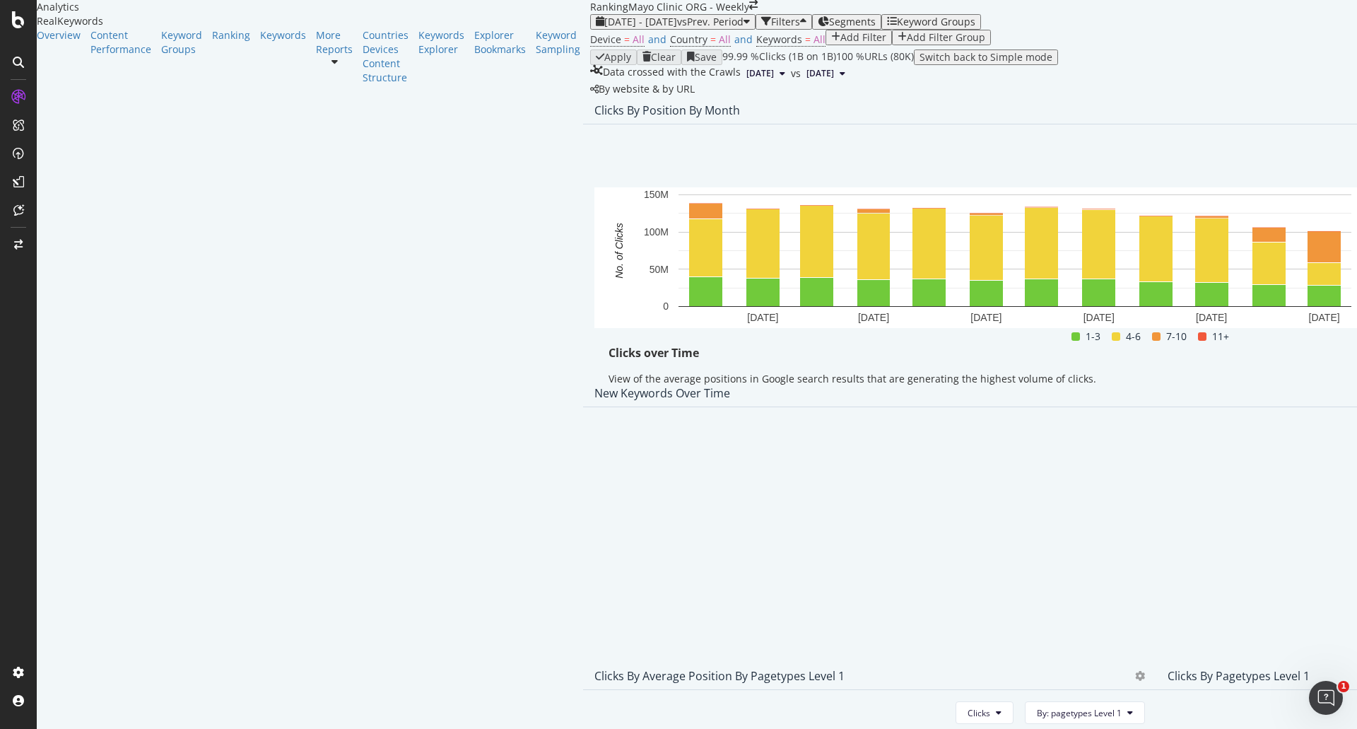
click at [1237, 264] on div "Export as CSV" at bounding box center [1241, 271] width 124 height 20
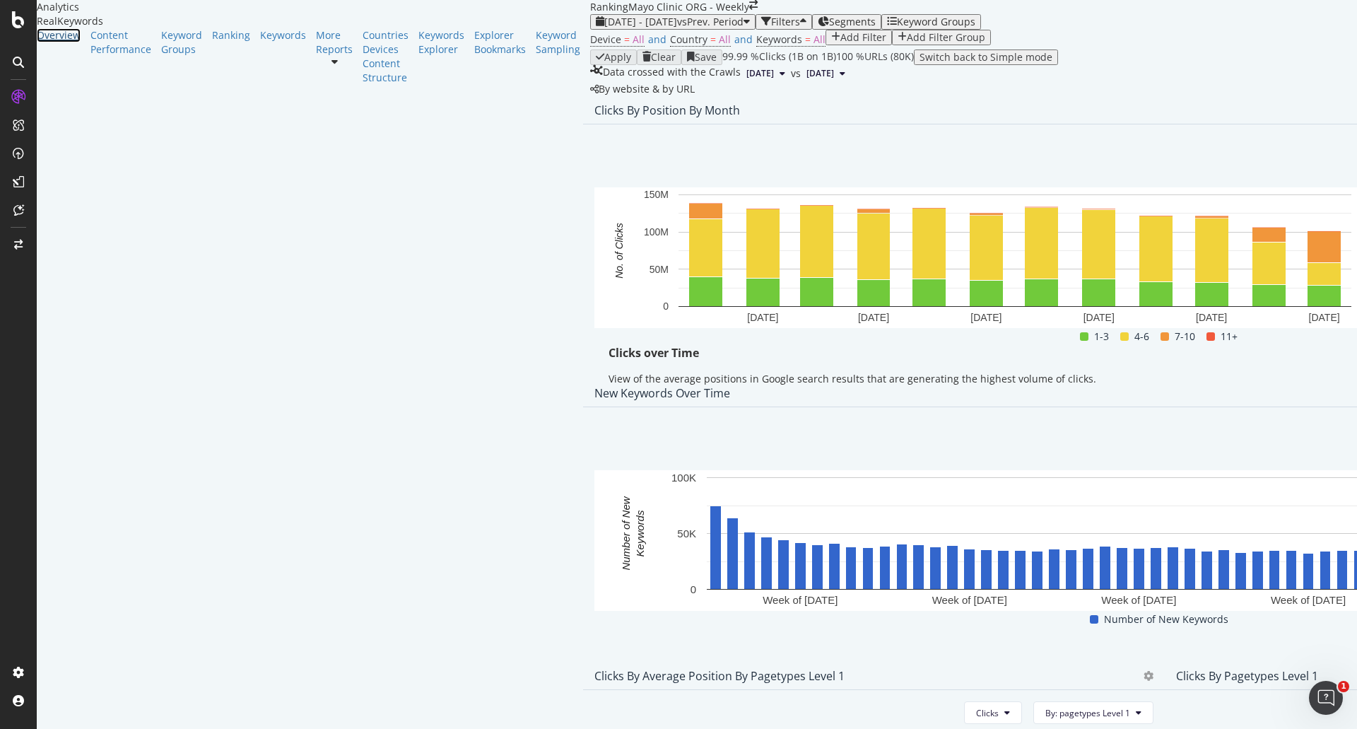
drag, startPoint x: 74, startPoint y: 70, endPoint x: 18, endPoint y: 148, distance: 95.9
click at [74, 42] on div "Overview" at bounding box center [59, 35] width 44 height 14
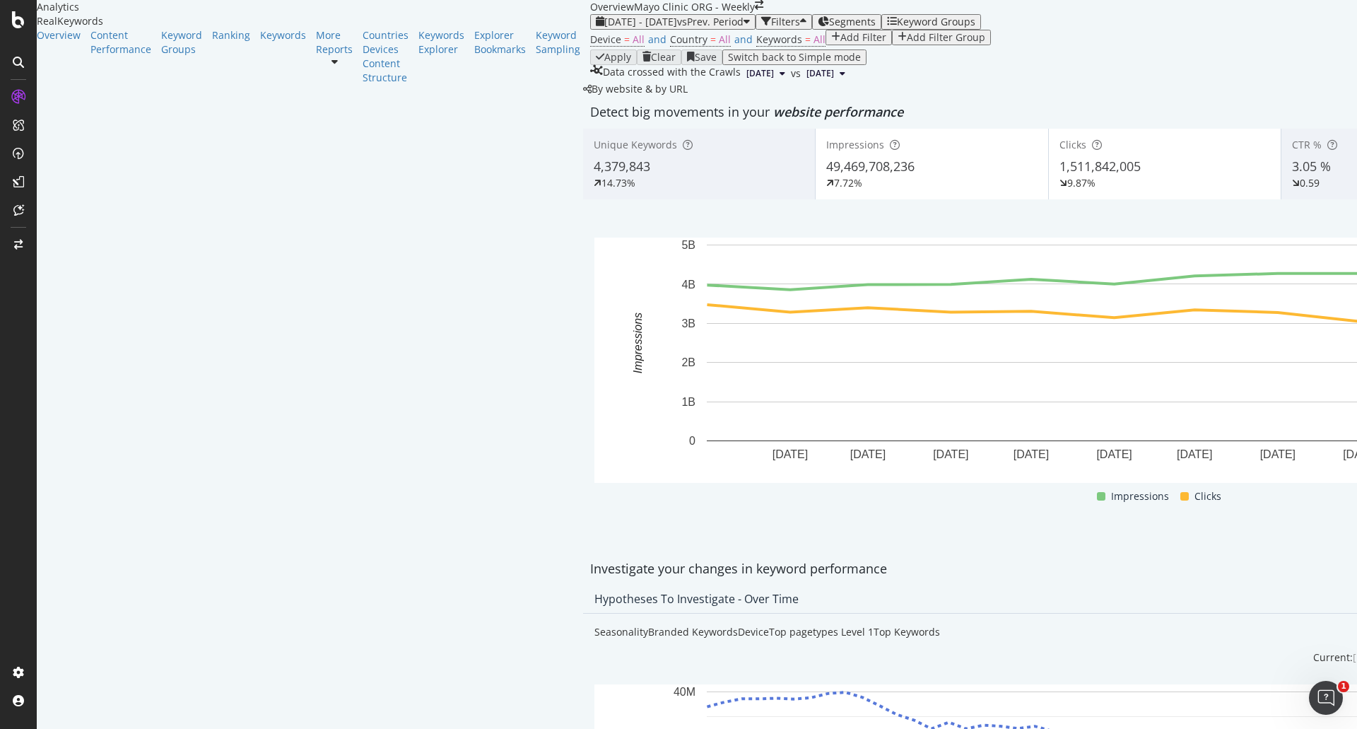
click at [826, 175] on span "49,469,708,236" at bounding box center [870, 166] width 88 height 17
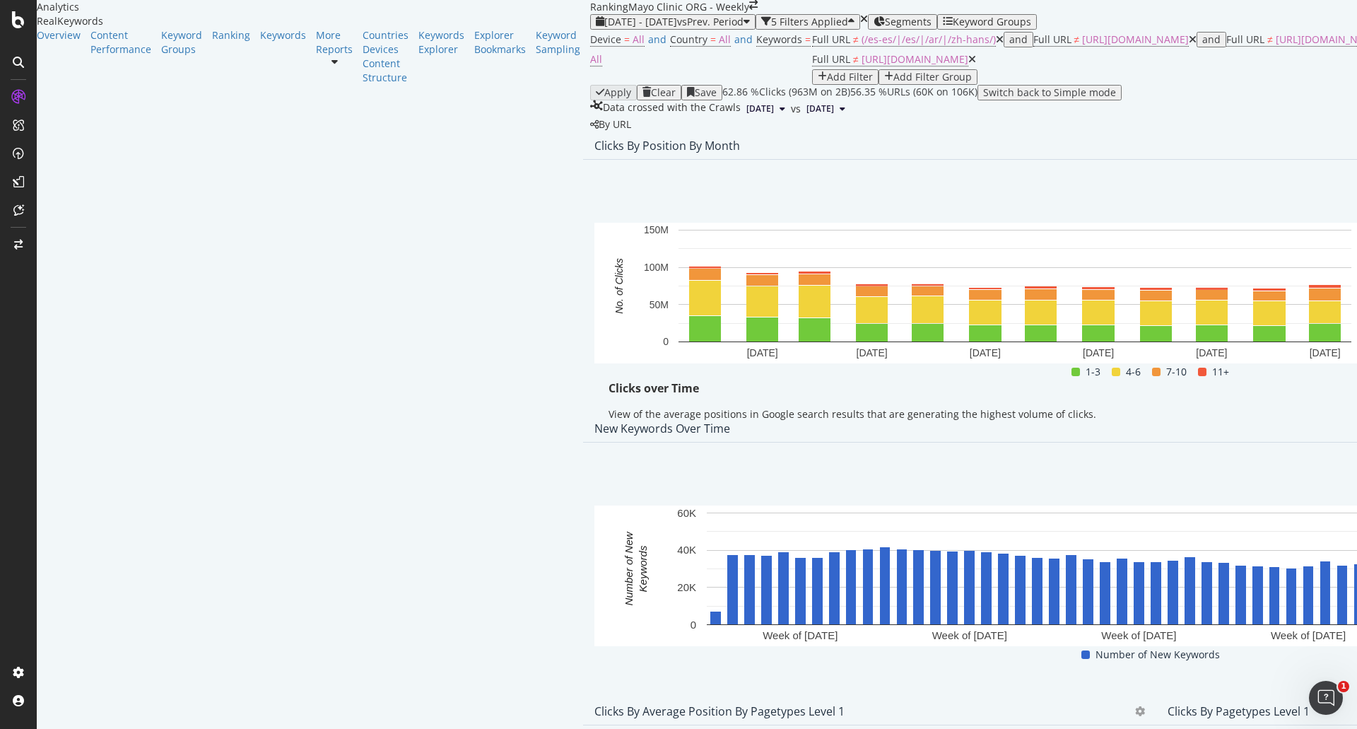
click at [996, 45] on icon at bounding box center [1000, 40] width 8 height 10
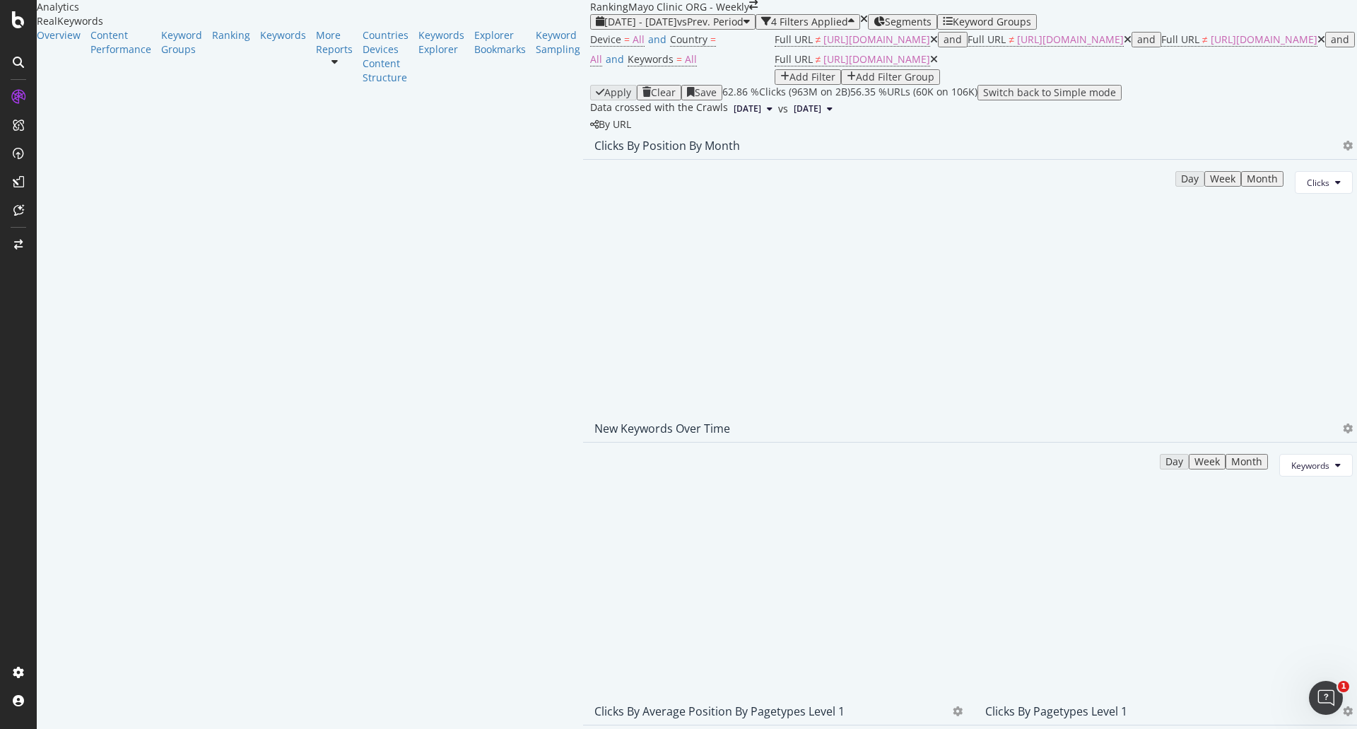
click at [930, 45] on icon at bounding box center [934, 40] width 8 height 10
click at [976, 45] on icon at bounding box center [980, 40] width 8 height 10
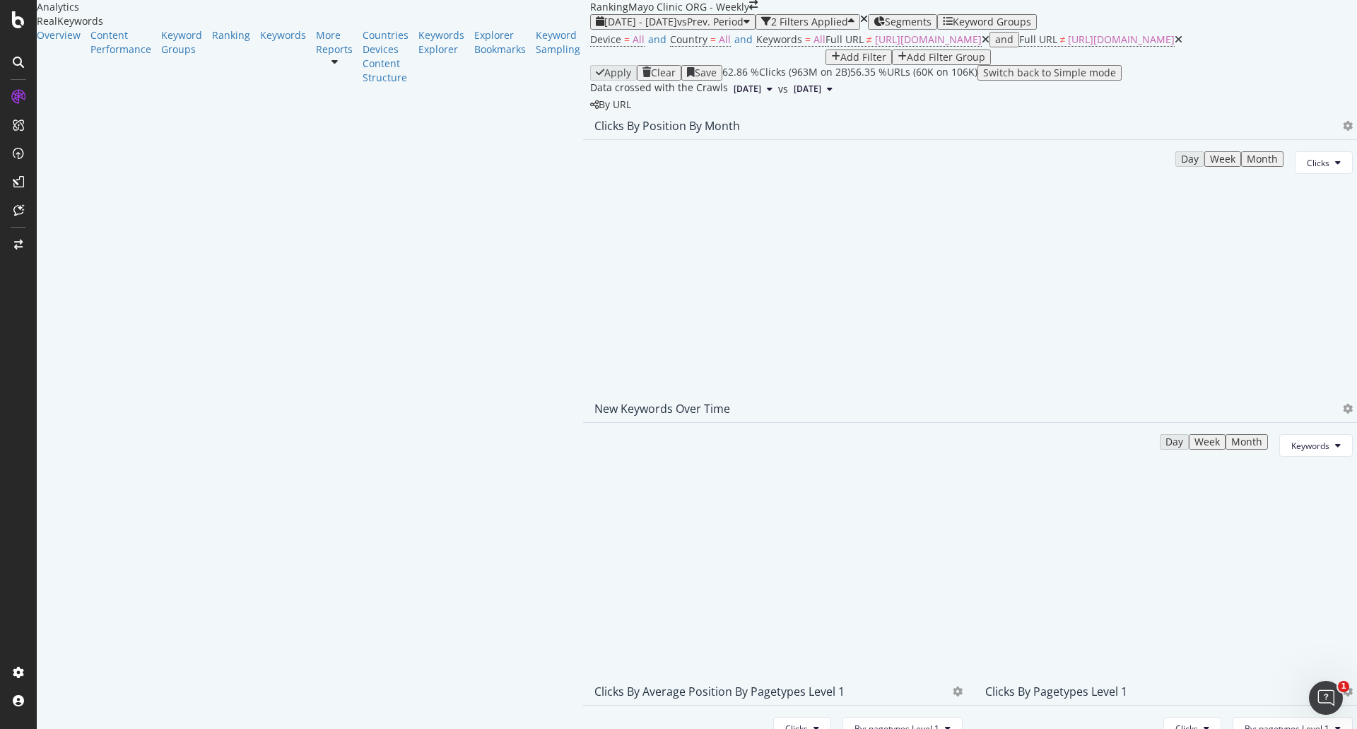
click at [982, 45] on icon at bounding box center [986, 40] width 8 height 10
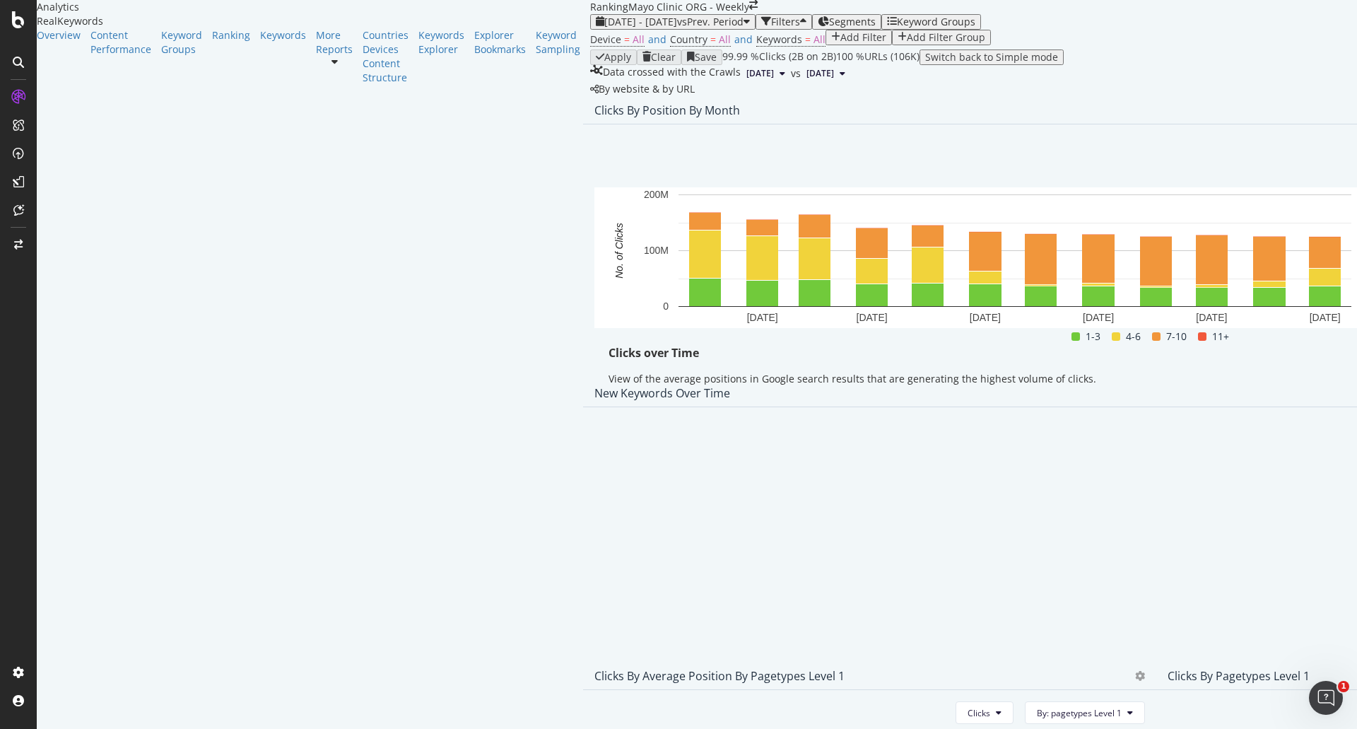
drag, startPoint x: 1309, startPoint y: 230, endPoint x: 1303, endPoint y: 245, distance: 15.2
click at [1220, 393] on div "Clicks over Time View of the average positions in Google search results that ar…" at bounding box center [1155, 369] width 1123 height 48
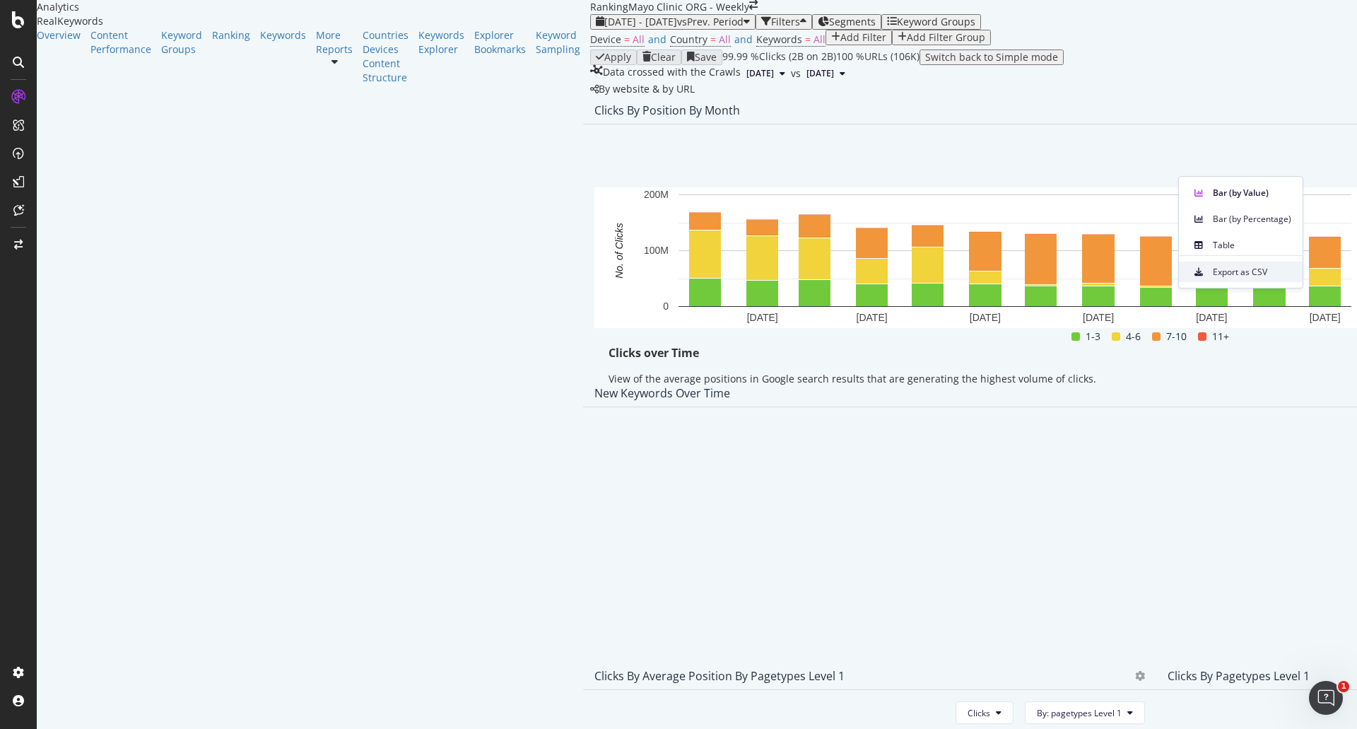
click at [1280, 271] on span "Export as CSV" at bounding box center [1252, 272] width 78 height 13
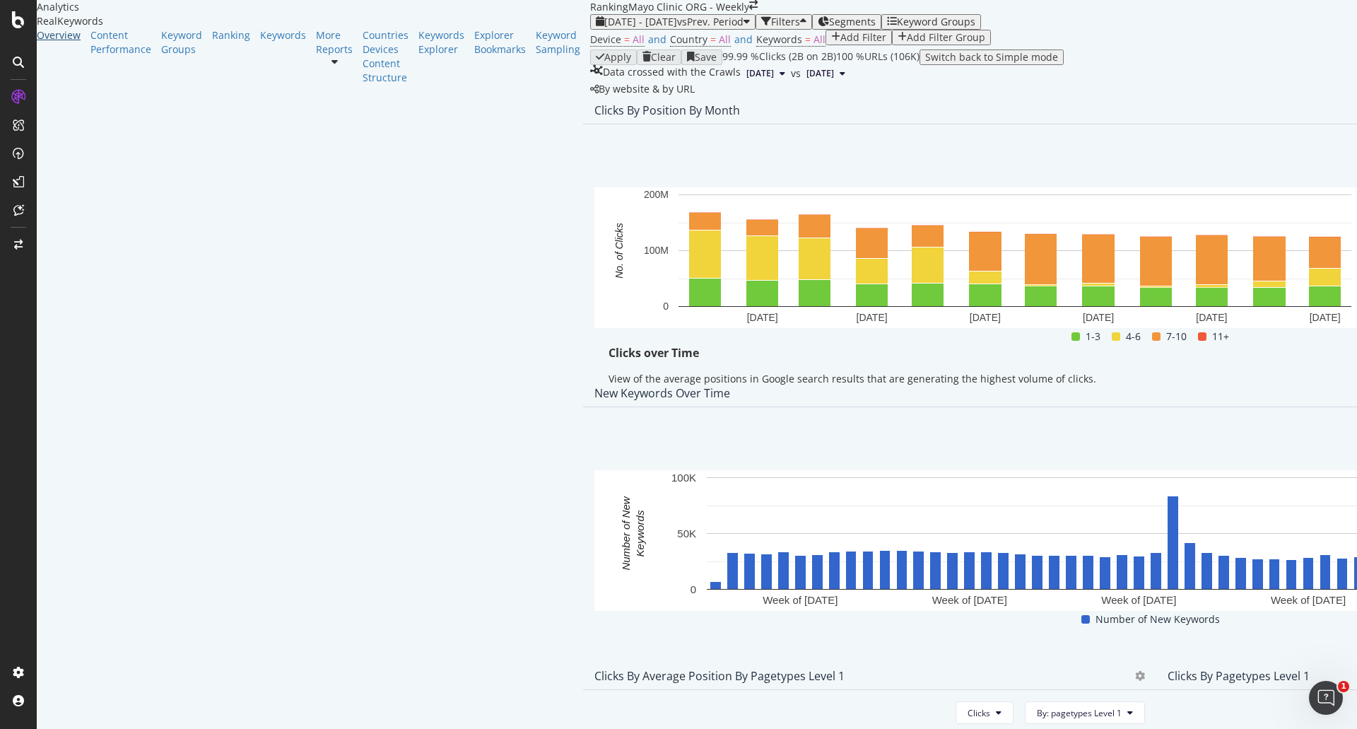
click at [69, 63] on div "Overview" at bounding box center [64, 56] width 54 height 57
click at [69, 42] on div "Overview" at bounding box center [59, 35] width 44 height 14
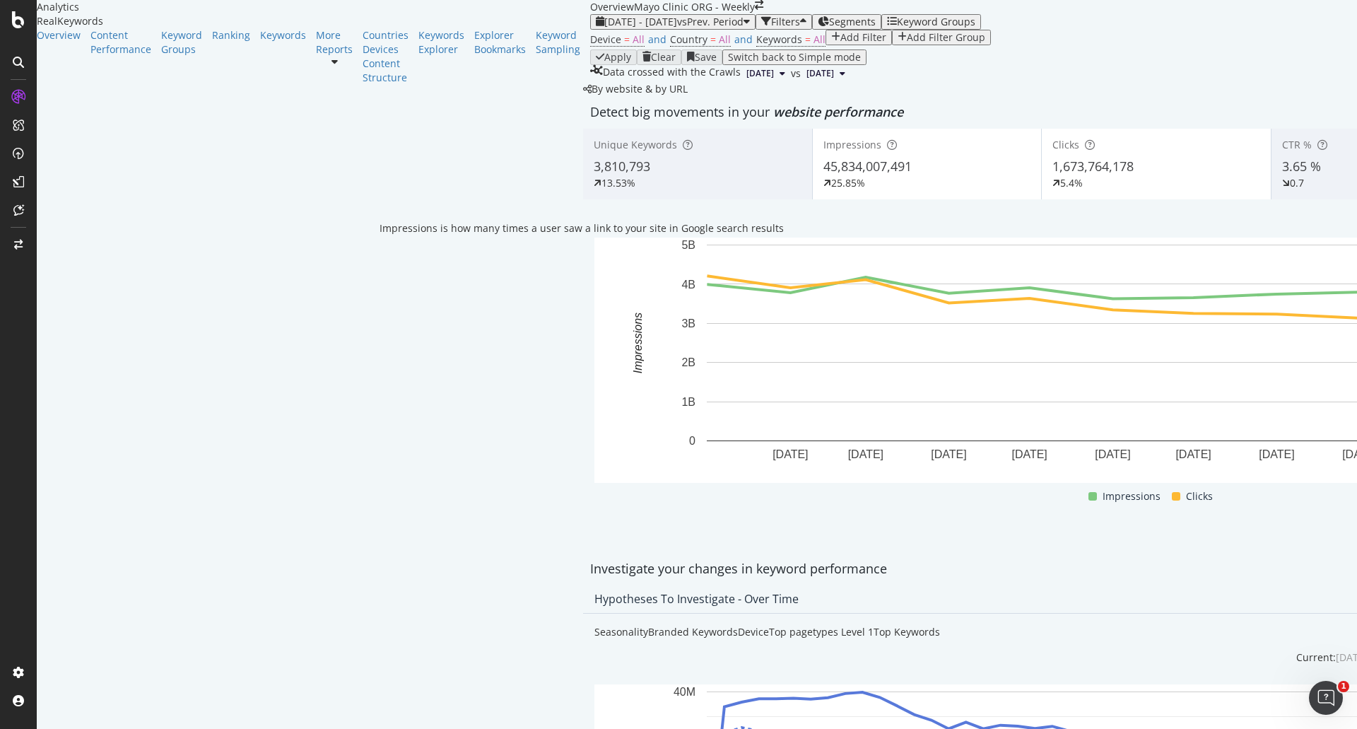
drag, startPoint x: 482, startPoint y: 251, endPoint x: 20, endPoint y: 458, distance: 506.5
click at [887, 150] on icon at bounding box center [892, 145] width 10 height 10
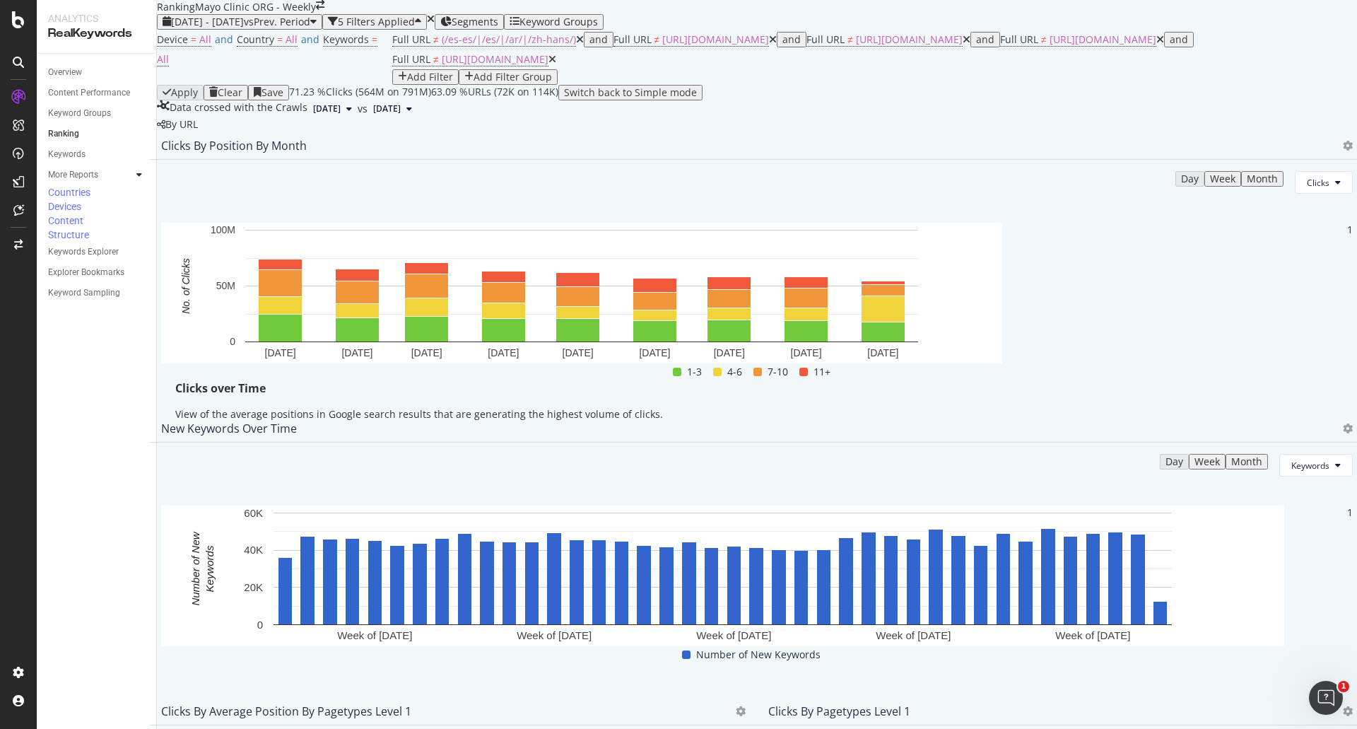
click at [576, 45] on icon at bounding box center [580, 40] width 8 height 10
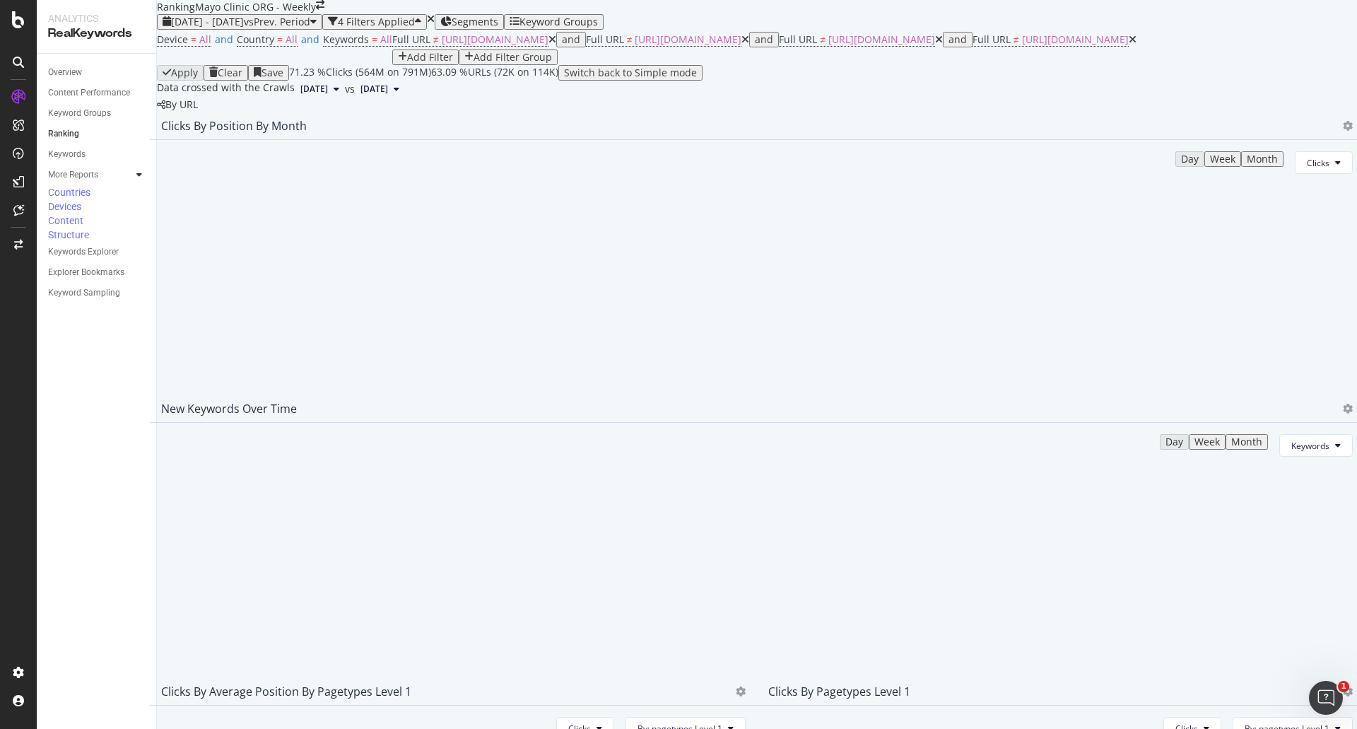
click at [548, 45] on icon at bounding box center [552, 40] width 8 height 10
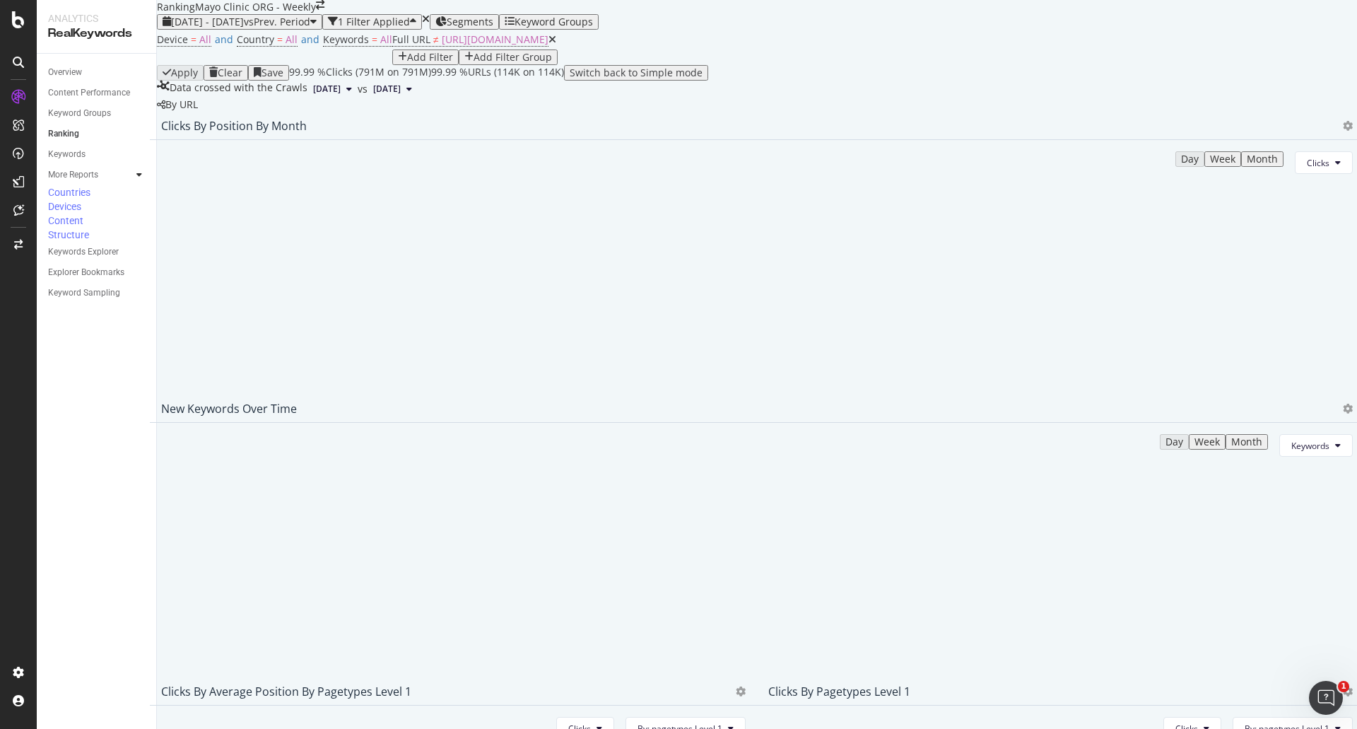
click at [548, 45] on icon at bounding box center [552, 40] width 8 height 10
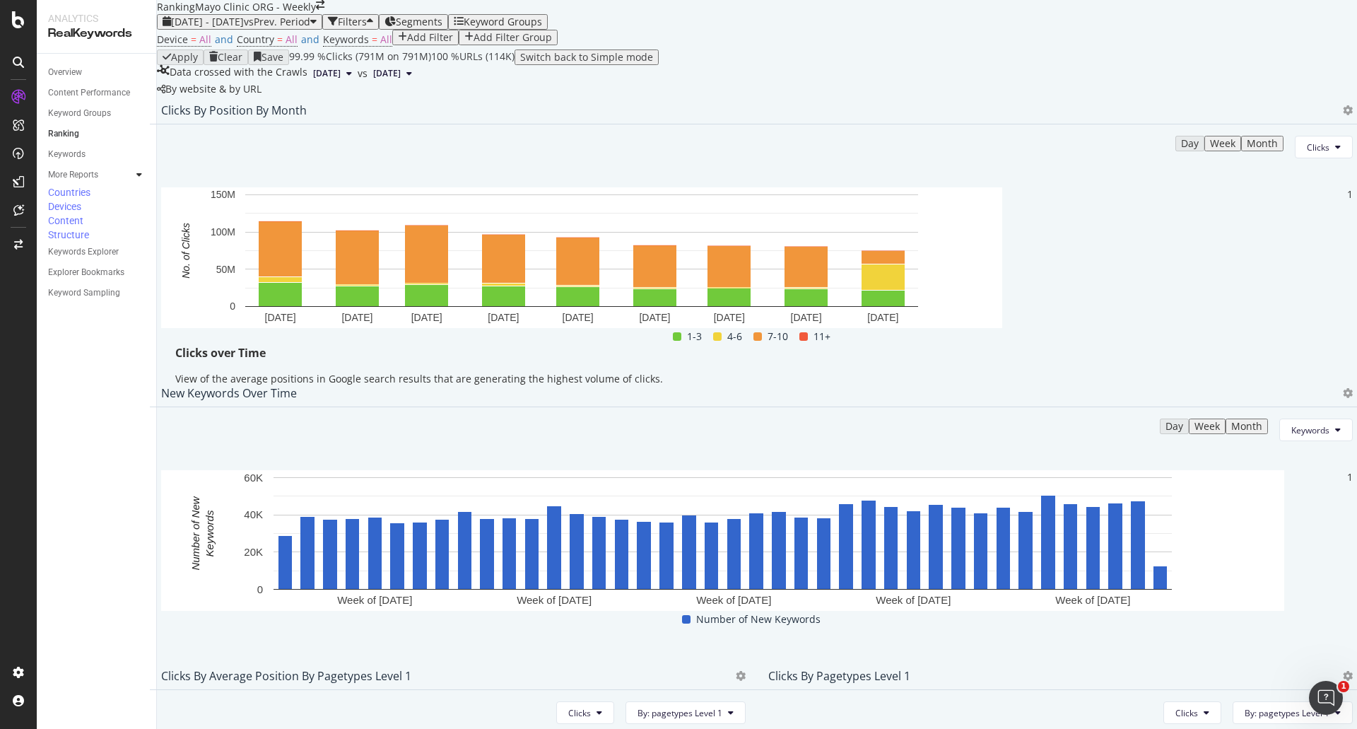
click at [1241, 151] on button "Month" at bounding box center [1262, 144] width 42 height 16
click at [1307, 153] on span "Clicks" at bounding box center [1318, 147] width 23 height 12
click at [1286, 301] on span "Rankings" at bounding box center [1294, 297] width 53 height 13
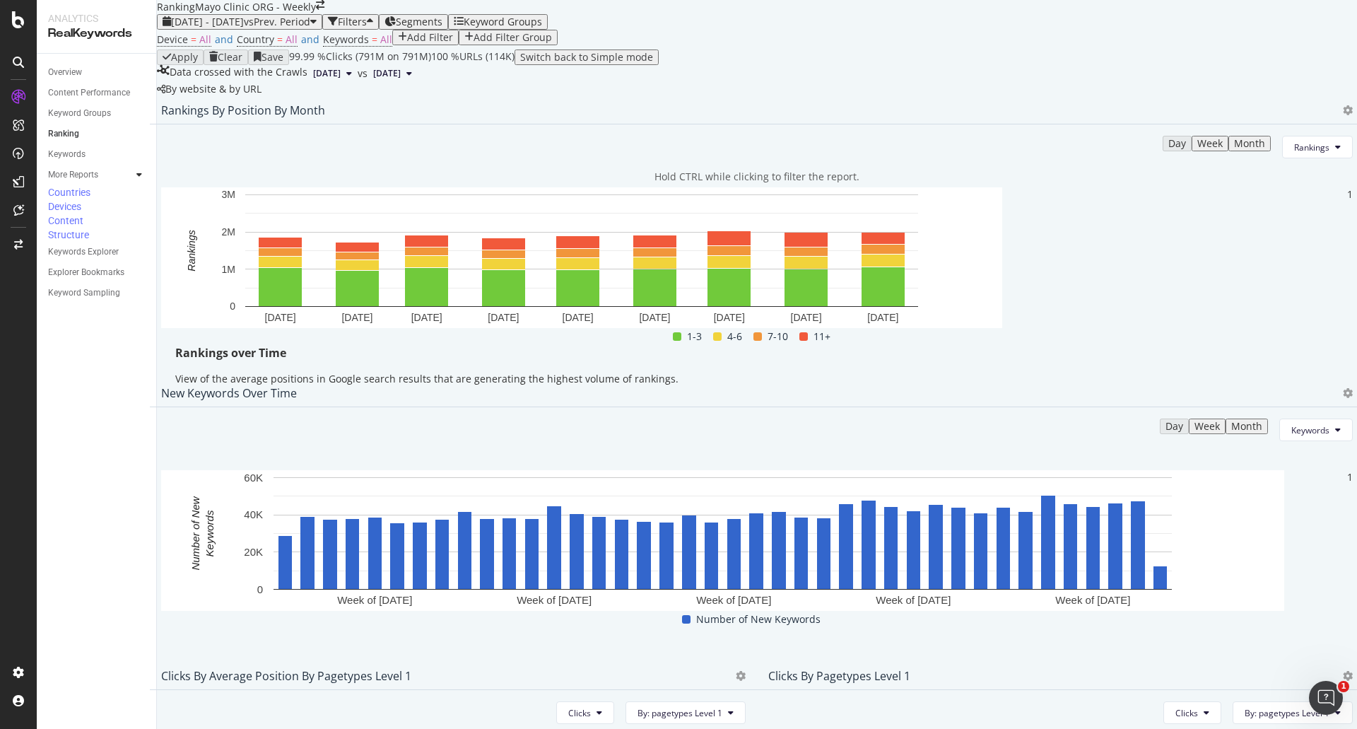
click at [298, 345] on div "1-3 4-6 7-10 11+" at bounding box center [751, 336] width 1192 height 17
